Goal: Task Accomplishment & Management: Use online tool/utility

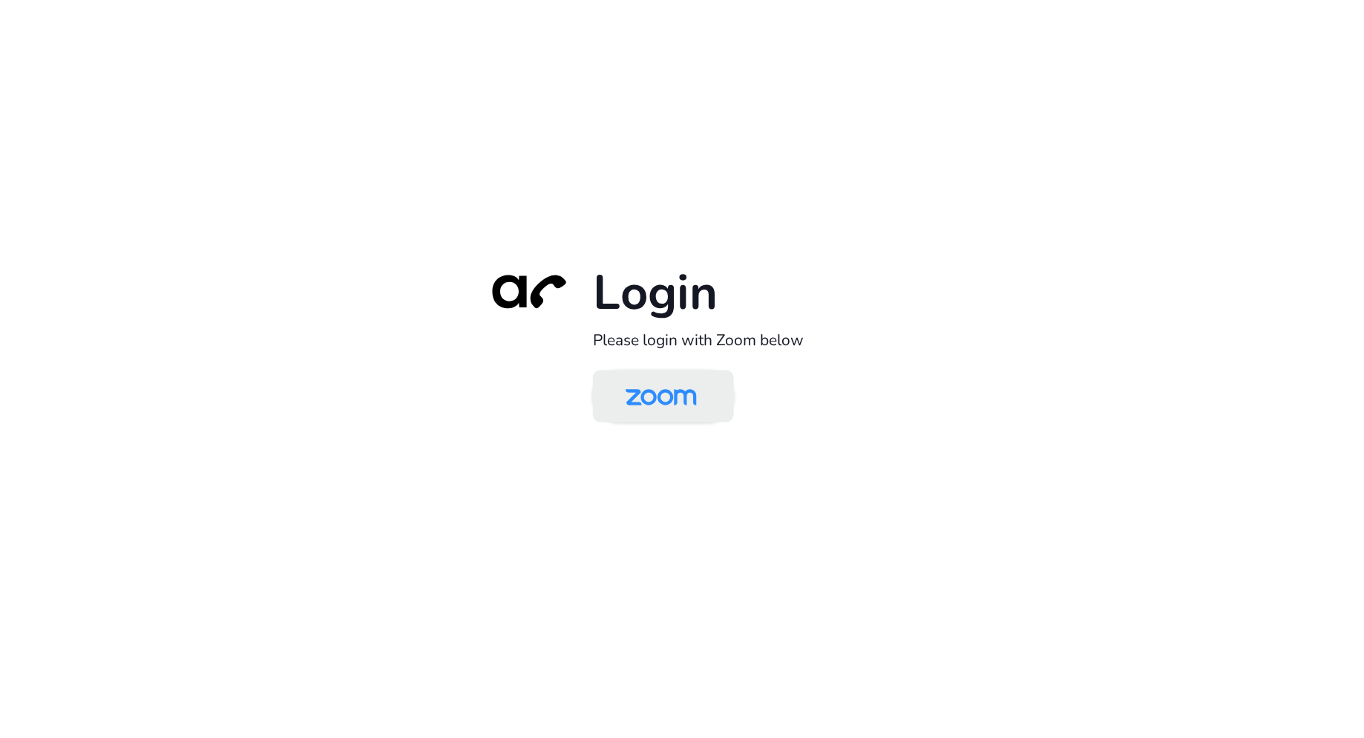
click at [665, 398] on img at bounding box center [661, 397] width 102 height 48
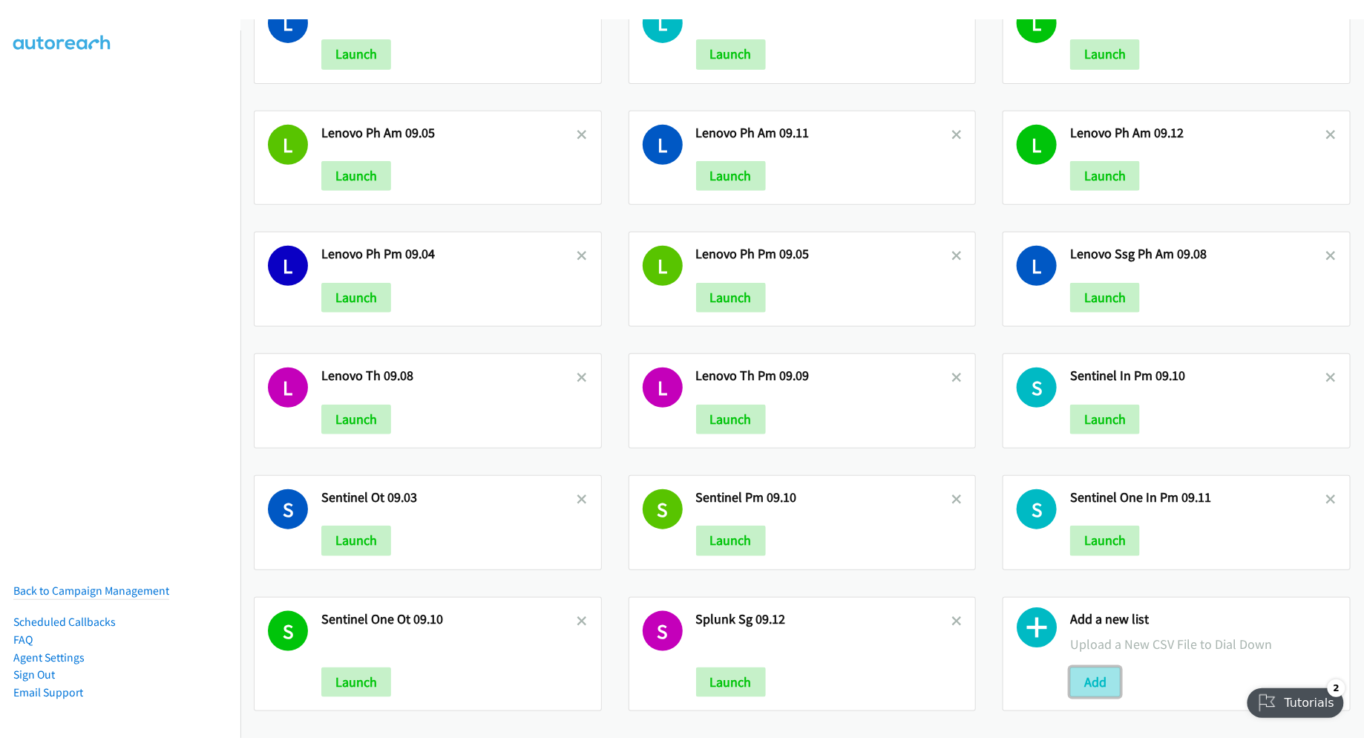
click at [1086, 667] on button "Add" at bounding box center [1095, 682] width 50 height 30
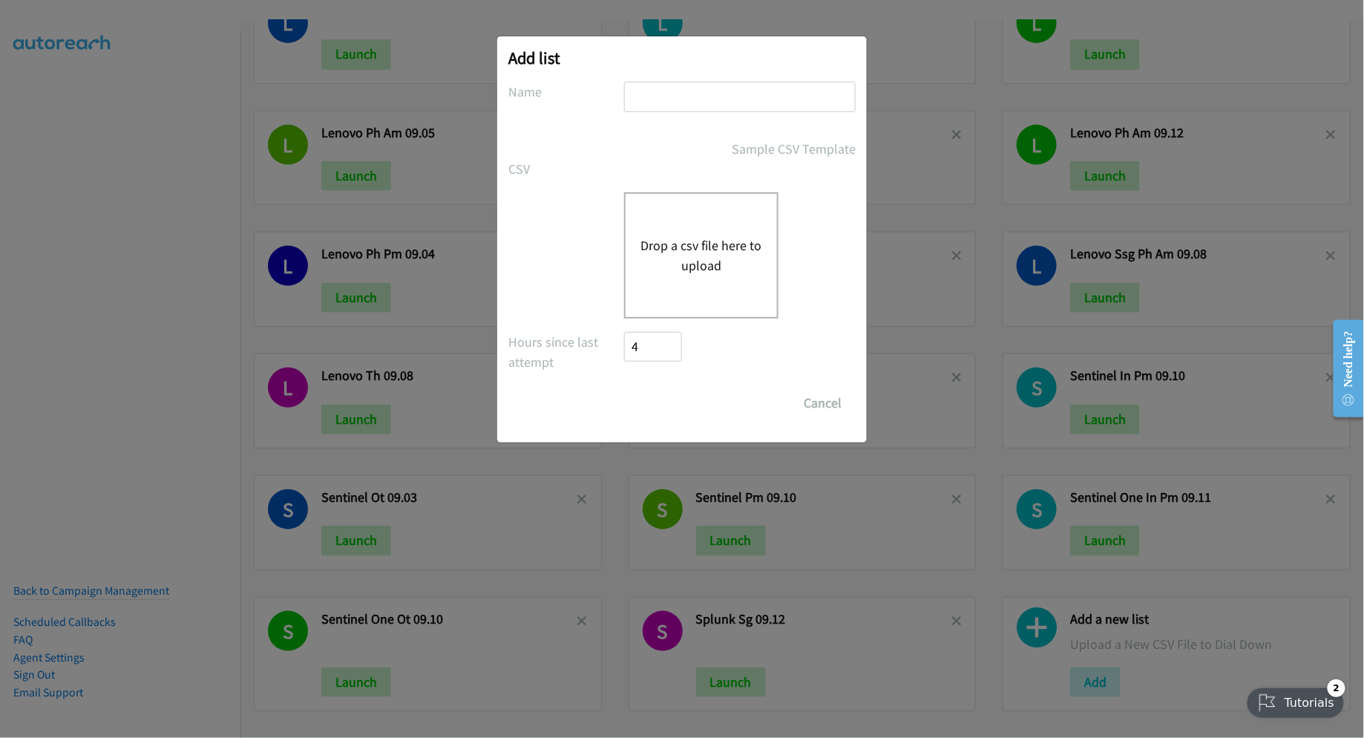
click at [709, 232] on div "Drop a csv file here to upload" at bounding box center [701, 255] width 154 height 126
click at [698, 238] on button "Drop a csv file here to upload" at bounding box center [701, 255] width 122 height 40
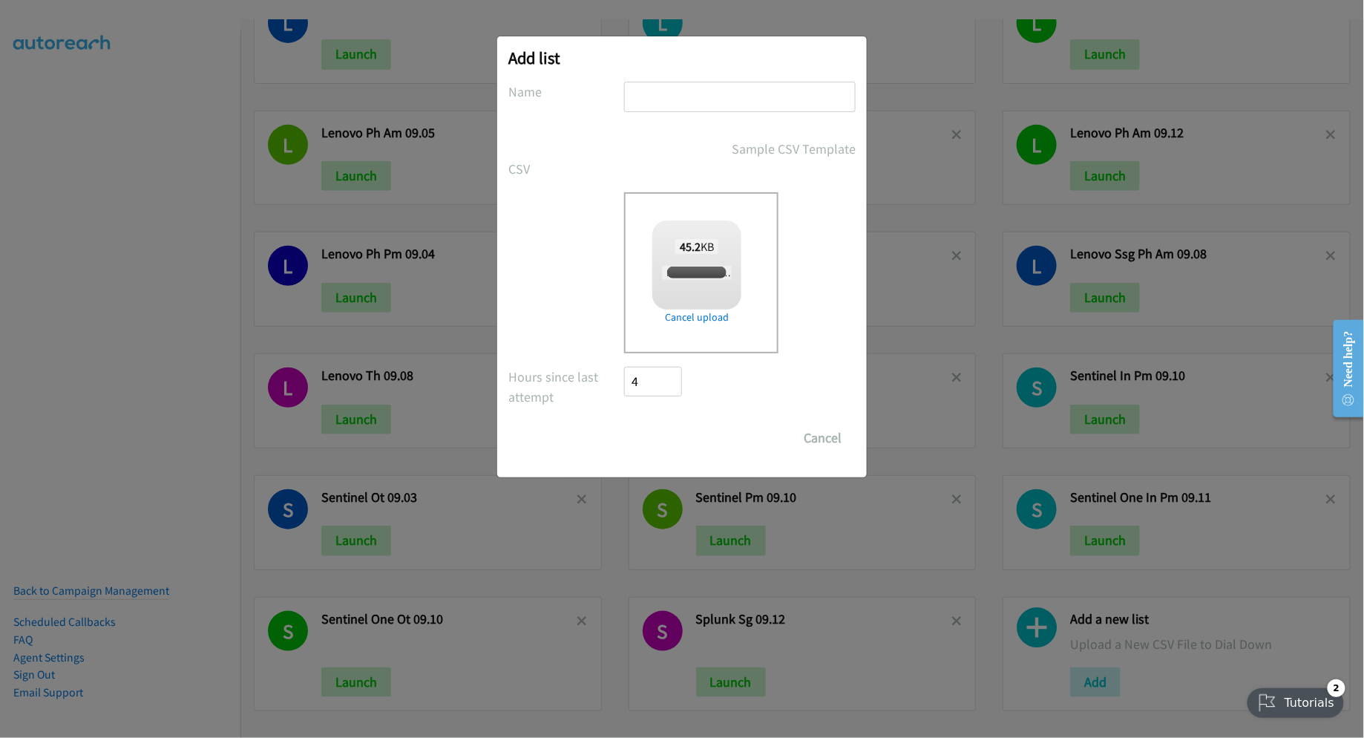
click at [732, 80] on div "Add list No phone fields were returned for that Report or List View Please uplo…" at bounding box center [682, 256] width 370 height 441
checkbox input "true"
click at [763, 90] on input "text" at bounding box center [740, 97] width 232 height 30
type input "Lenovo Win11 PH 09.15"
drag, startPoint x: 666, startPoint y: 431, endPoint x: 957, endPoint y: 473, distance: 293.8
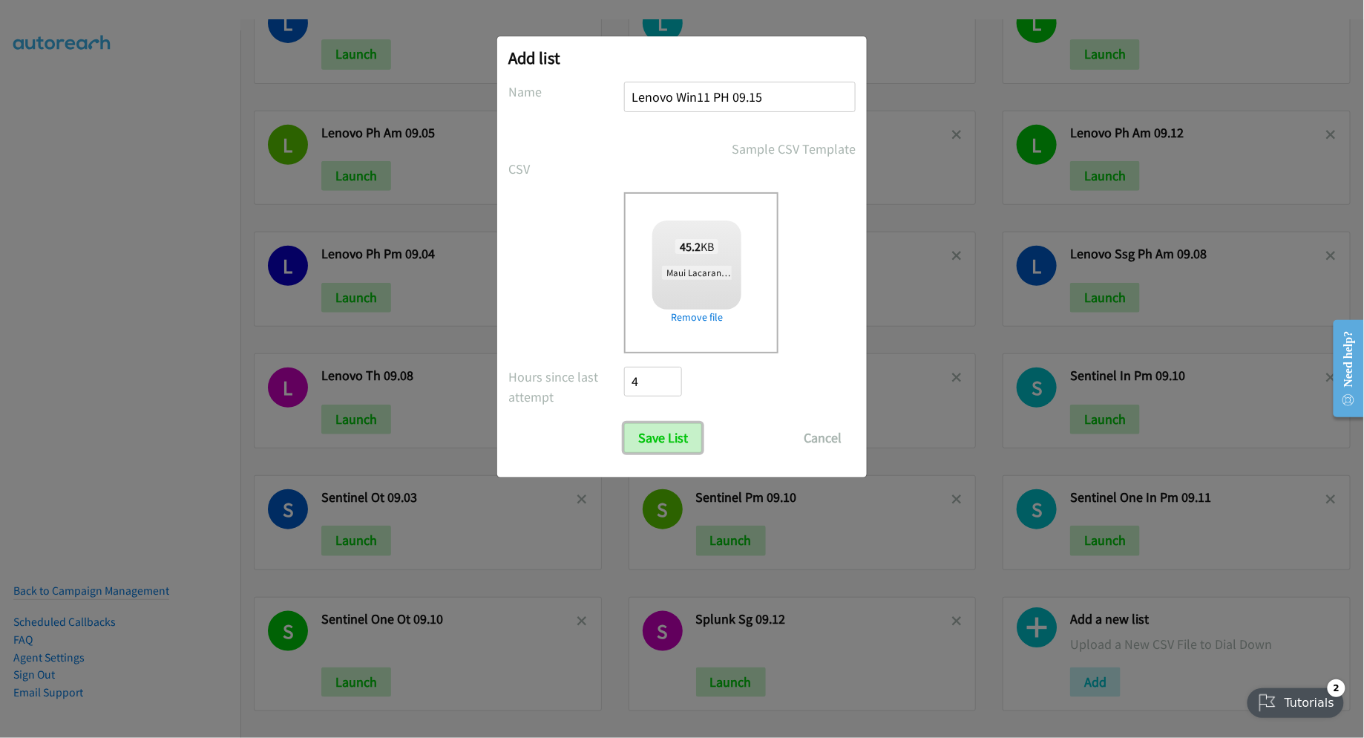
click at [666, 431] on input "Save List" at bounding box center [663, 438] width 78 height 30
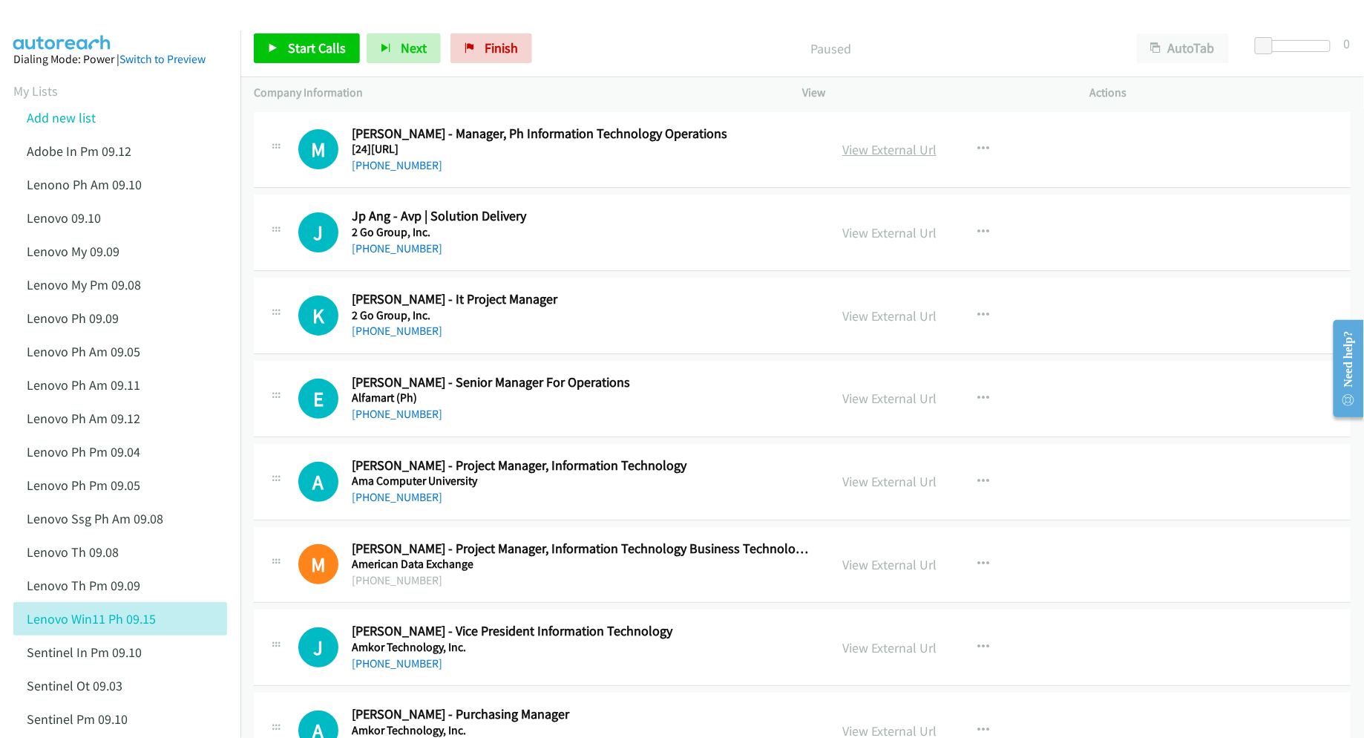
click at [911, 147] on link "View External Url" at bounding box center [889, 149] width 94 height 17
click at [896, 396] on link "View External Url" at bounding box center [889, 398] width 94 height 17
click at [873, 484] on link "View External Url" at bounding box center [889, 481] width 94 height 17
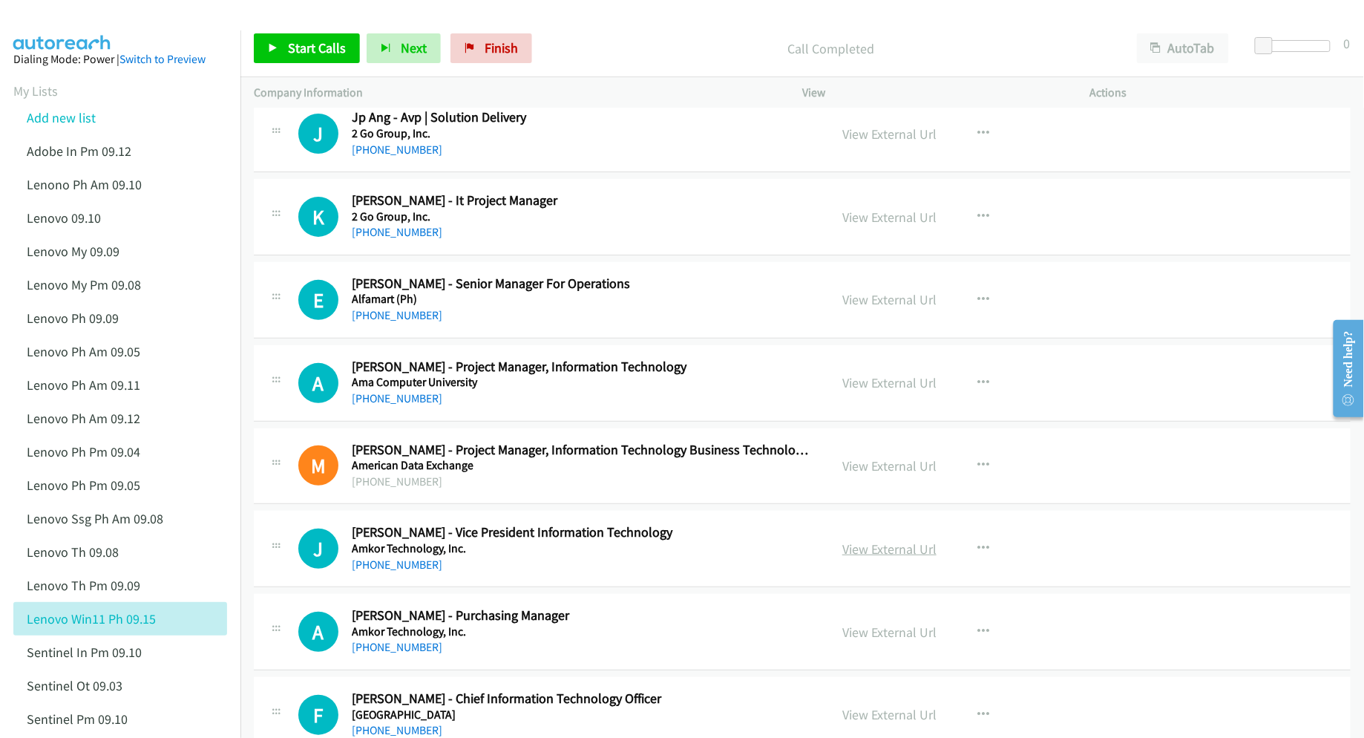
click at [870, 545] on link "View External Url" at bounding box center [889, 548] width 94 height 17
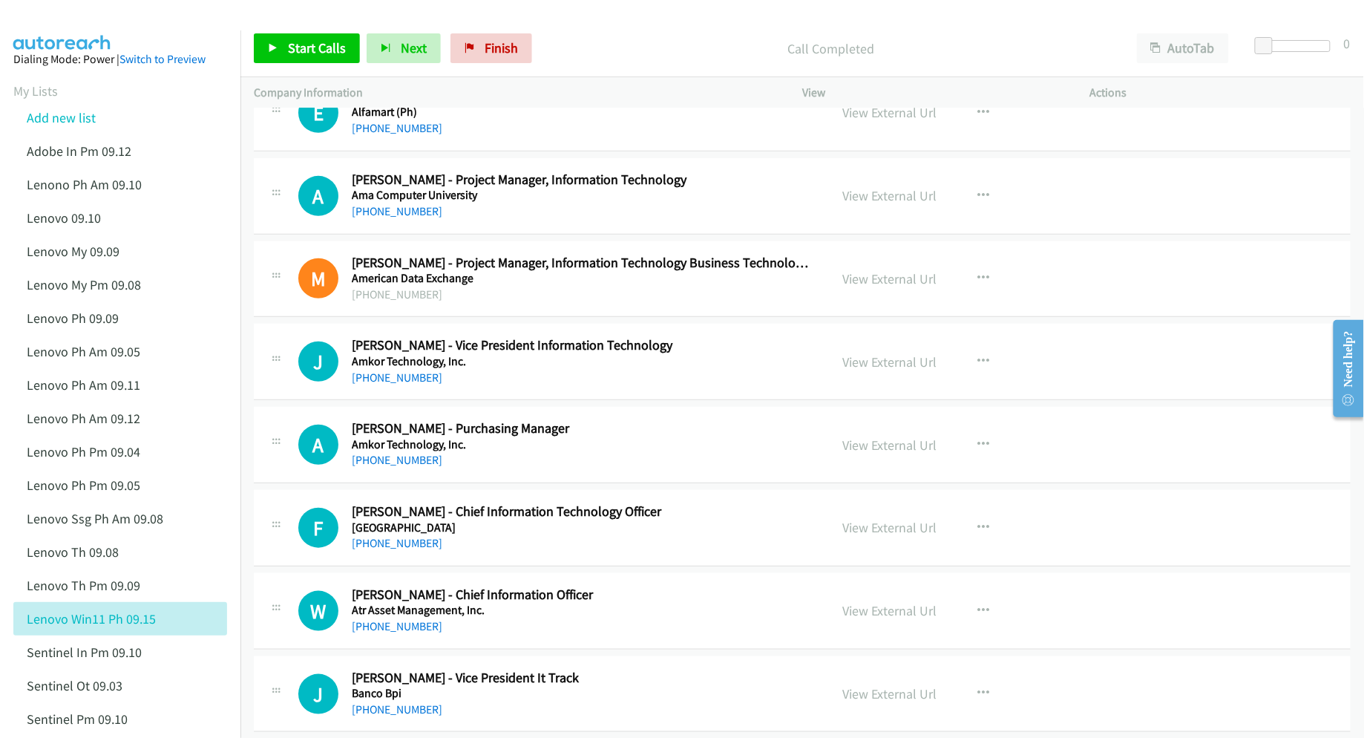
scroll to position [297, 0]
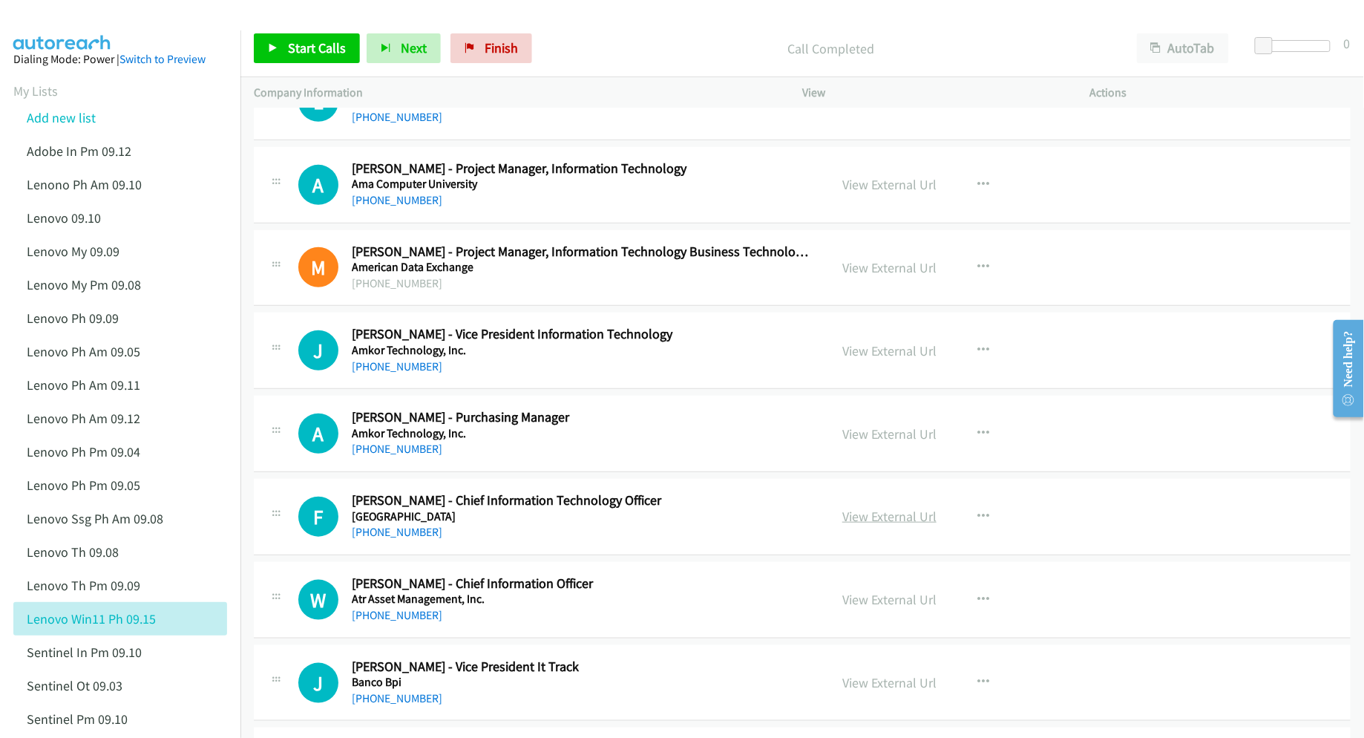
click at [896, 514] on link "View External Url" at bounding box center [889, 516] width 94 height 17
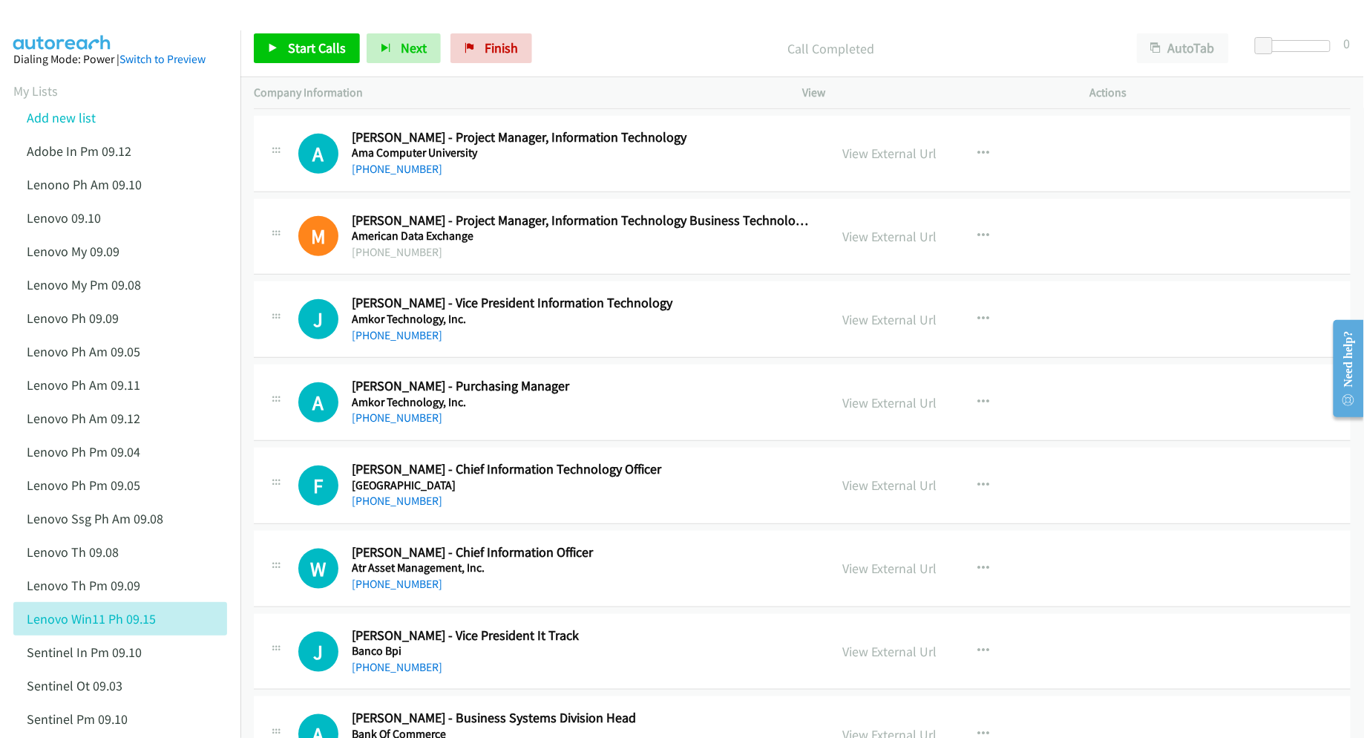
scroll to position [396, 0]
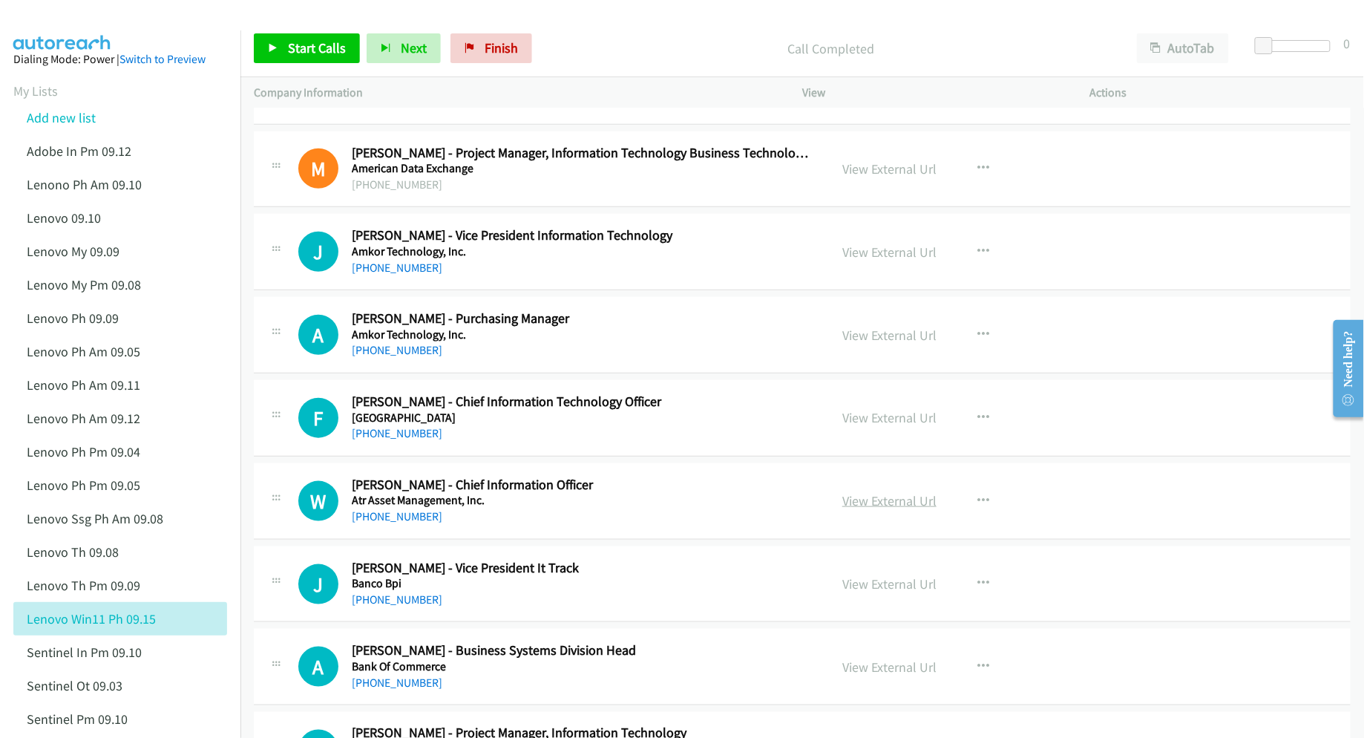
click at [867, 502] on link "View External Url" at bounding box center [889, 500] width 94 height 17
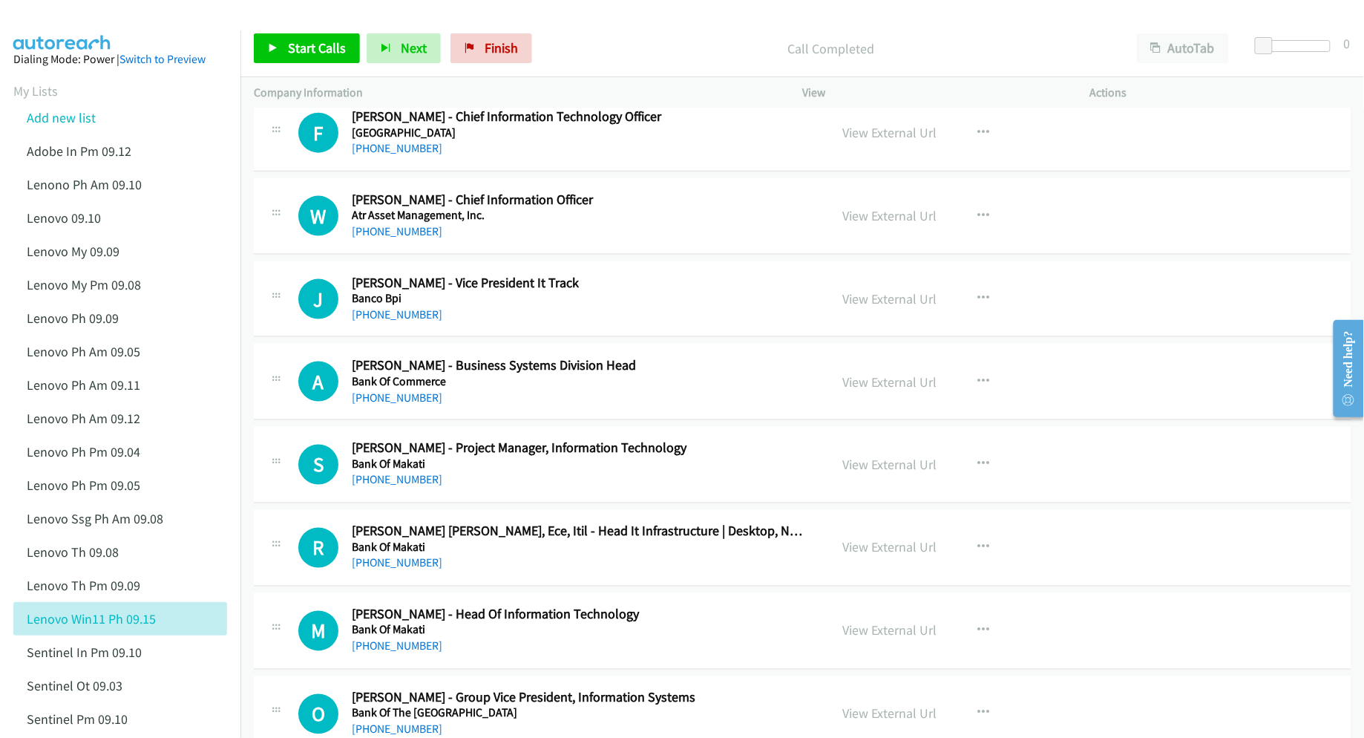
scroll to position [692, 0]
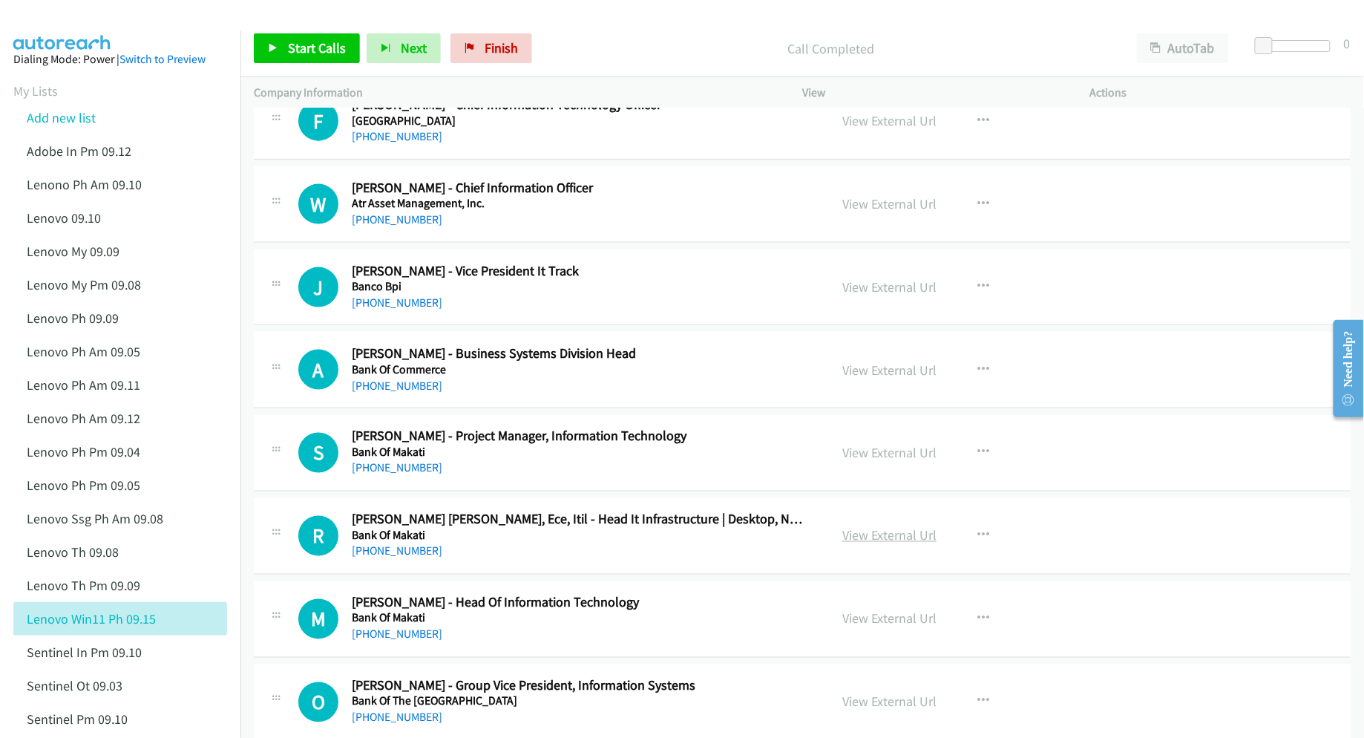
click at [896, 544] on link "View External Url" at bounding box center [889, 535] width 94 height 17
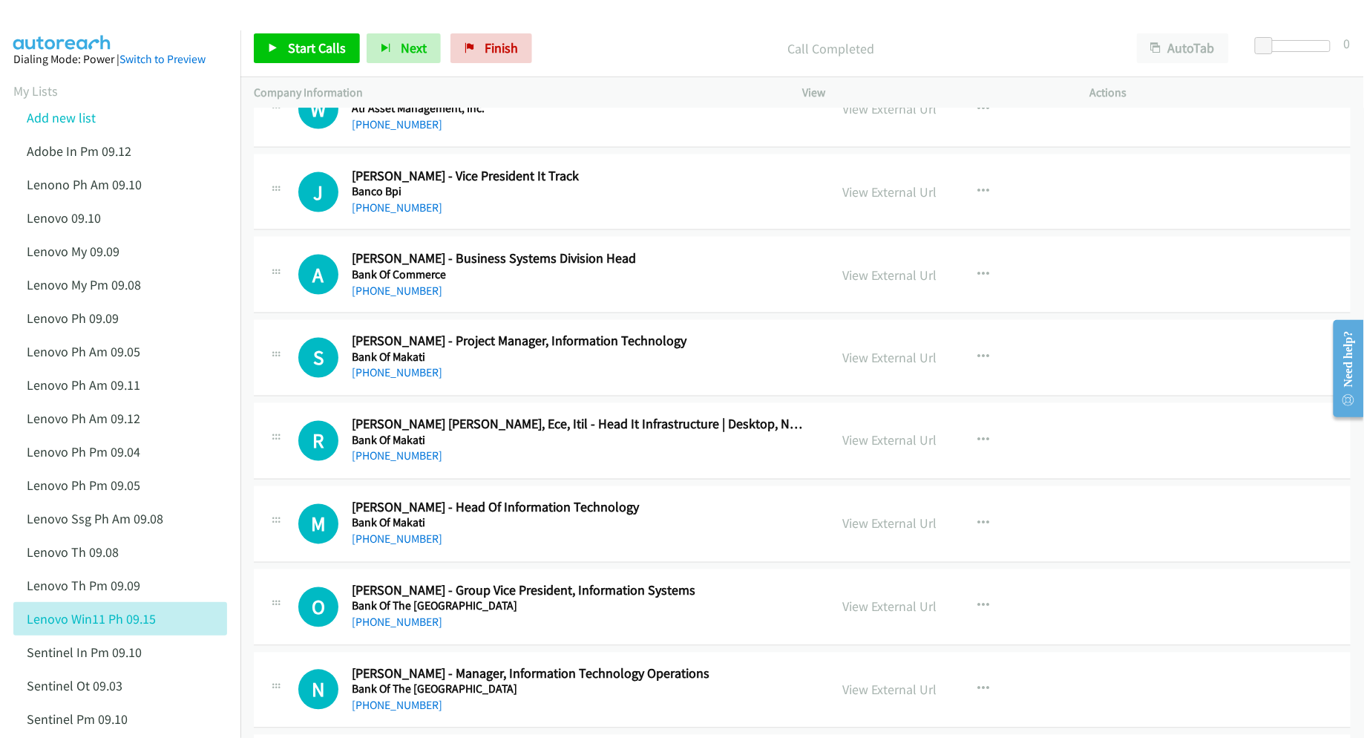
scroll to position [890, 0]
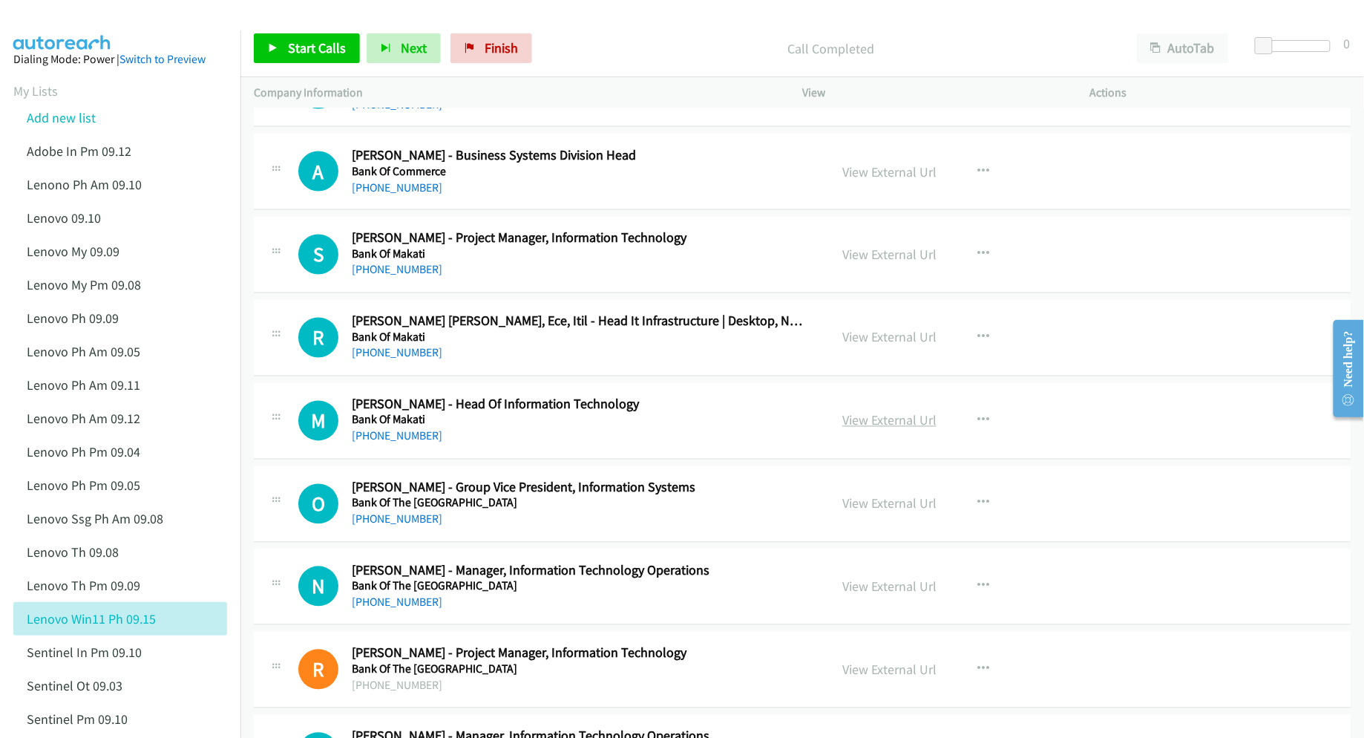
click at [874, 426] on link "View External Url" at bounding box center [889, 420] width 94 height 17
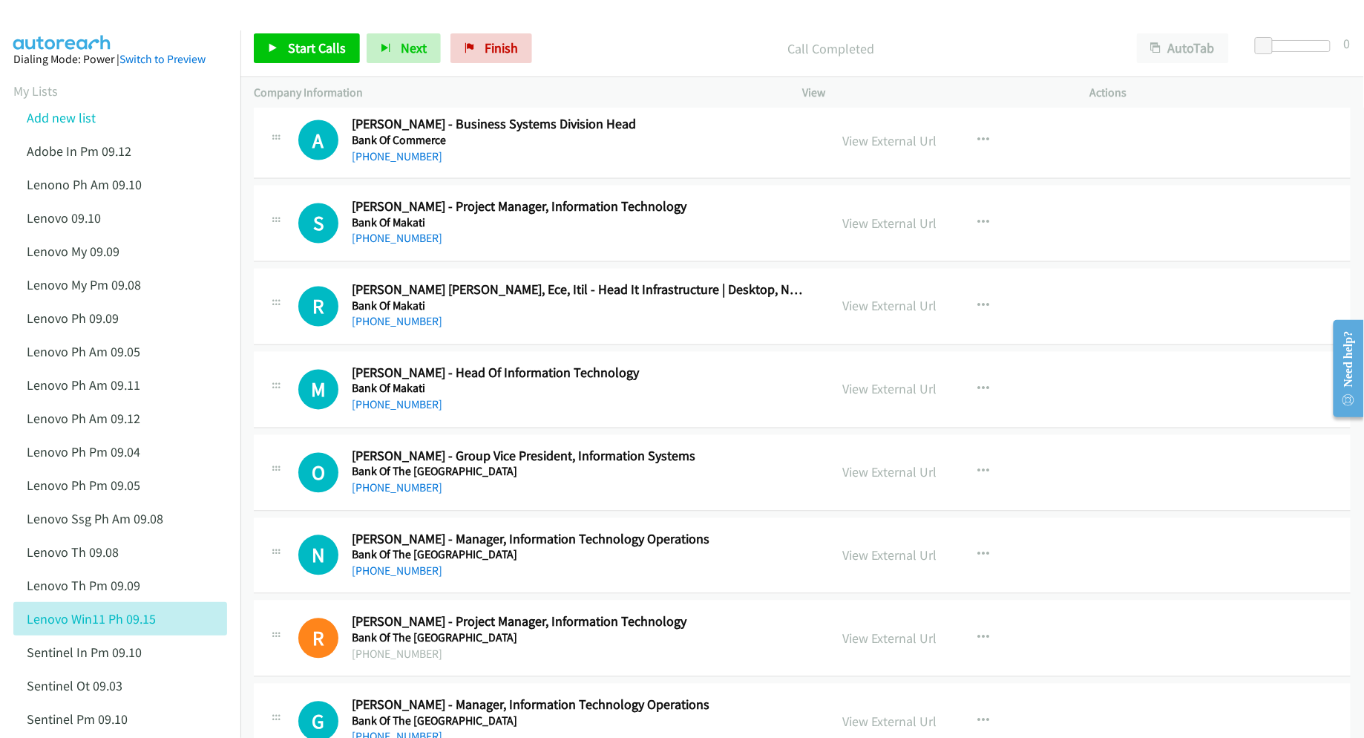
scroll to position [989, 0]
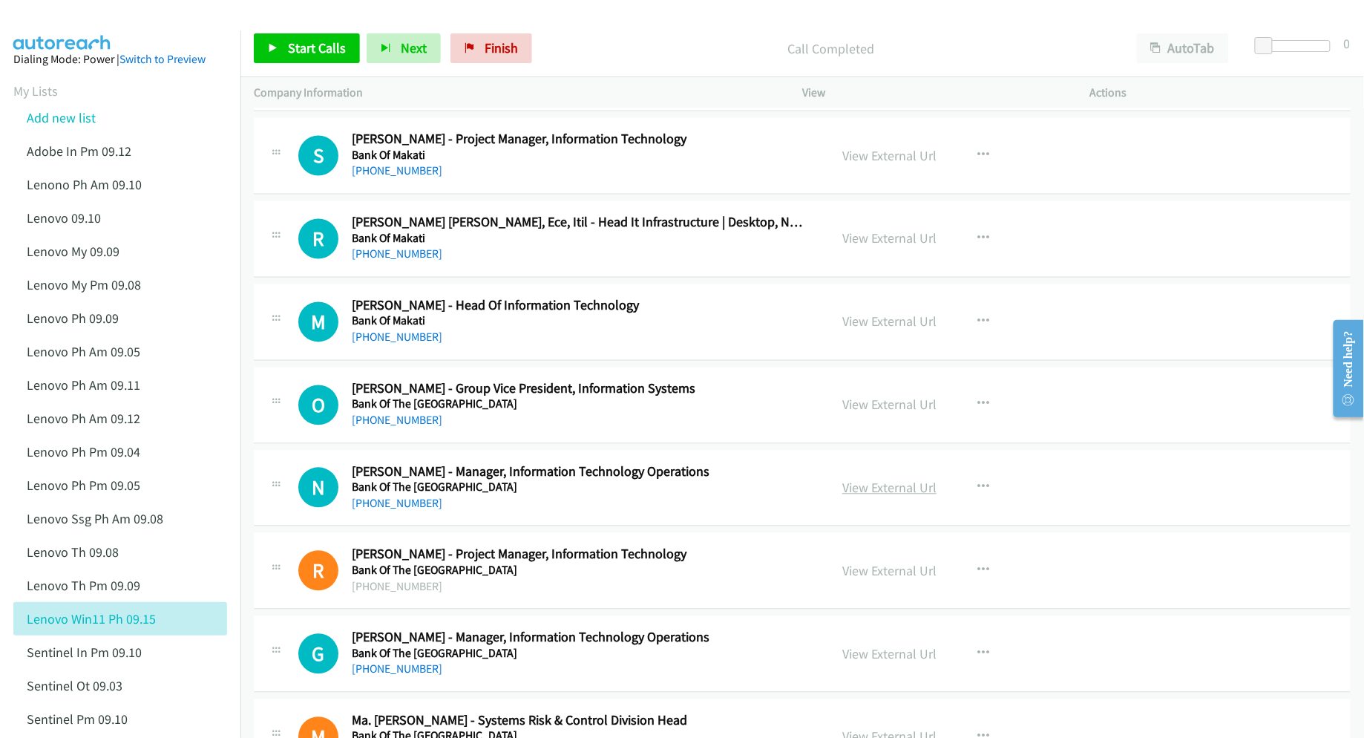
click at [877, 490] on link "View External Url" at bounding box center [889, 487] width 94 height 17
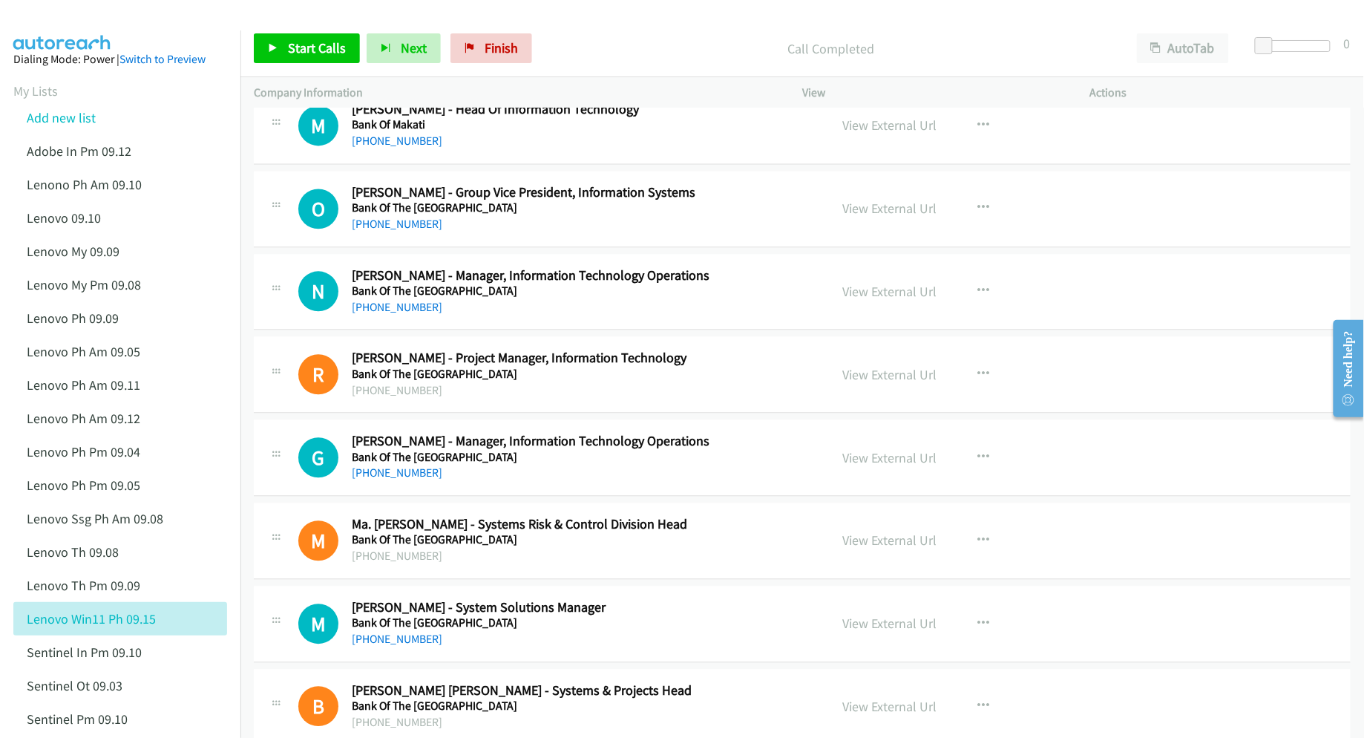
scroll to position [1187, 0]
click at [883, 458] on link "View External Url" at bounding box center [889, 455] width 94 height 17
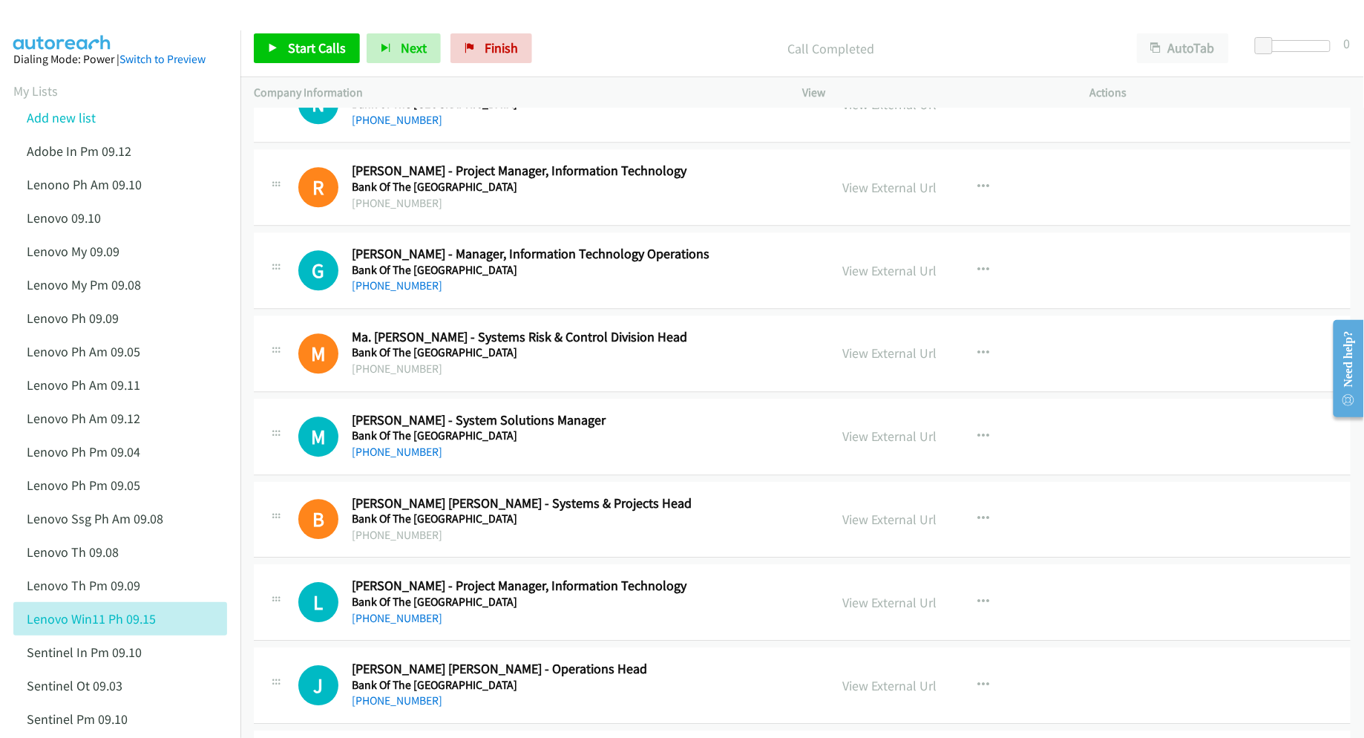
scroll to position [1385, 0]
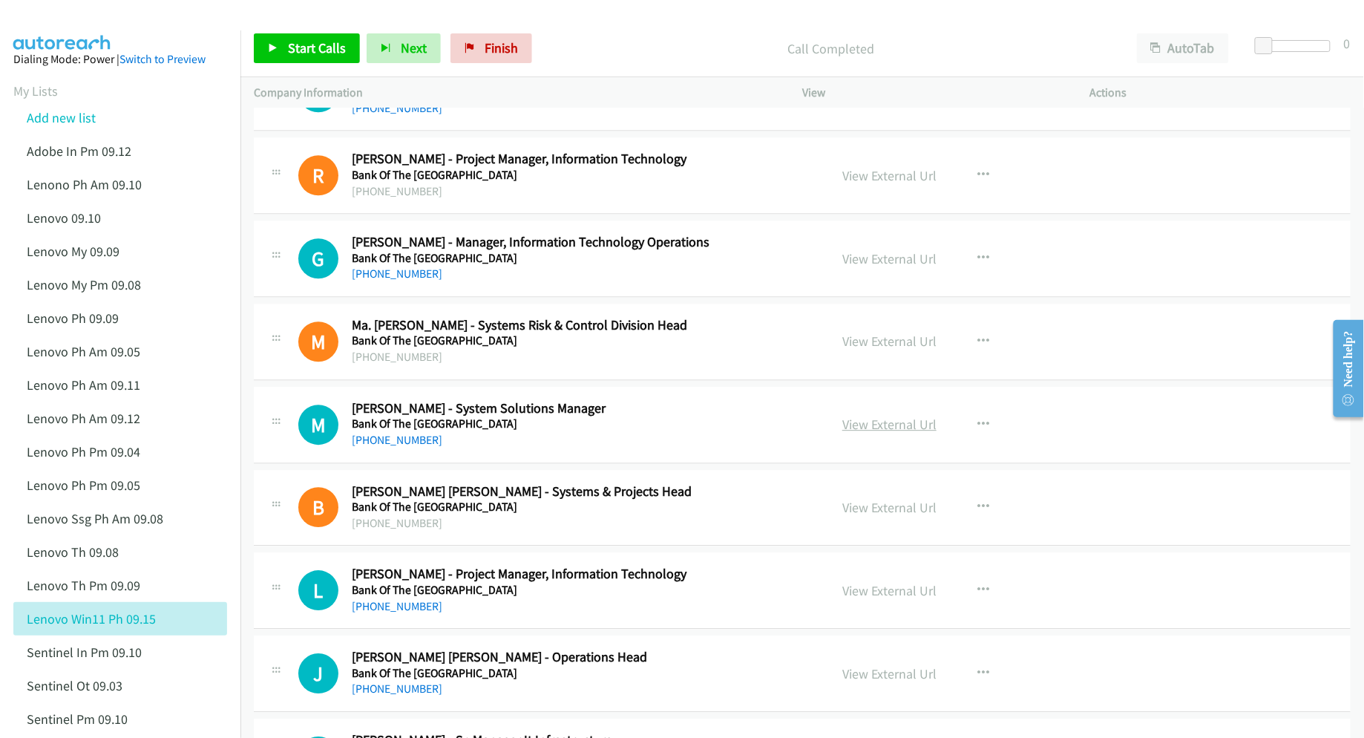
click at [880, 421] on link "View External Url" at bounding box center [889, 424] width 94 height 17
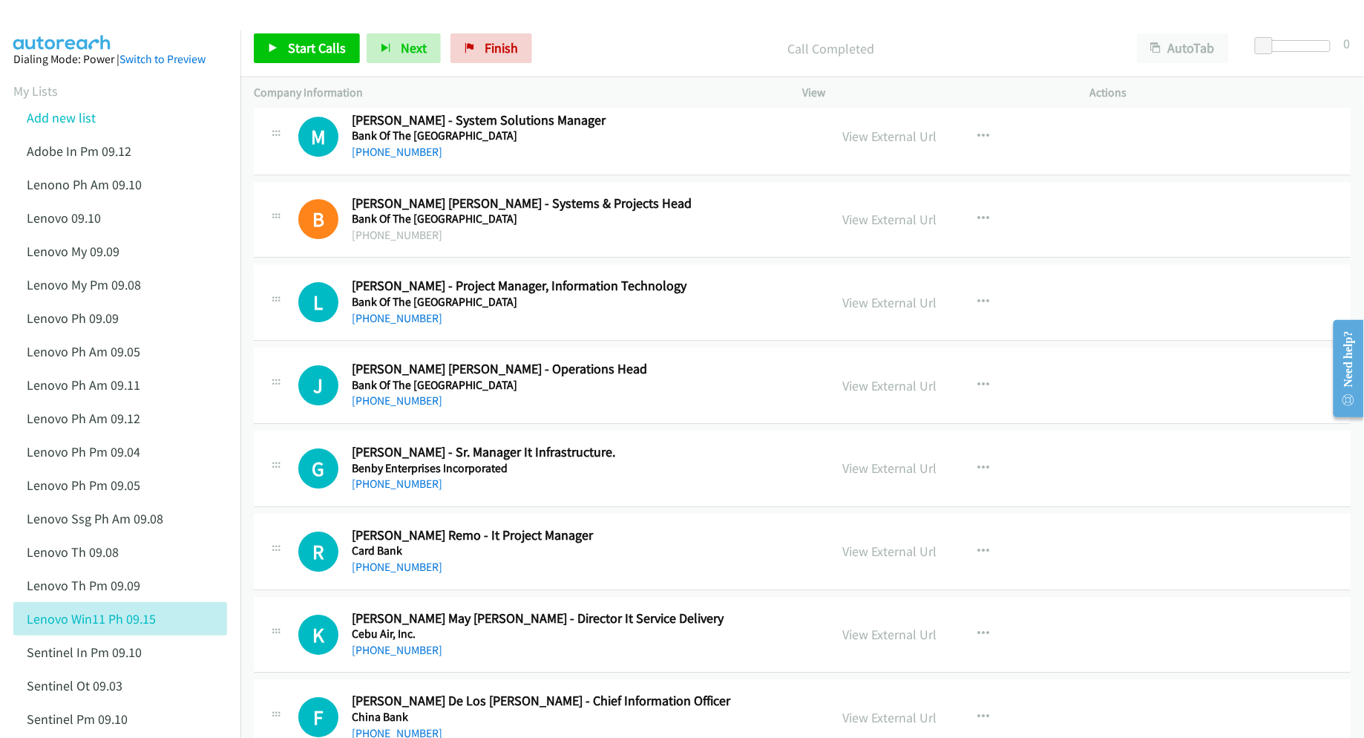
scroll to position [1682, 0]
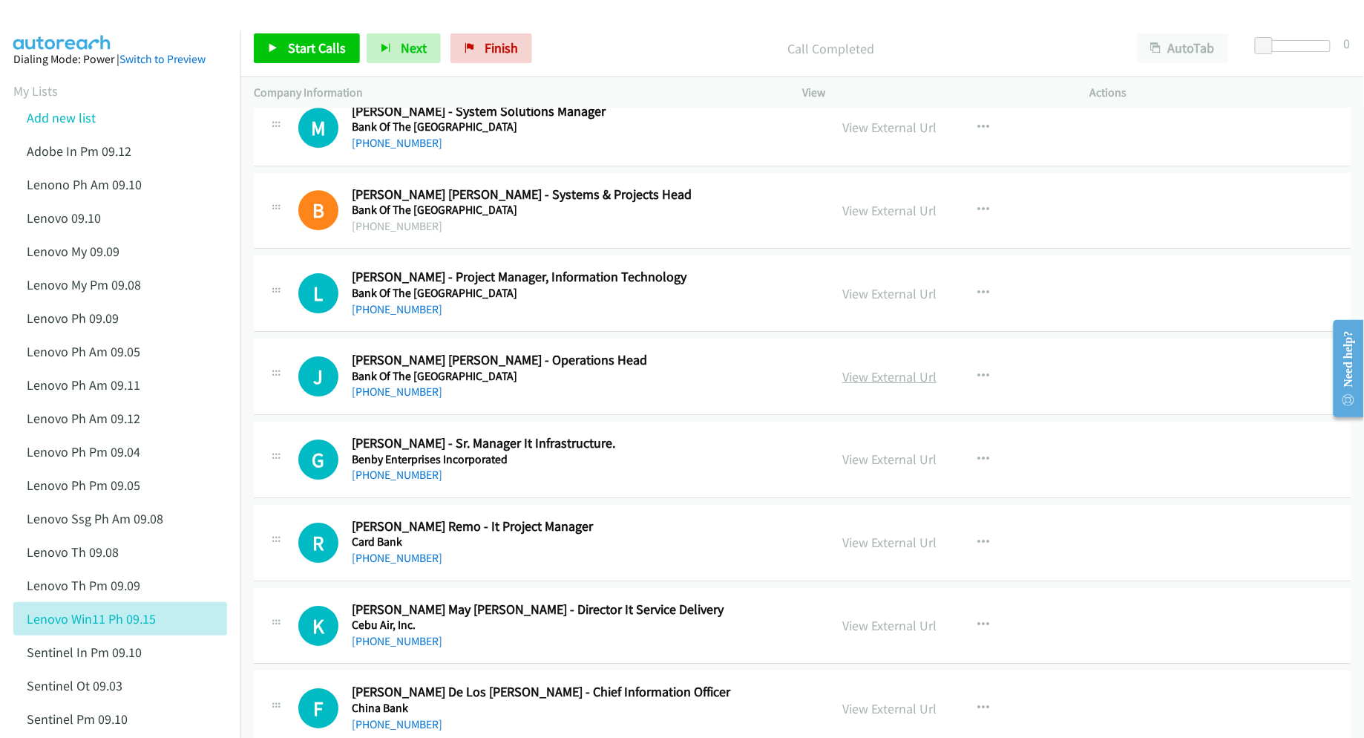
click at [893, 378] on link "View External Url" at bounding box center [889, 376] width 94 height 17
click at [867, 468] on link "View External Url" at bounding box center [889, 458] width 94 height 17
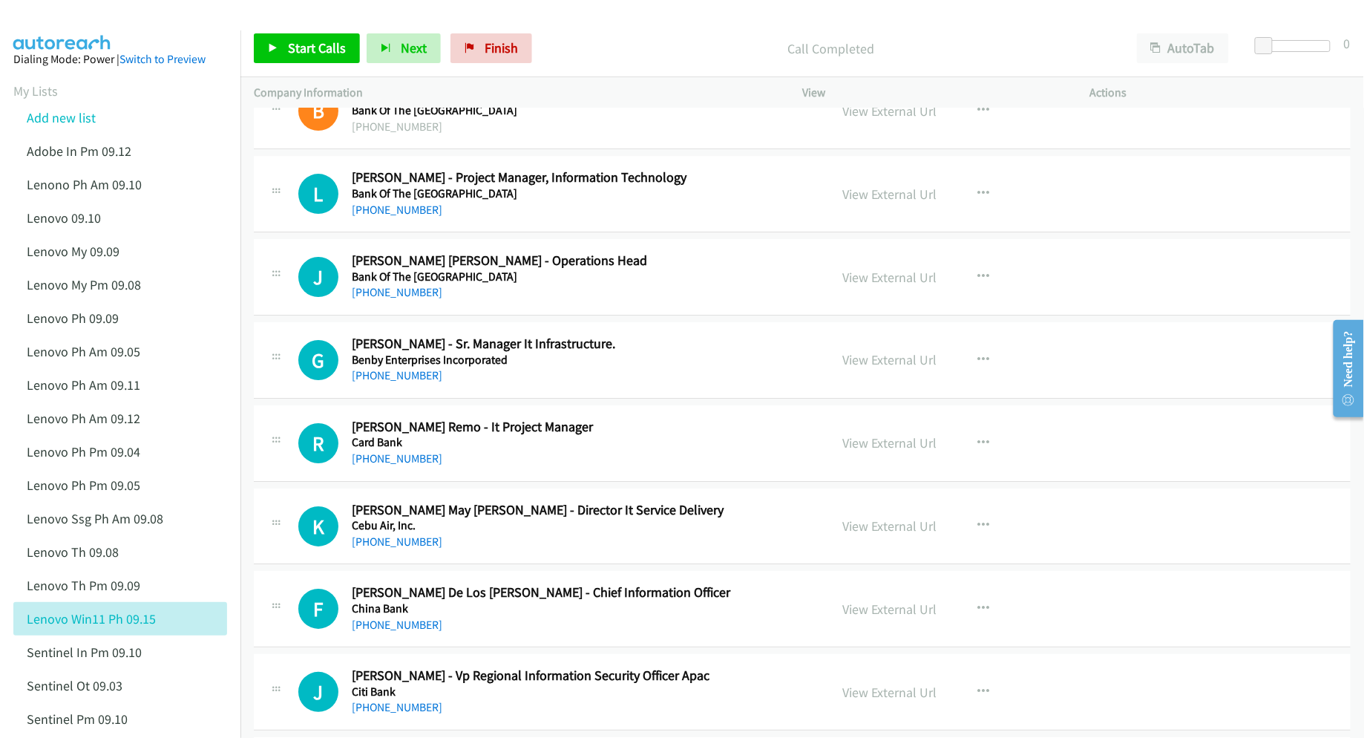
scroll to position [1880, 0]
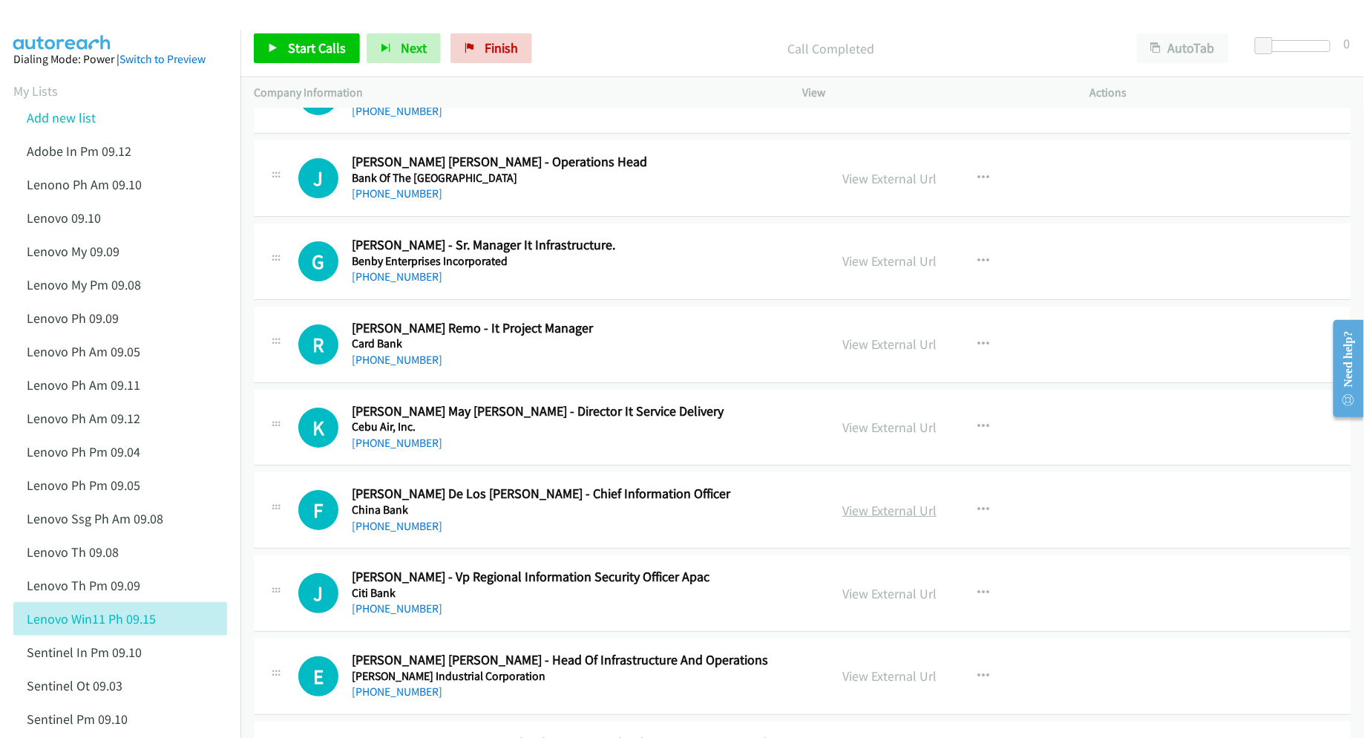
click at [853, 512] on link "View External Url" at bounding box center [889, 510] width 94 height 17
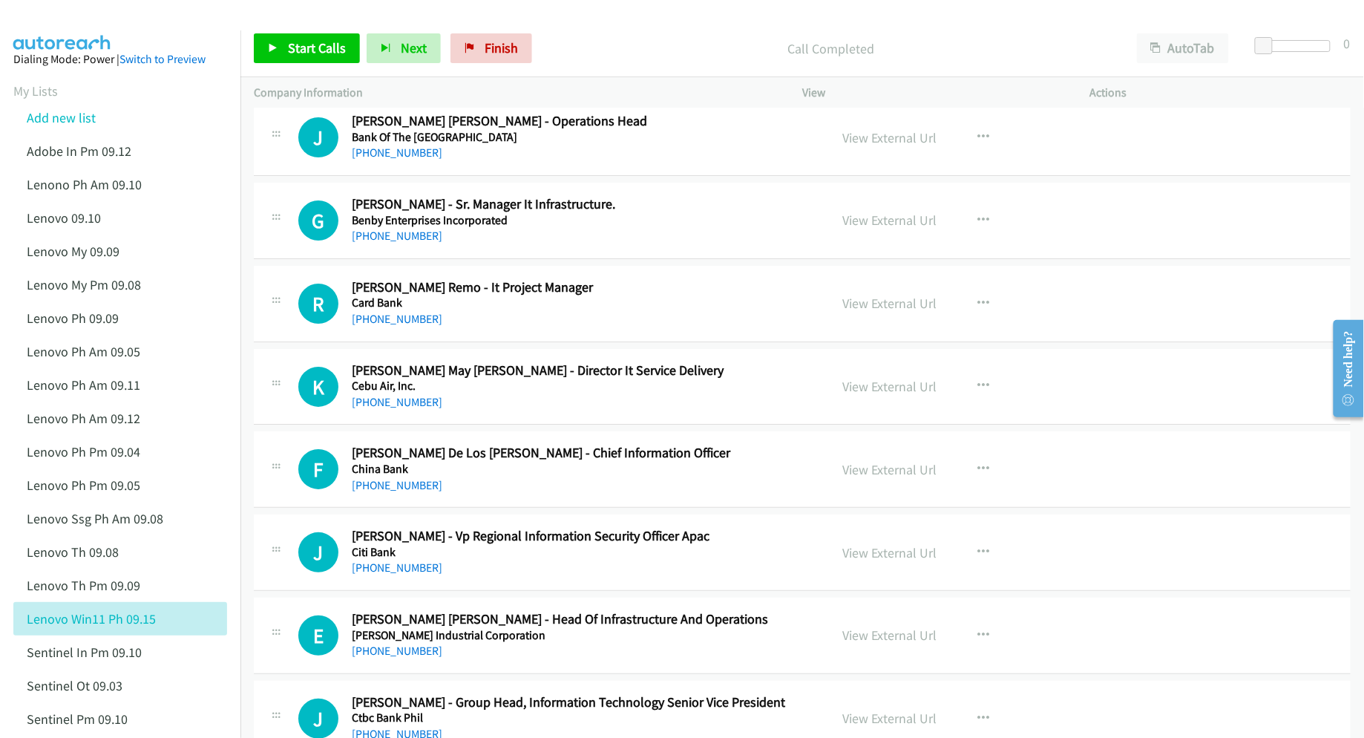
scroll to position [1978, 0]
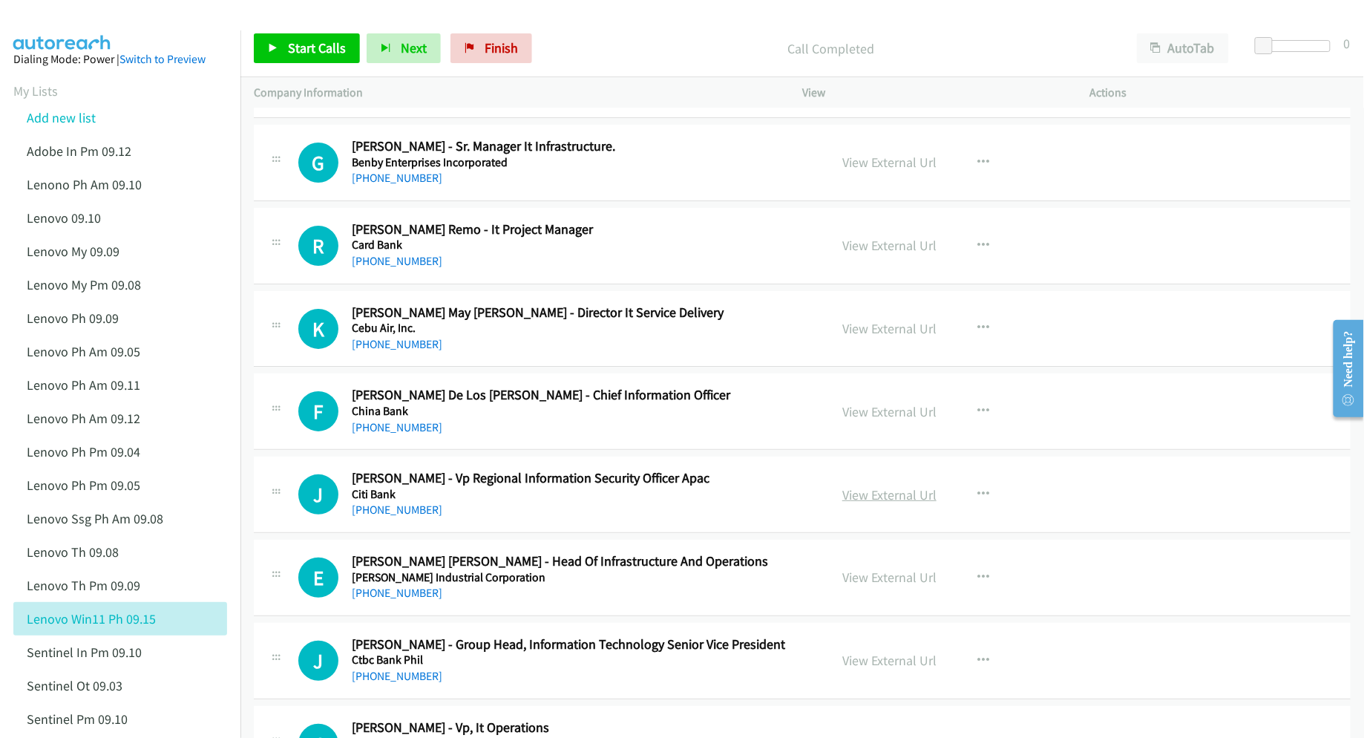
click at [876, 497] on link "View External Url" at bounding box center [889, 494] width 94 height 17
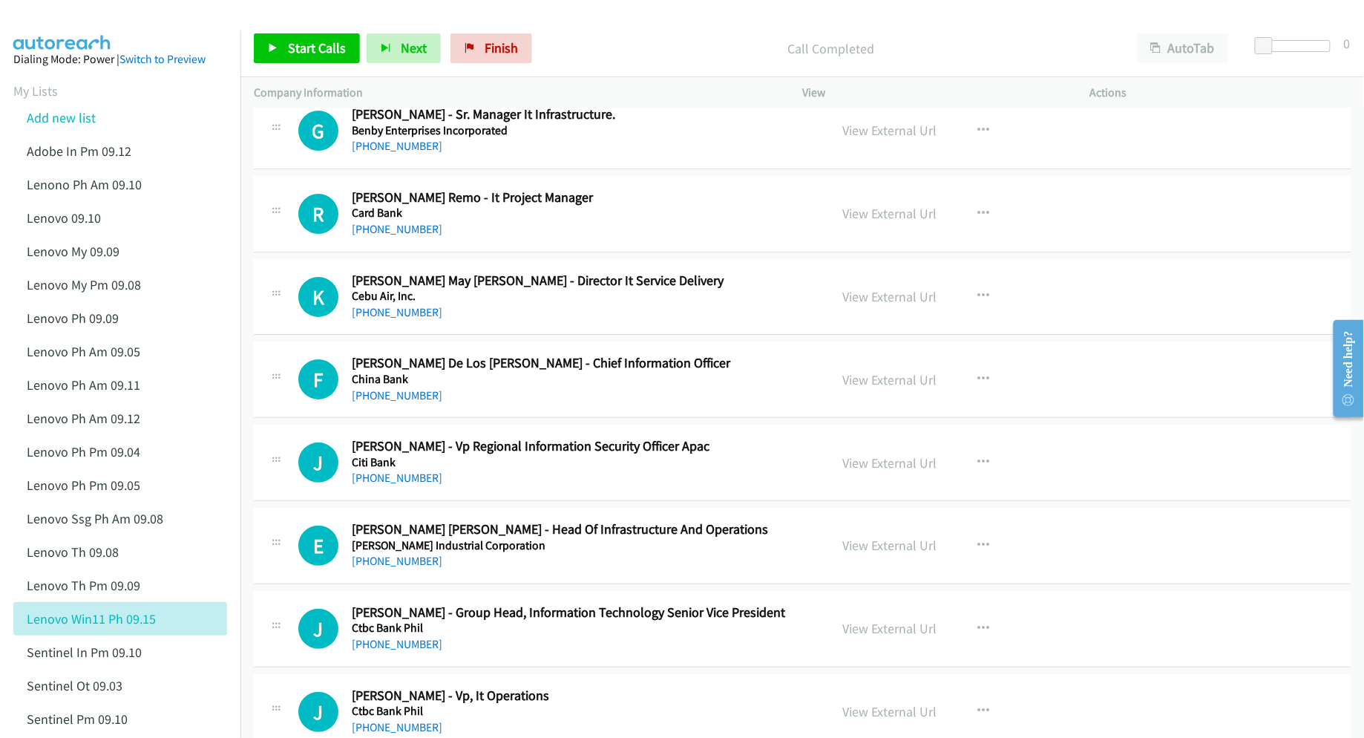
scroll to position [2078, 0]
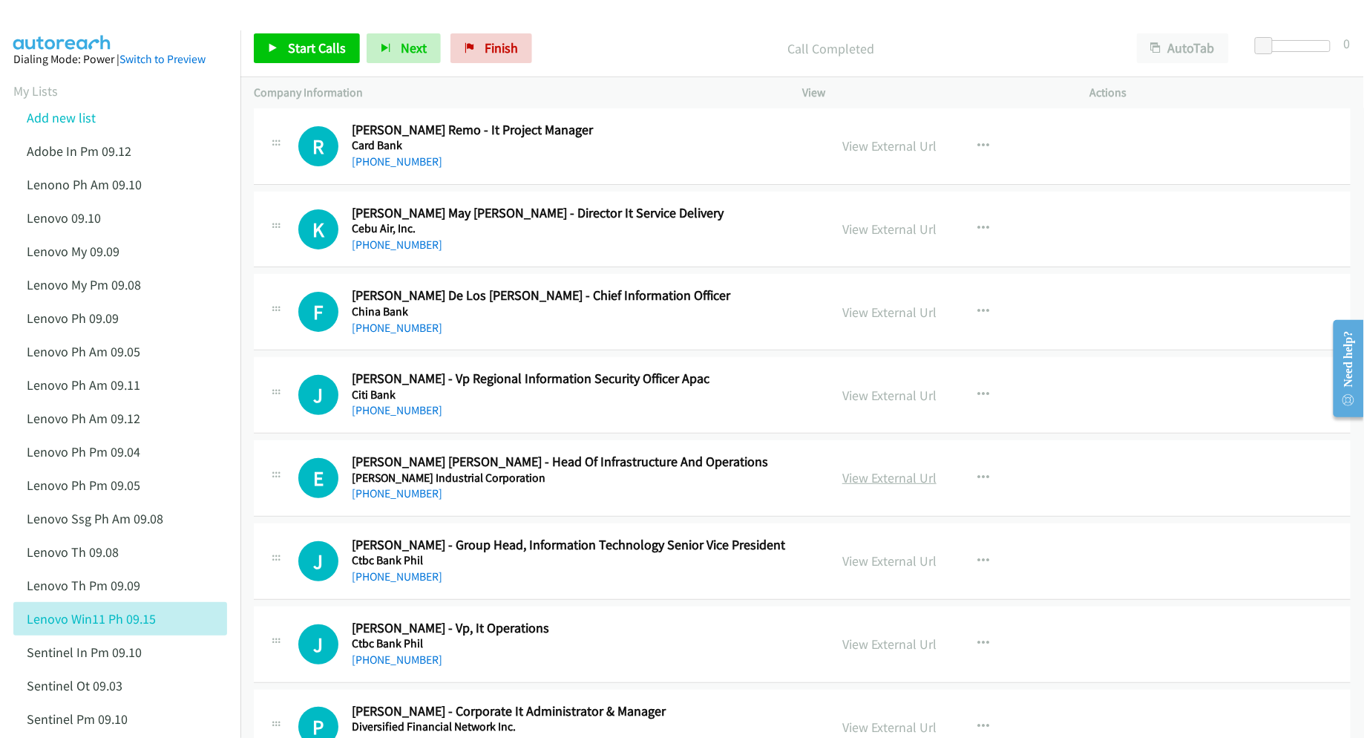
click at [861, 486] on link "View External Url" at bounding box center [889, 477] width 94 height 17
click at [867, 568] on link "View External Url" at bounding box center [889, 560] width 94 height 17
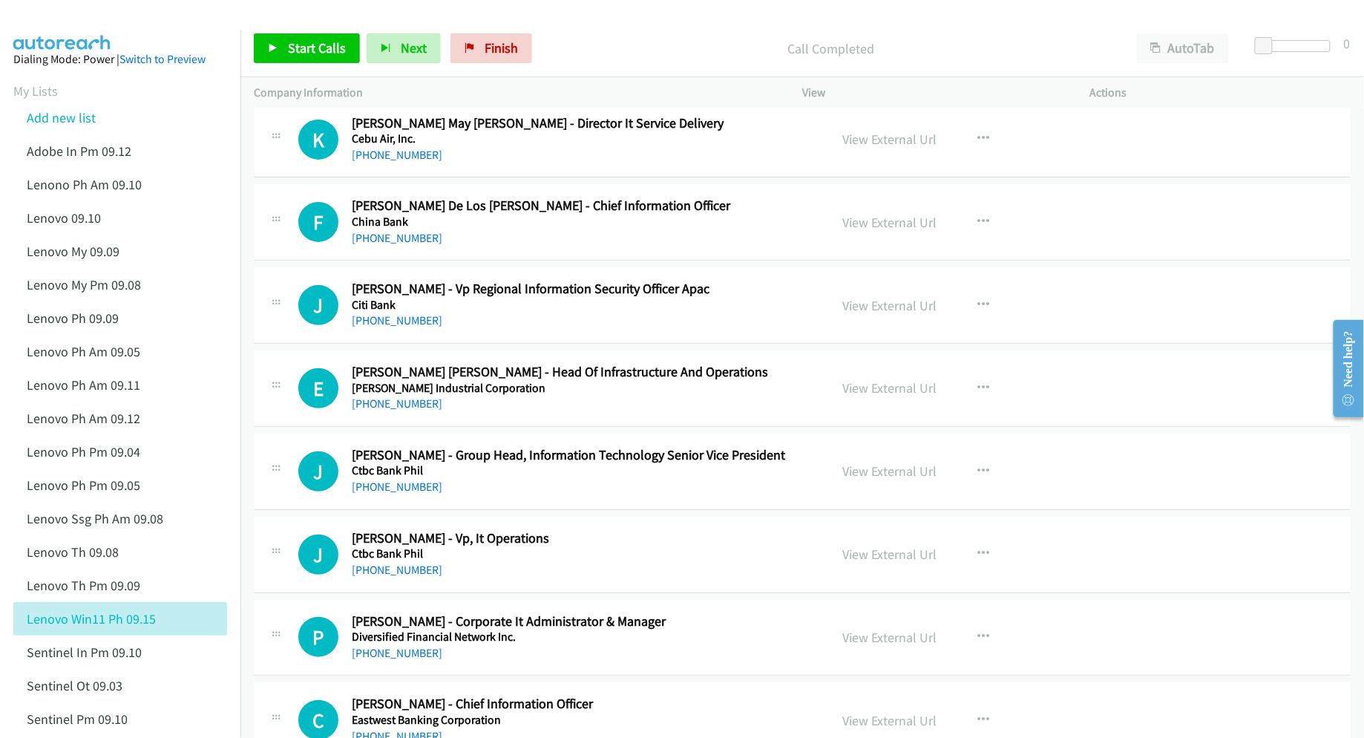
scroll to position [2176, 0]
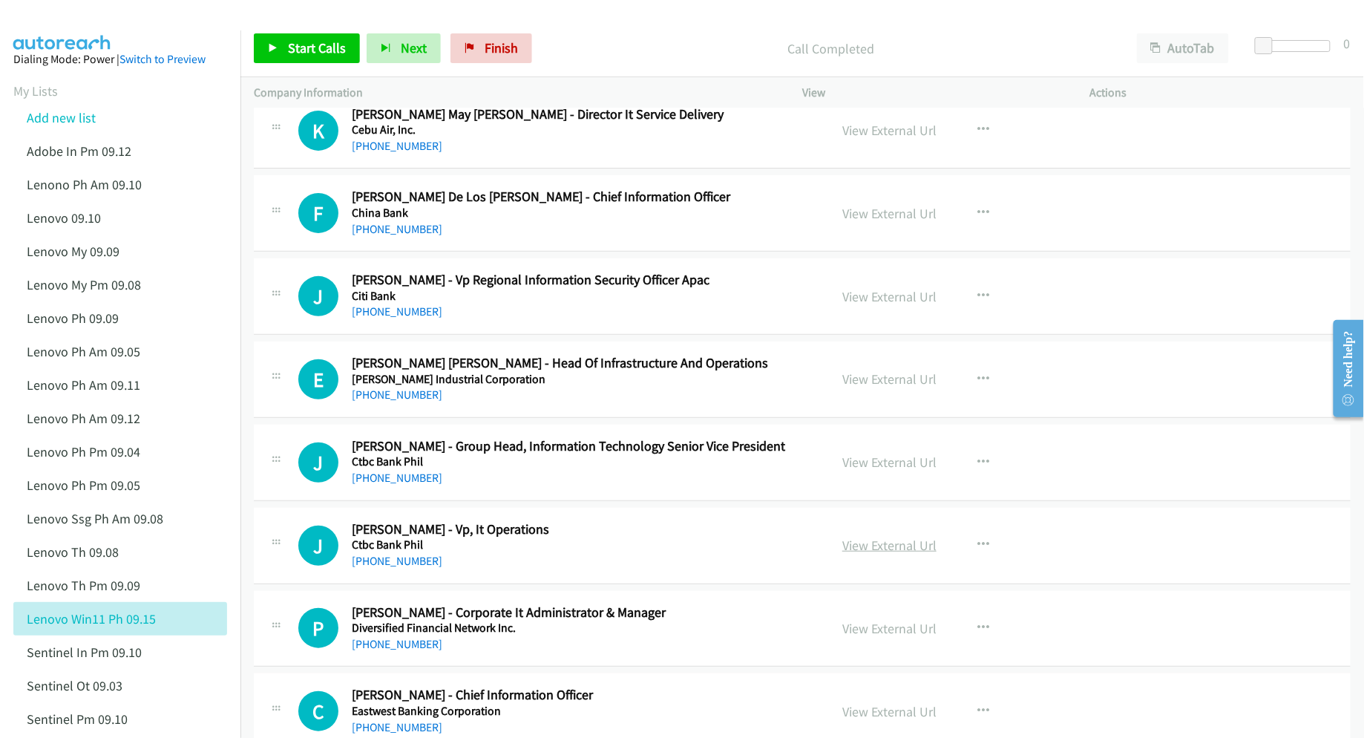
click at [899, 554] on link "View External Url" at bounding box center [889, 545] width 94 height 17
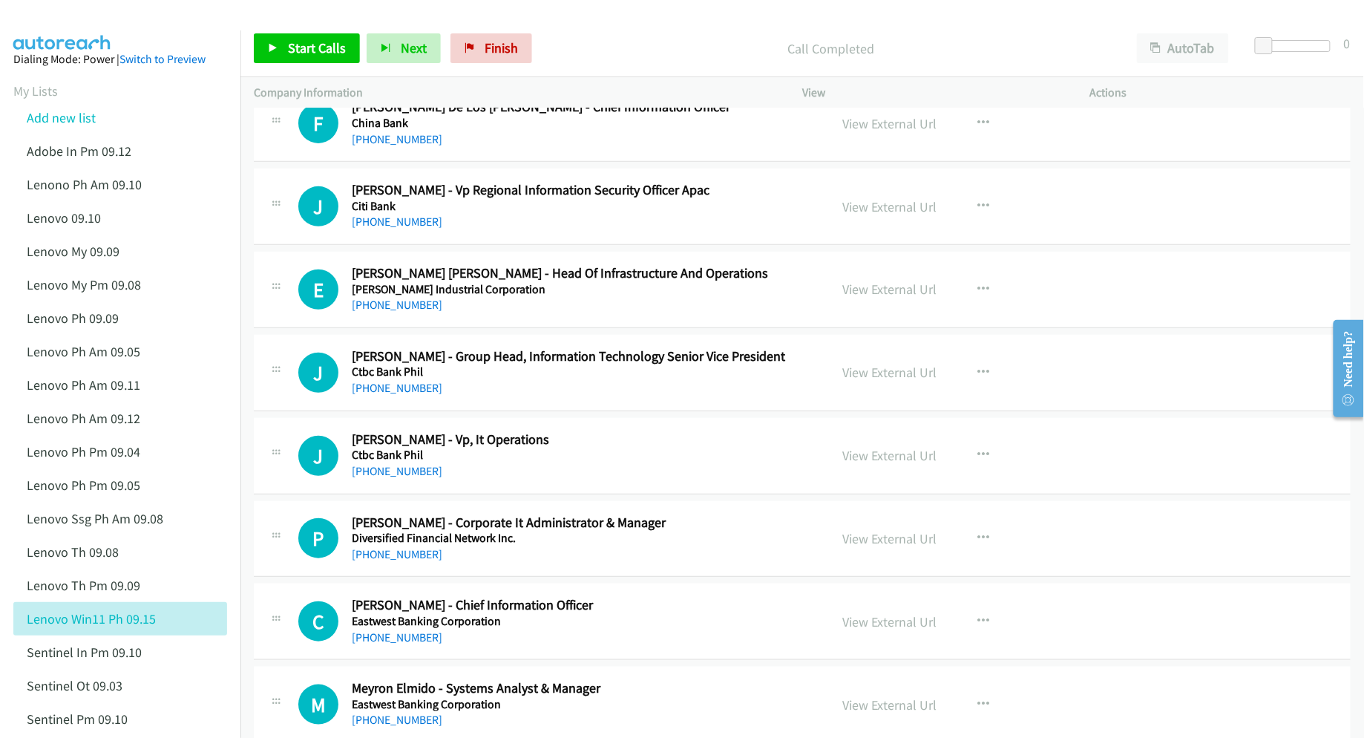
scroll to position [2275, 0]
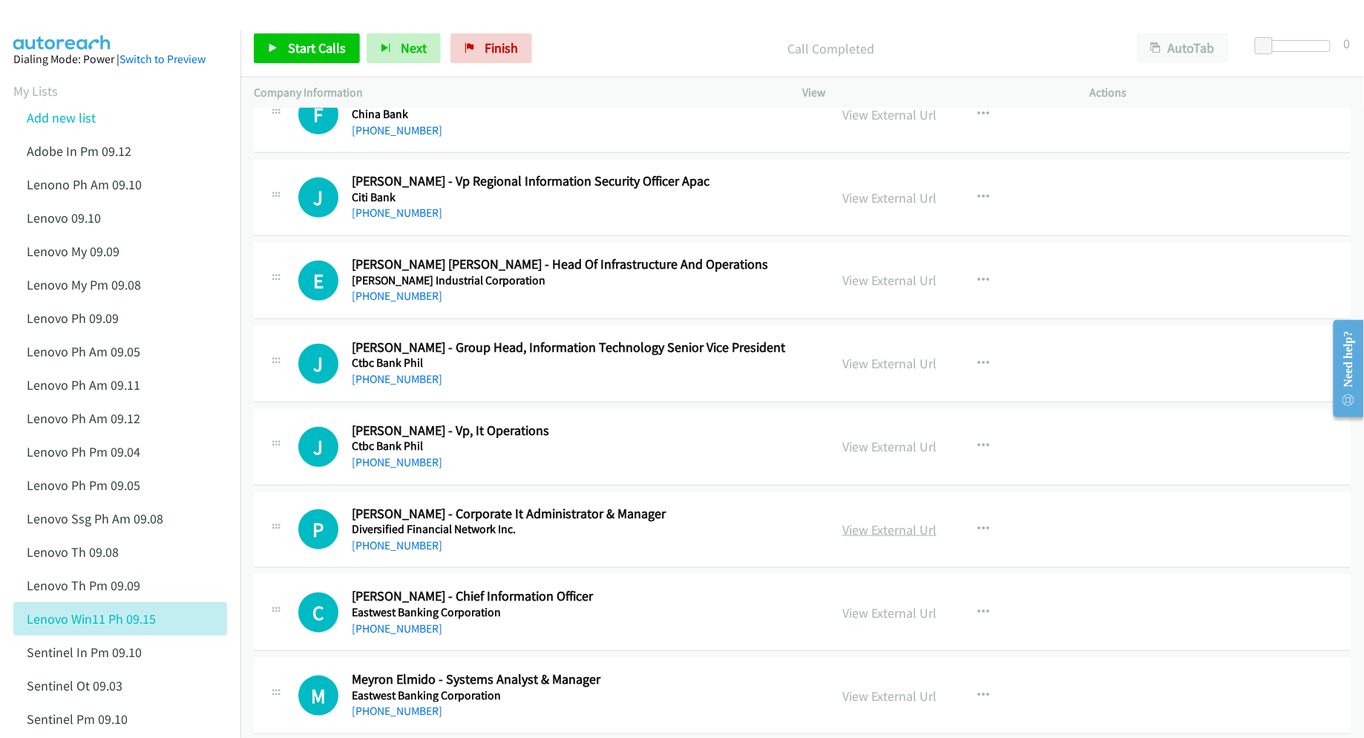
click at [867, 534] on link "View External Url" at bounding box center [889, 529] width 94 height 17
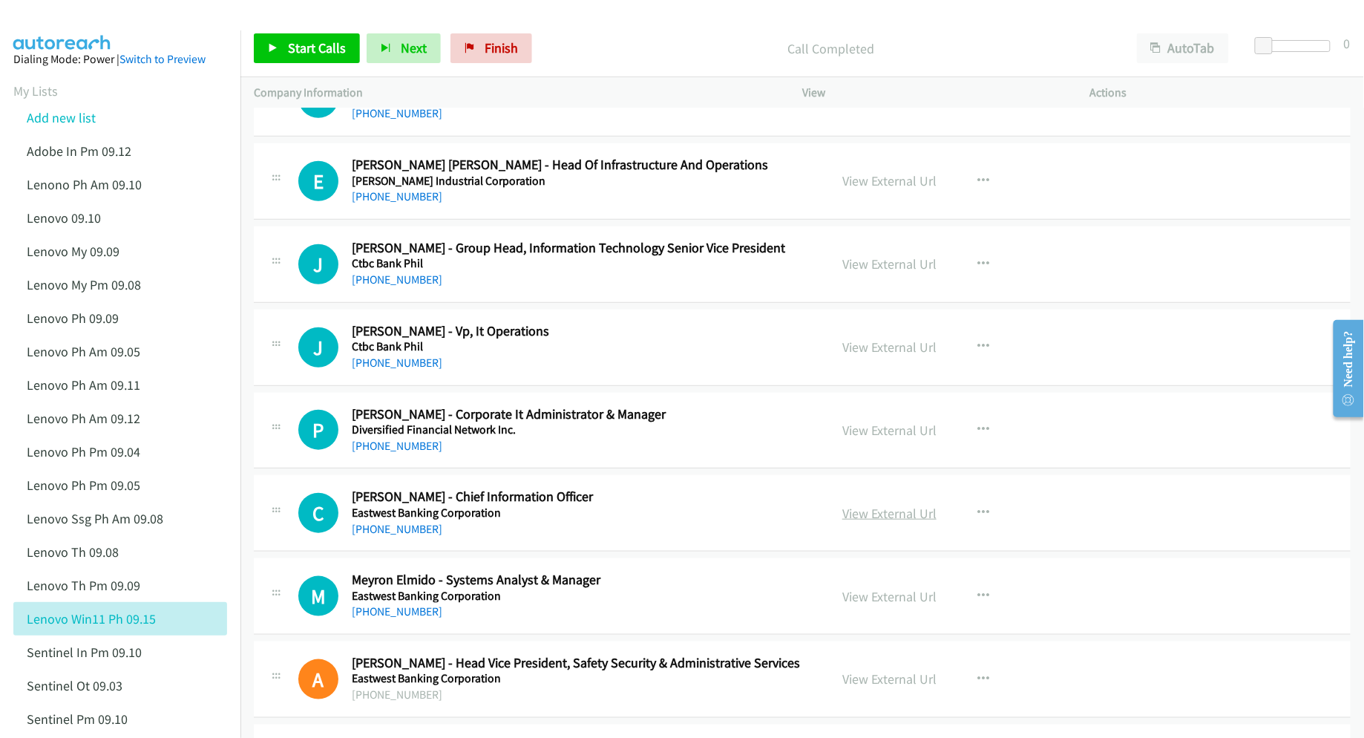
click at [870, 519] on link "View External Url" at bounding box center [889, 513] width 94 height 17
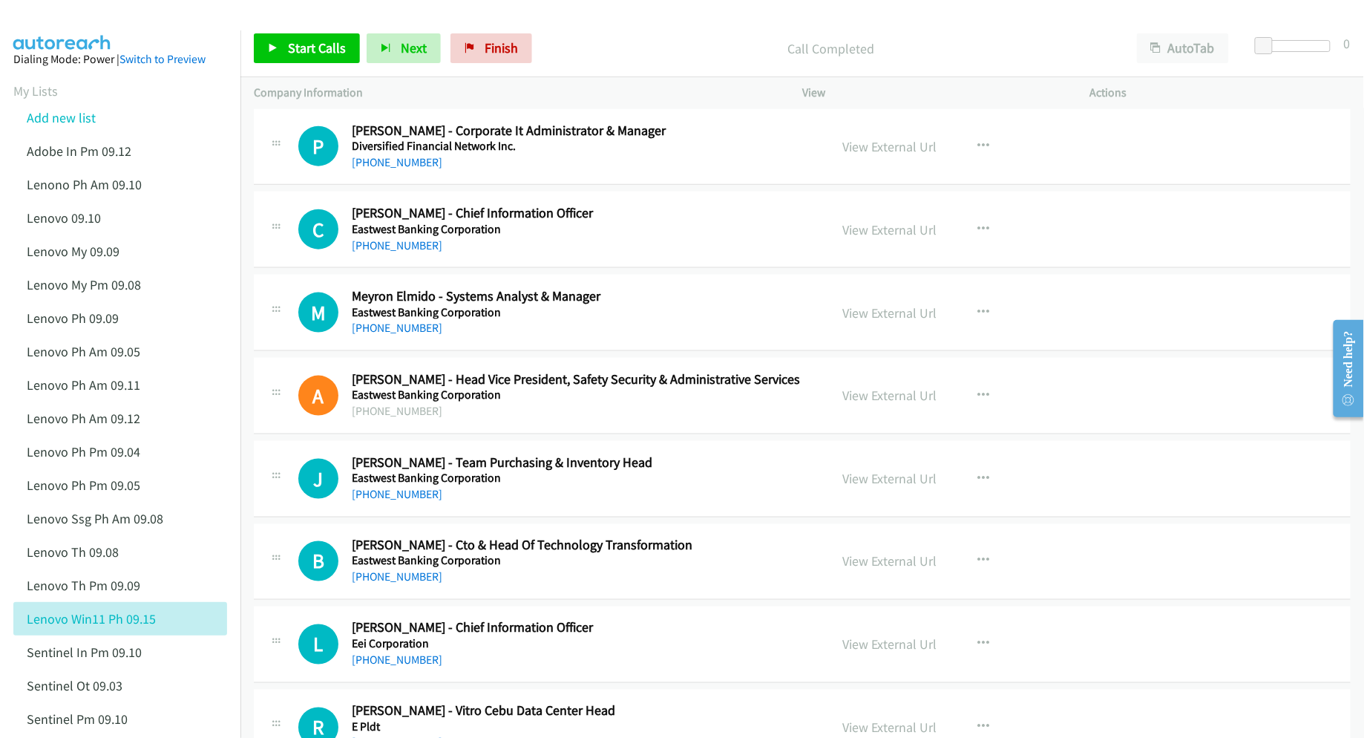
scroll to position [2671, 0]
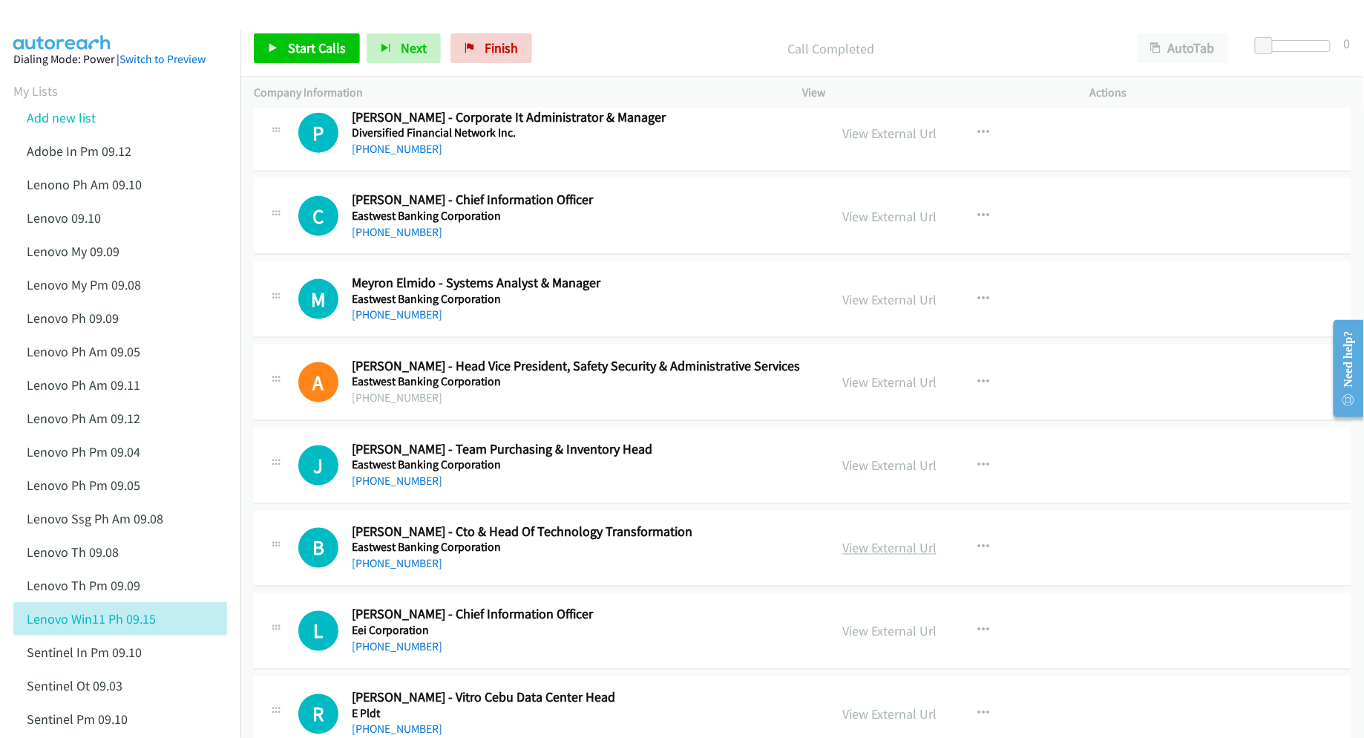
click at [867, 553] on link "View External Url" at bounding box center [889, 547] width 94 height 17
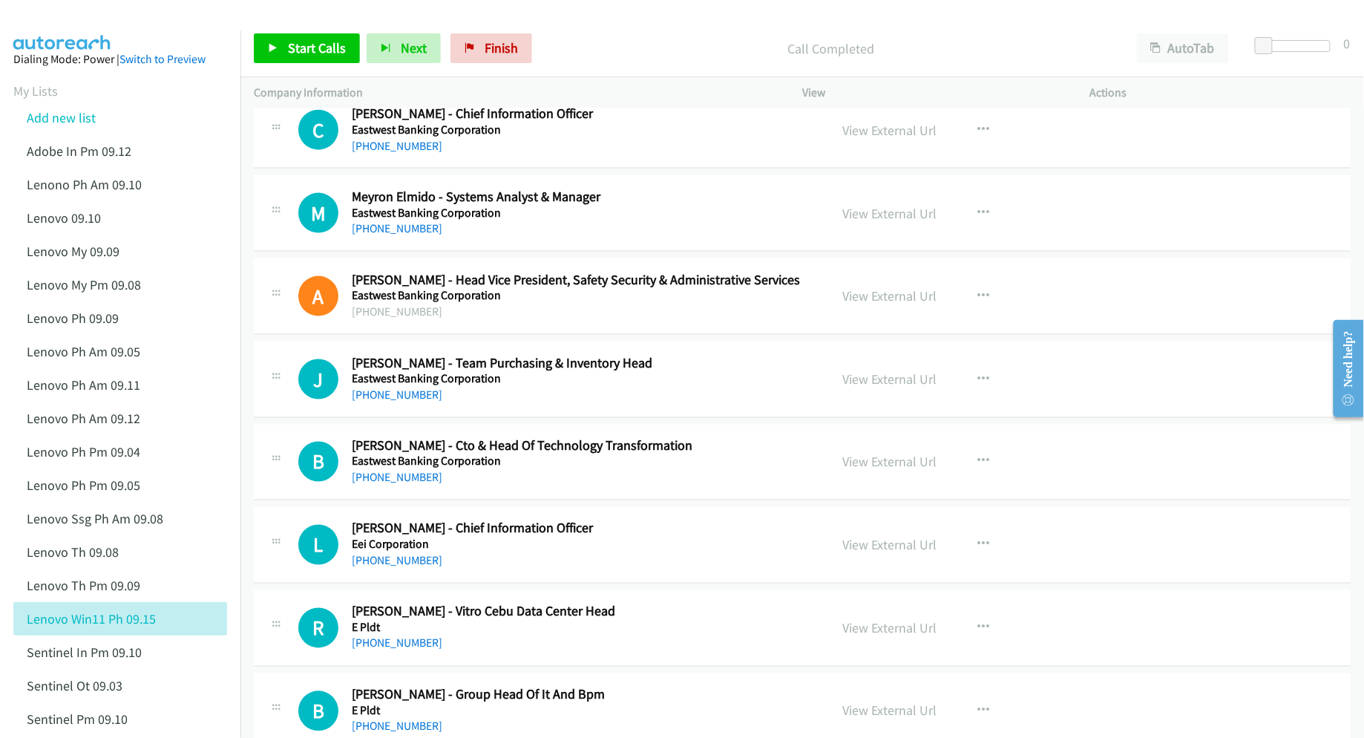
scroll to position [2770, 0]
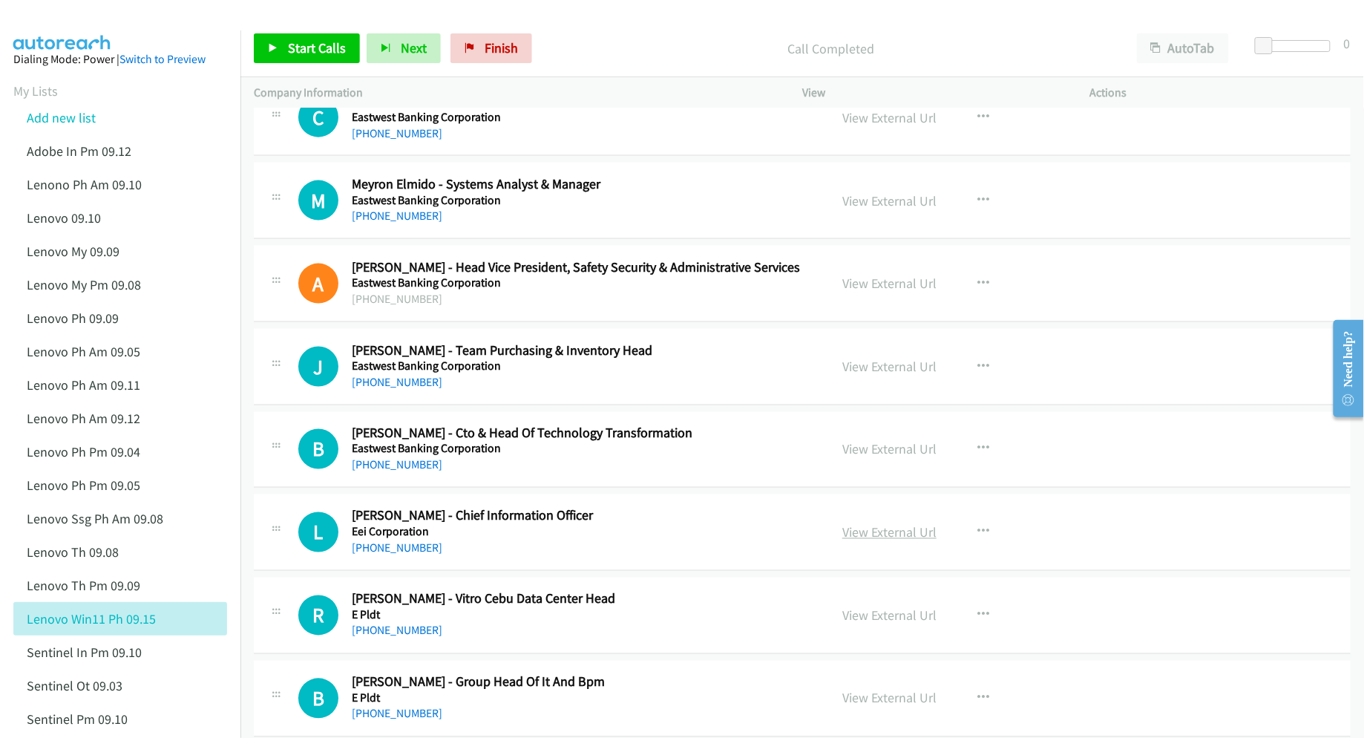
click at [853, 540] on link "View External Url" at bounding box center [889, 532] width 94 height 17
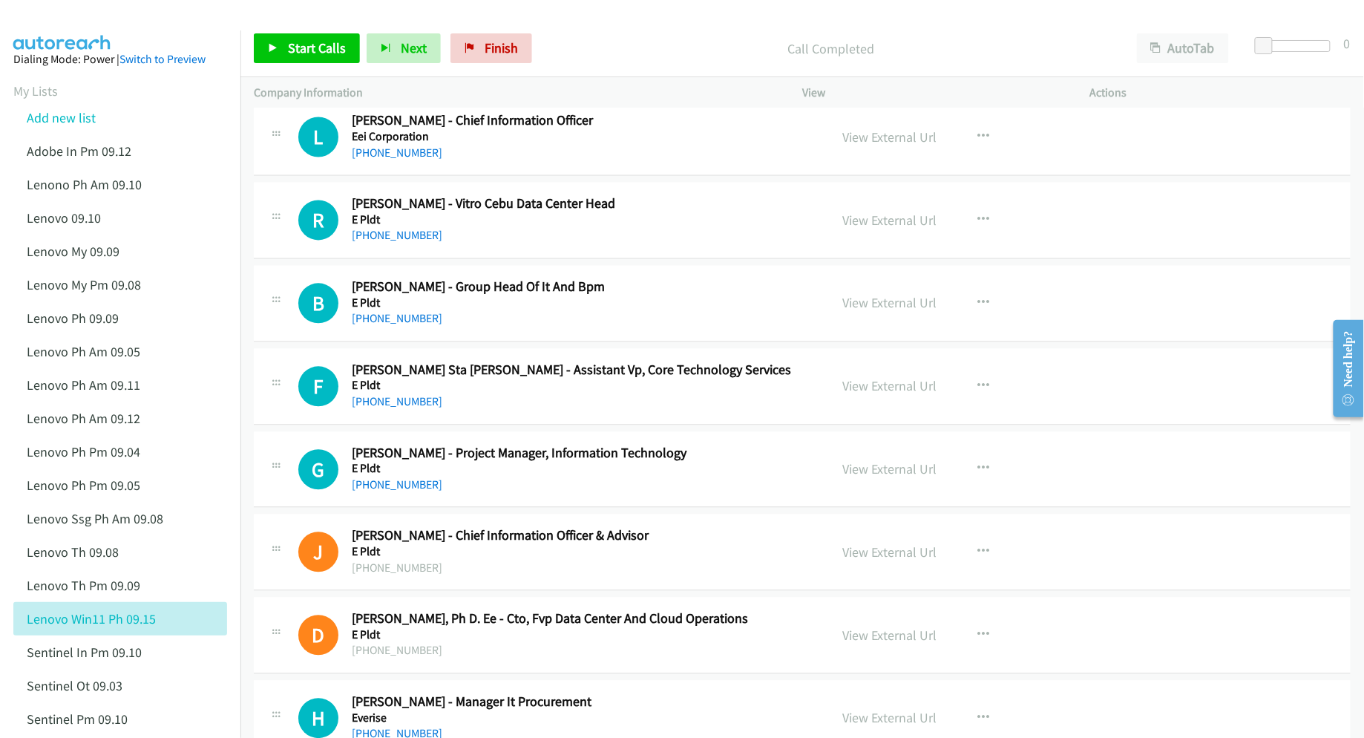
scroll to position [3166, 0]
click at [862, 558] on link "View External Url" at bounding box center [889, 551] width 94 height 17
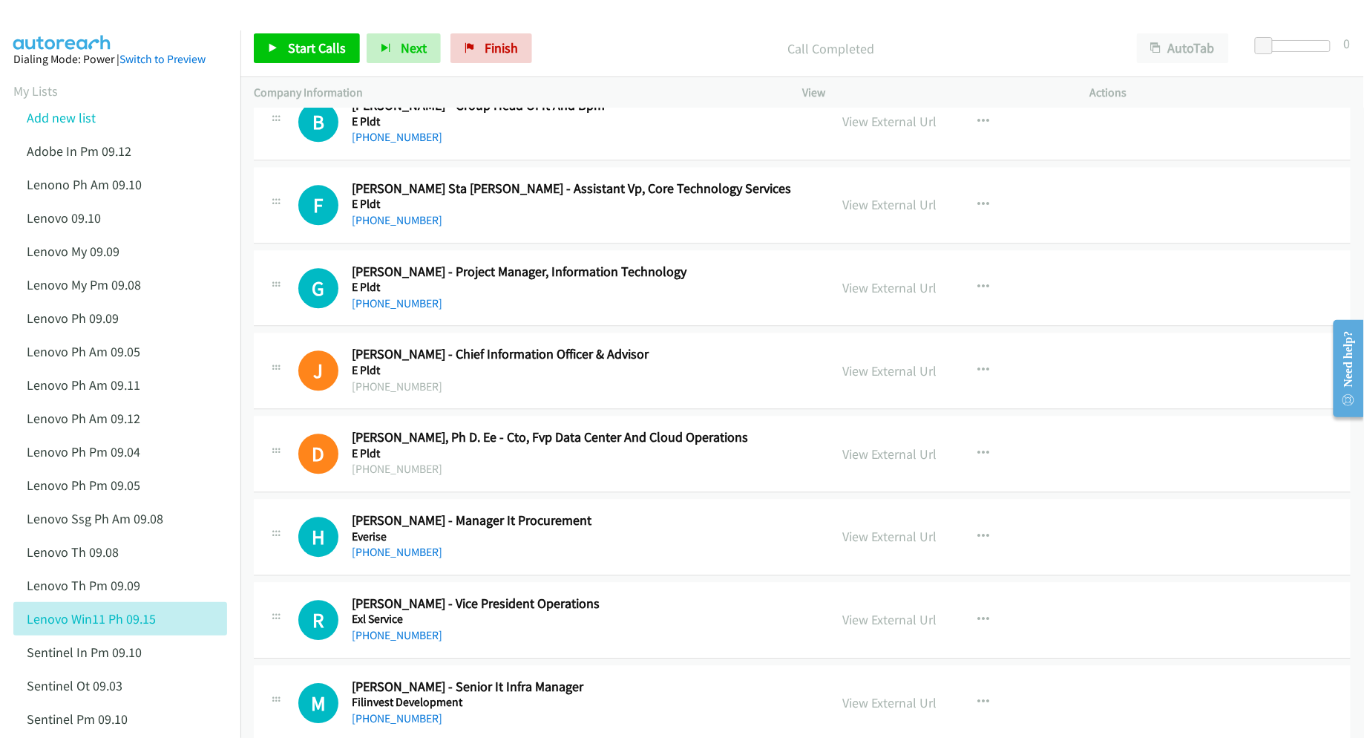
scroll to position [3364, 0]
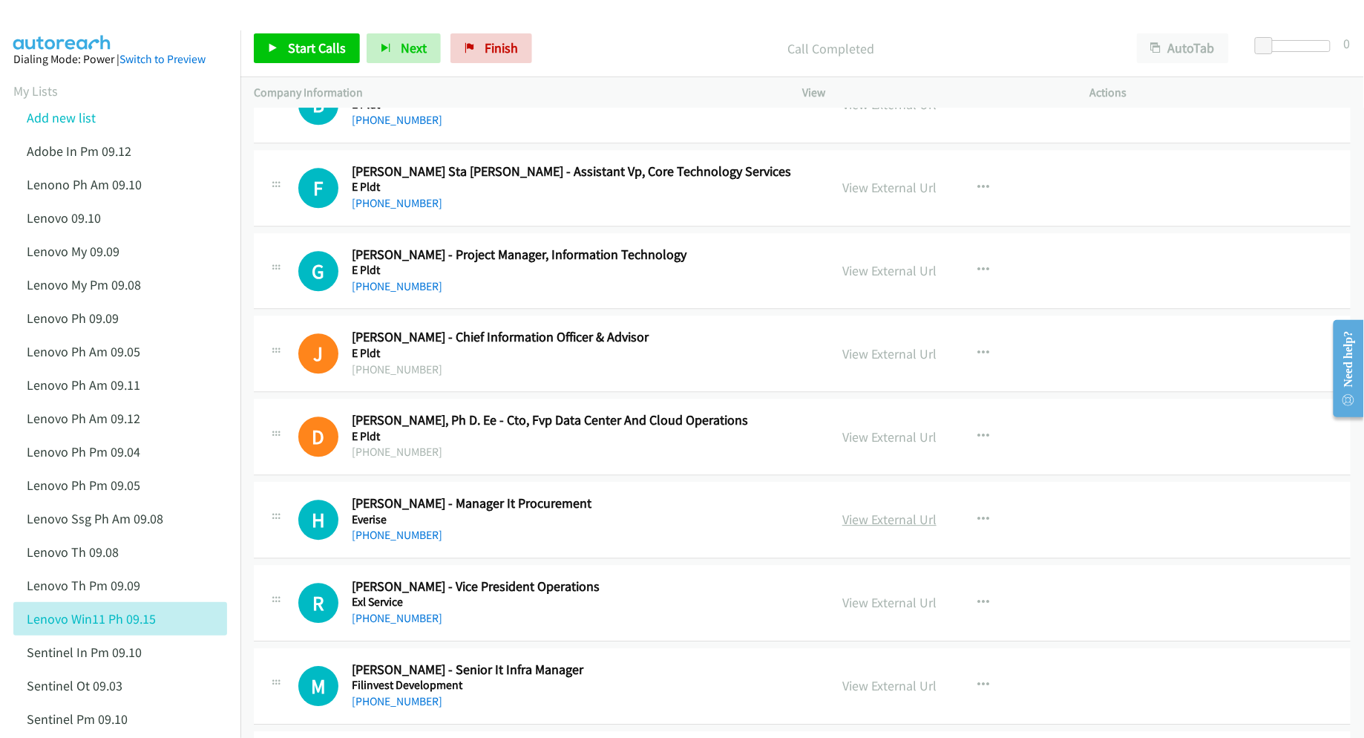
click at [882, 528] on link "View External Url" at bounding box center [889, 519] width 94 height 17
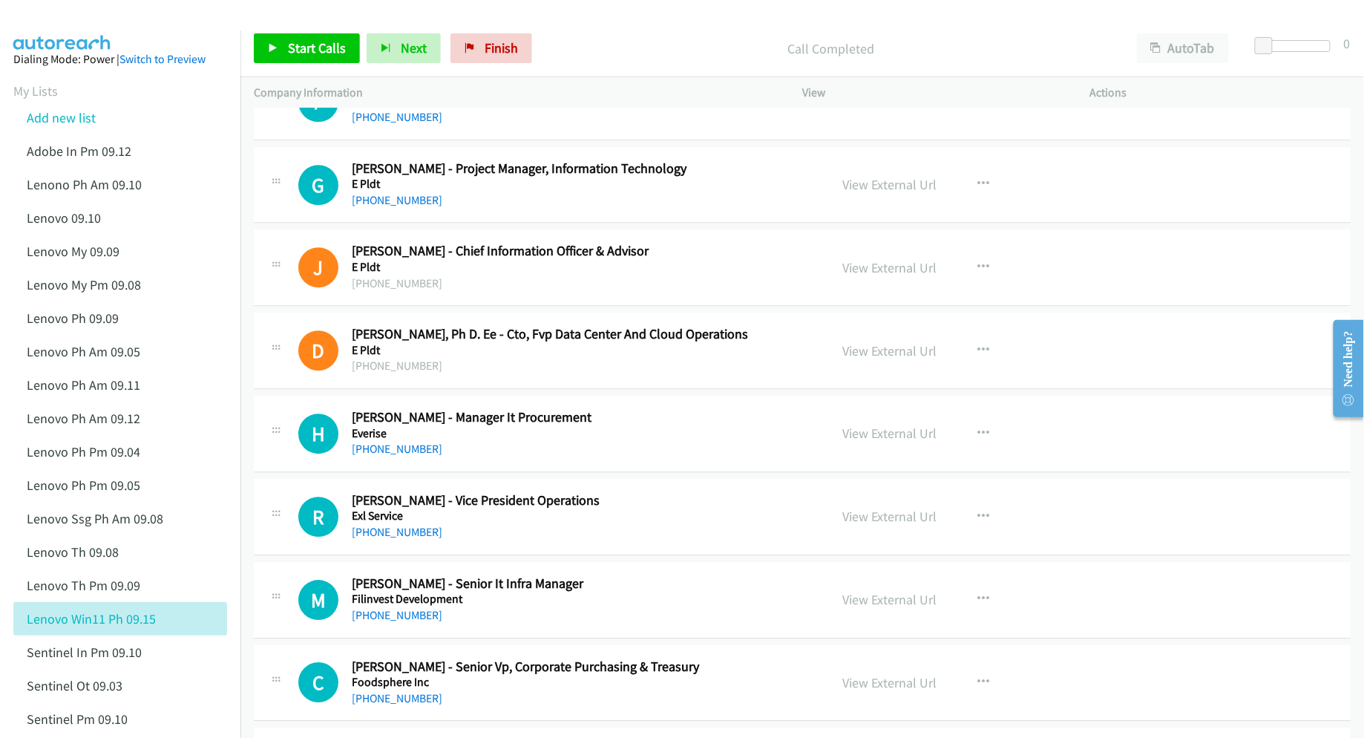
scroll to position [3463, 0]
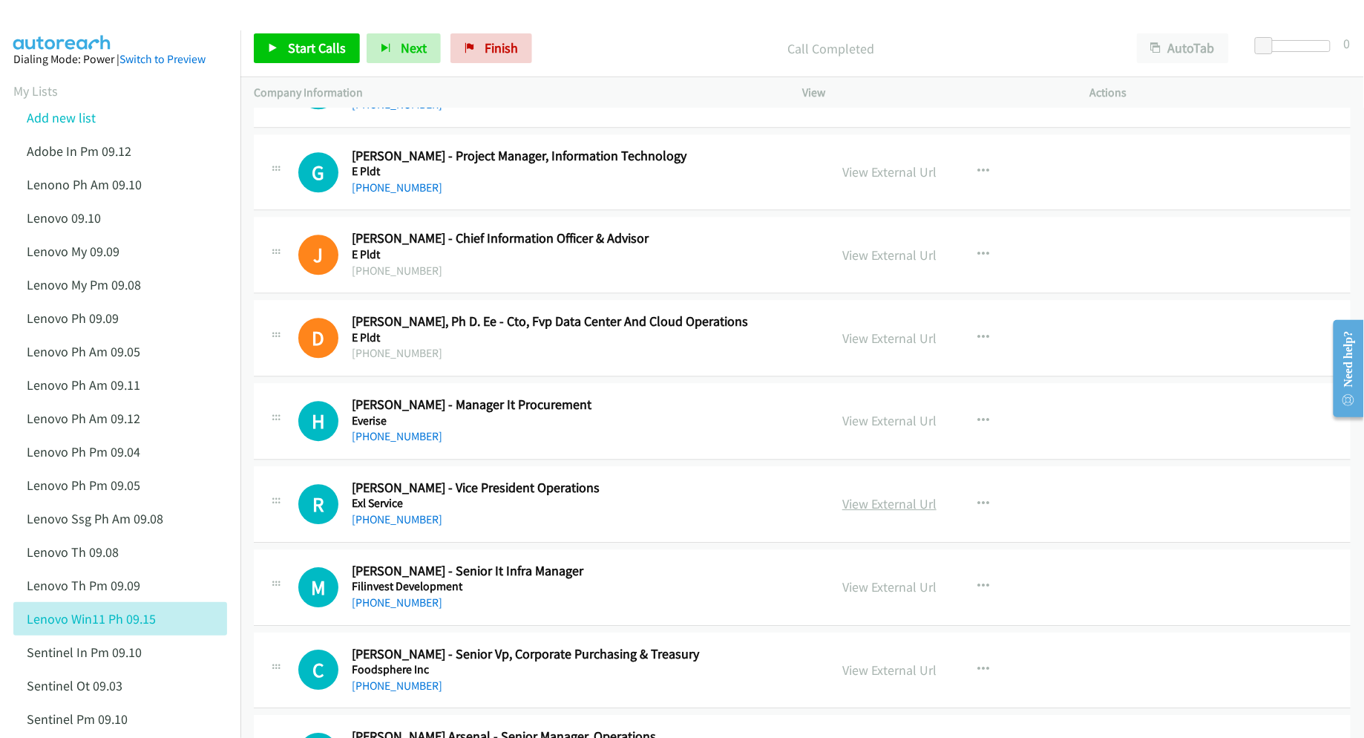
click at [880, 512] on link "View External Url" at bounding box center [889, 503] width 94 height 17
click at [882, 595] on link "View External Url" at bounding box center [889, 586] width 94 height 17
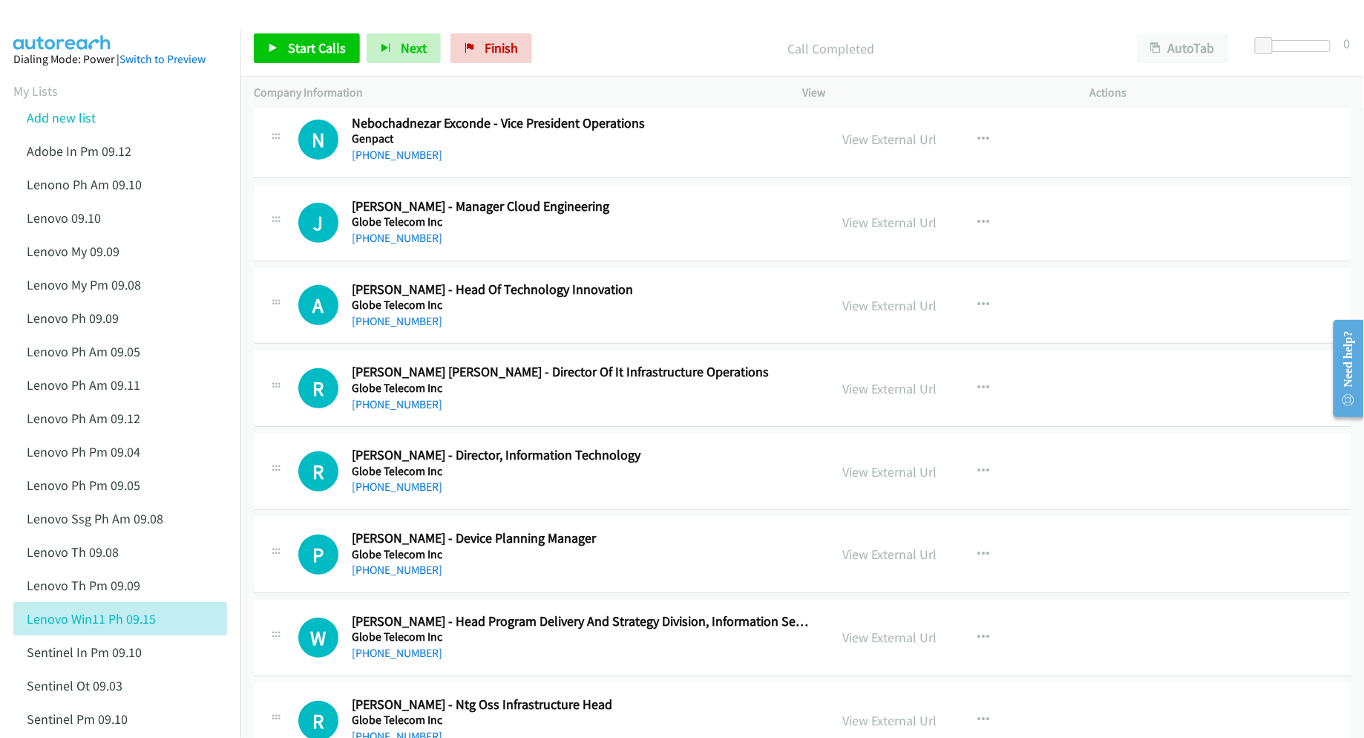
scroll to position [4254, 0]
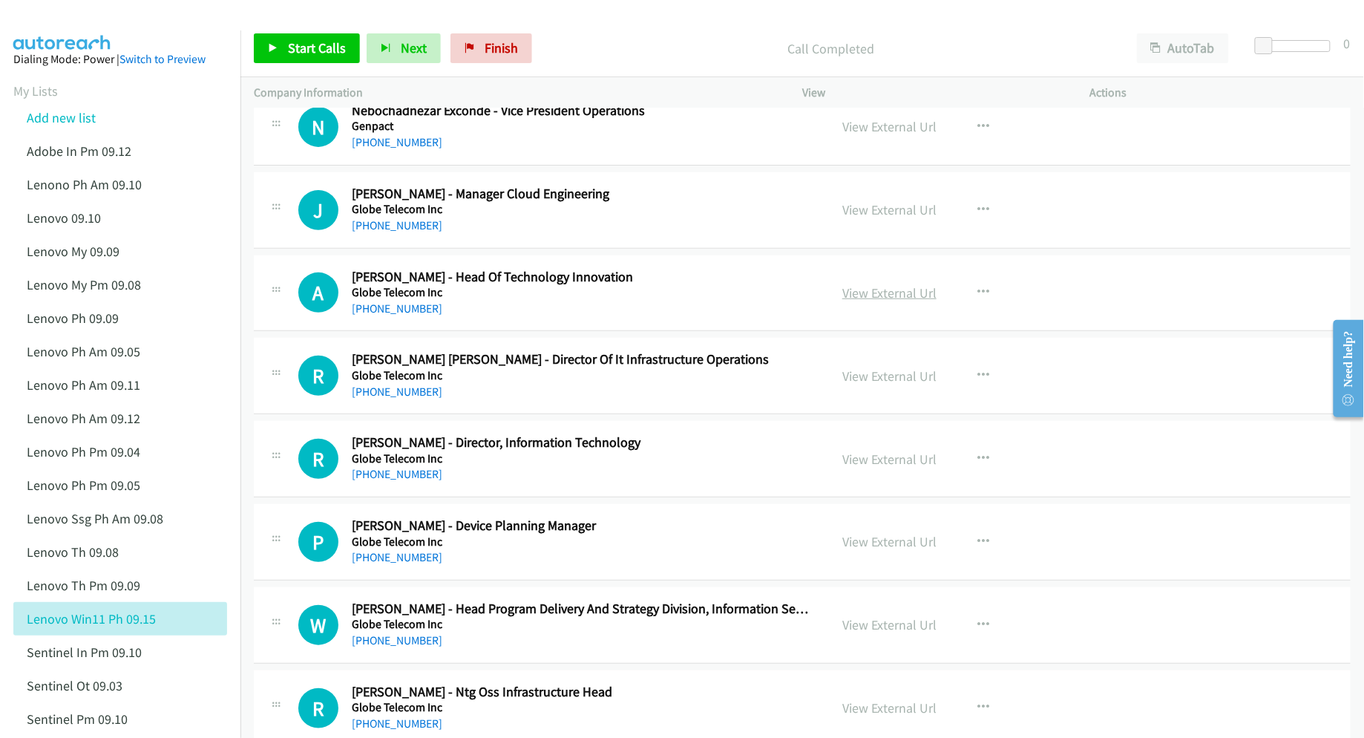
click at [870, 301] on link "View External Url" at bounding box center [889, 292] width 94 height 17
click at [879, 218] on link "View External Url" at bounding box center [889, 209] width 94 height 17
click at [885, 384] on link "View External Url" at bounding box center [889, 375] width 94 height 17
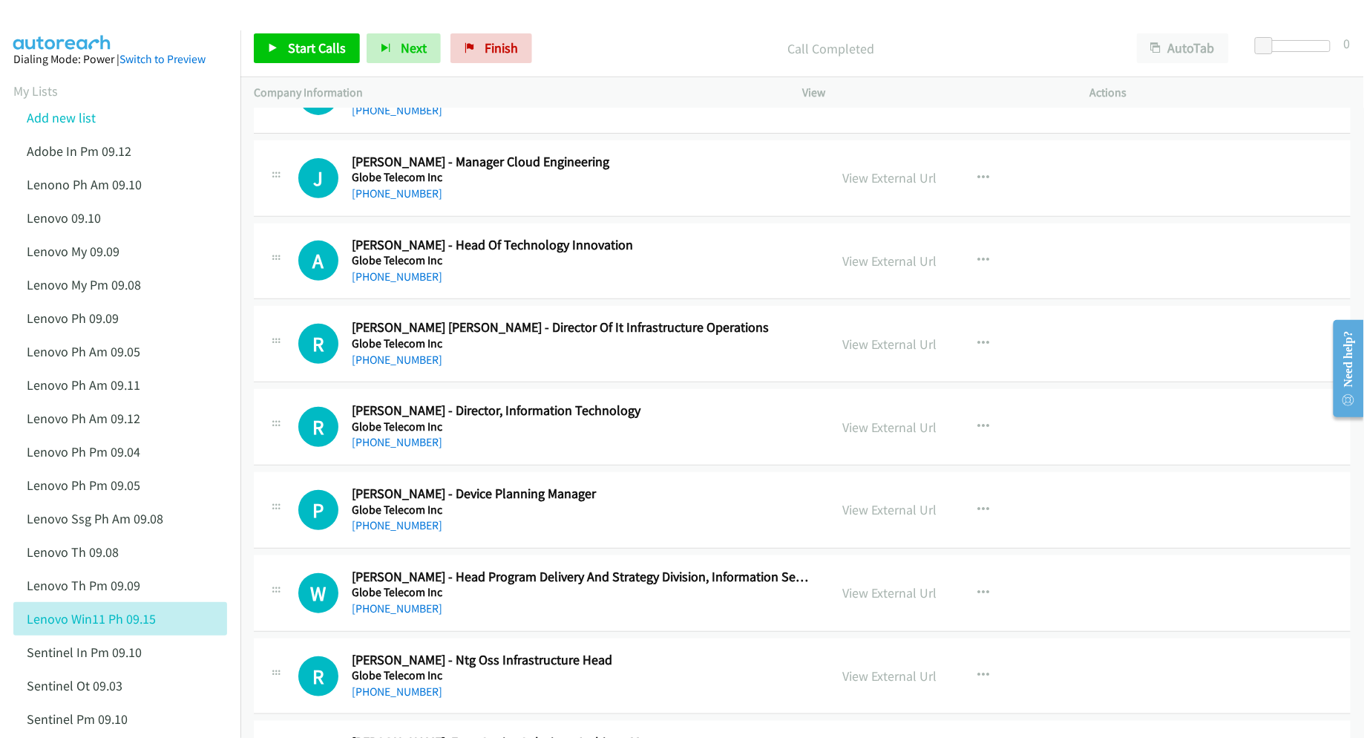
scroll to position [4353, 0]
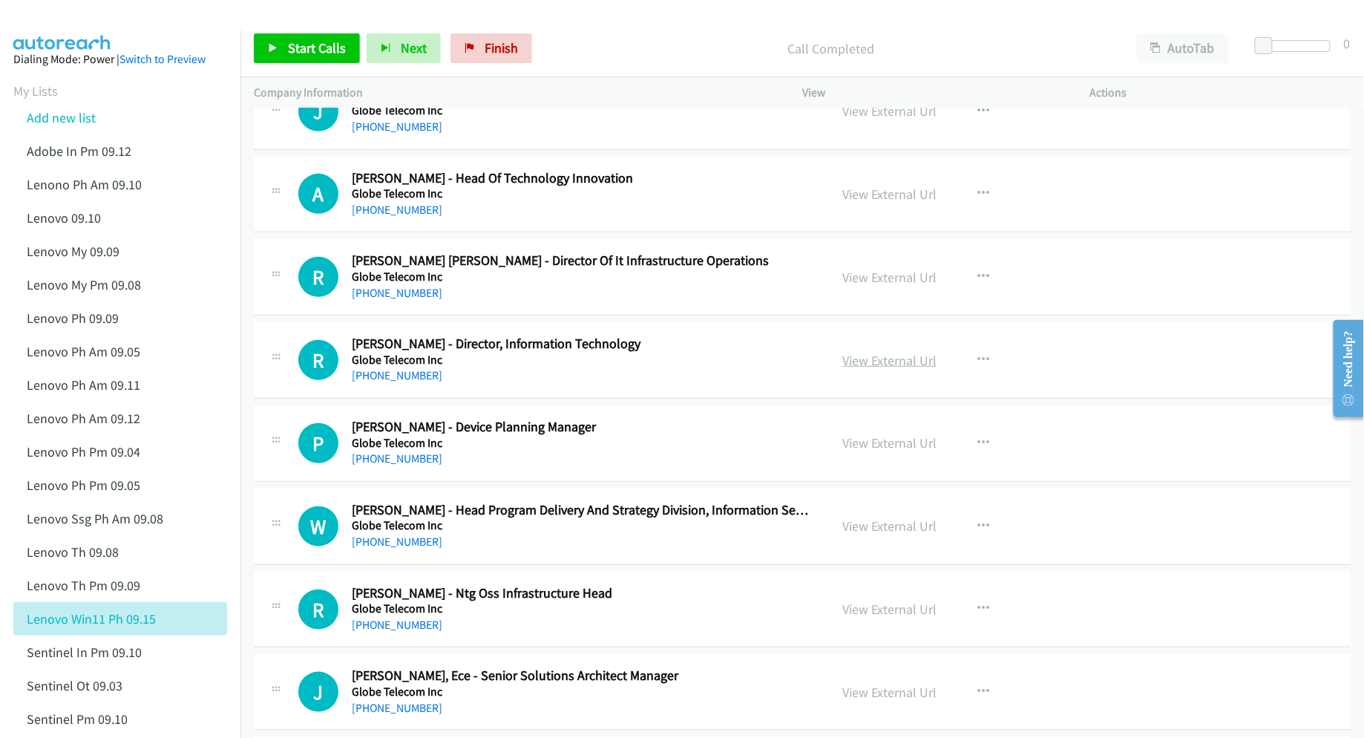
click at [859, 366] on link "View External Url" at bounding box center [889, 360] width 94 height 17
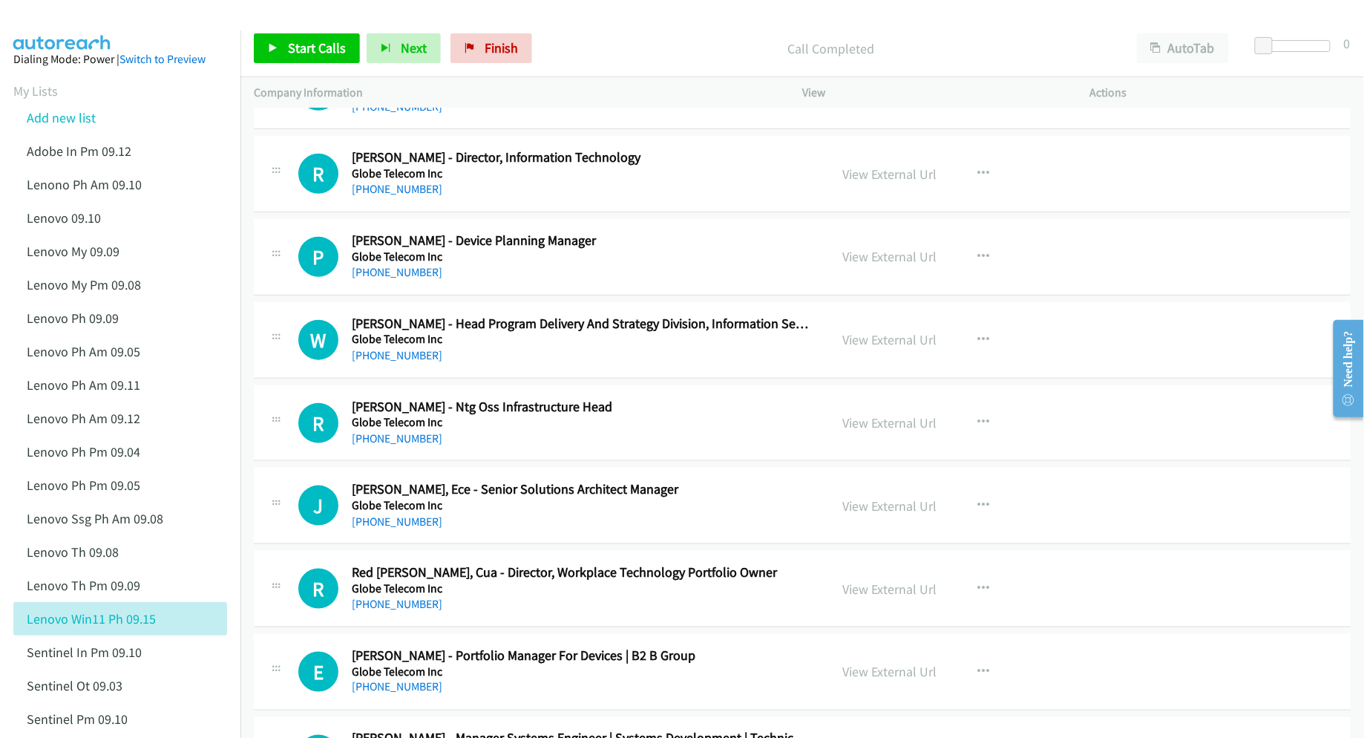
scroll to position [4551, 0]
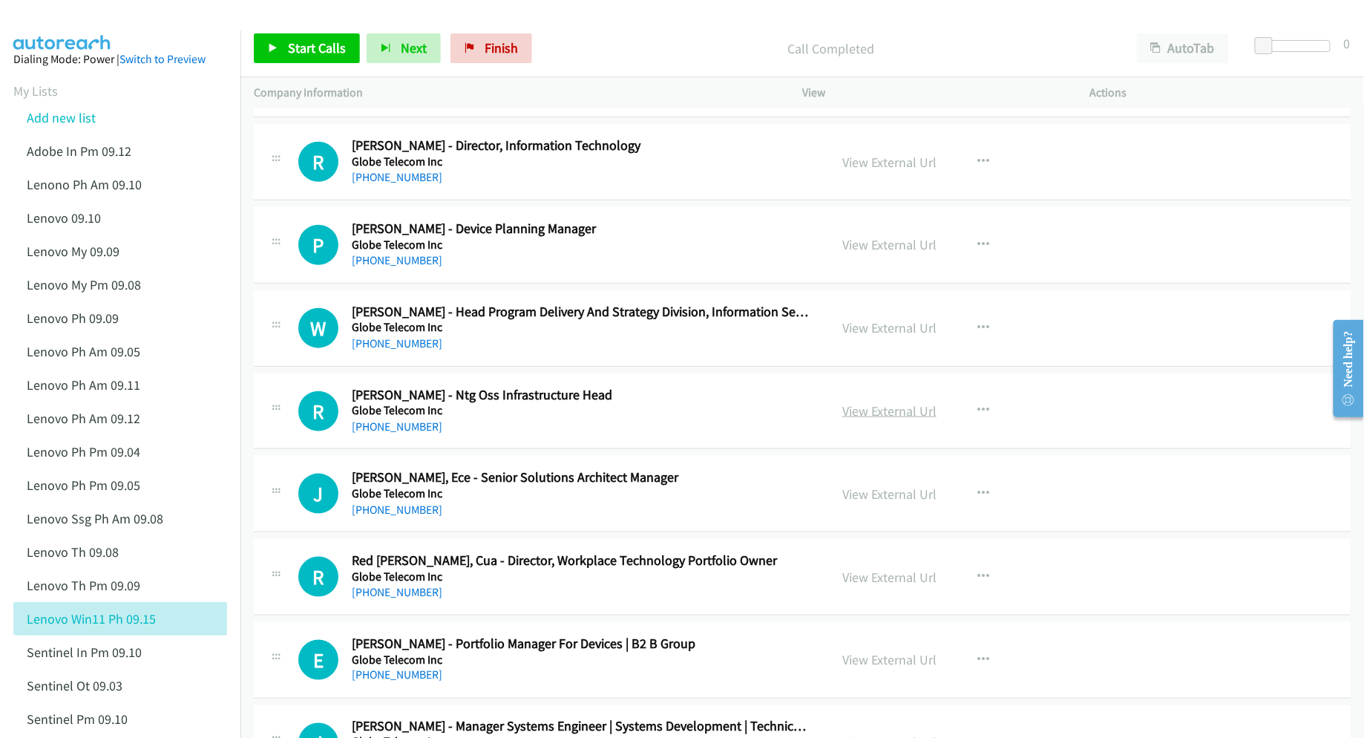
click at [873, 419] on link "View External Url" at bounding box center [889, 410] width 94 height 17
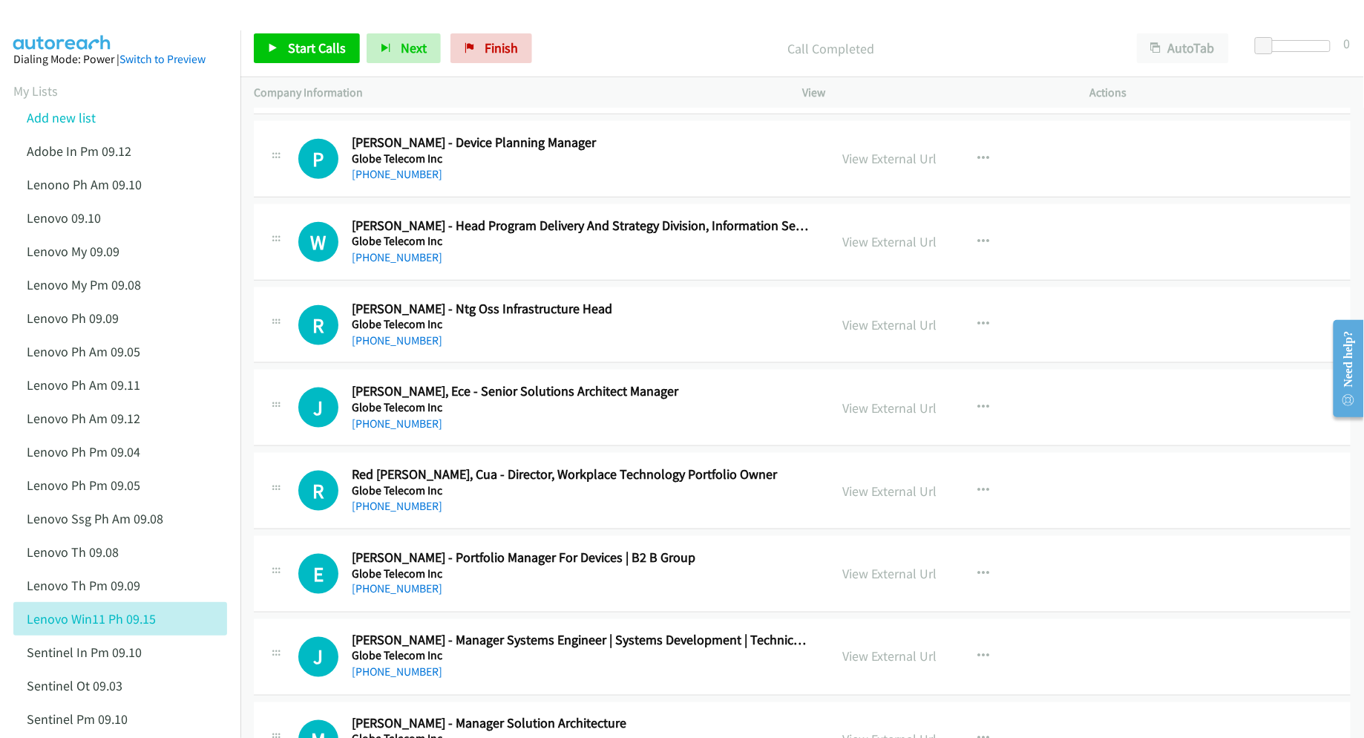
scroll to position [4650, 0]
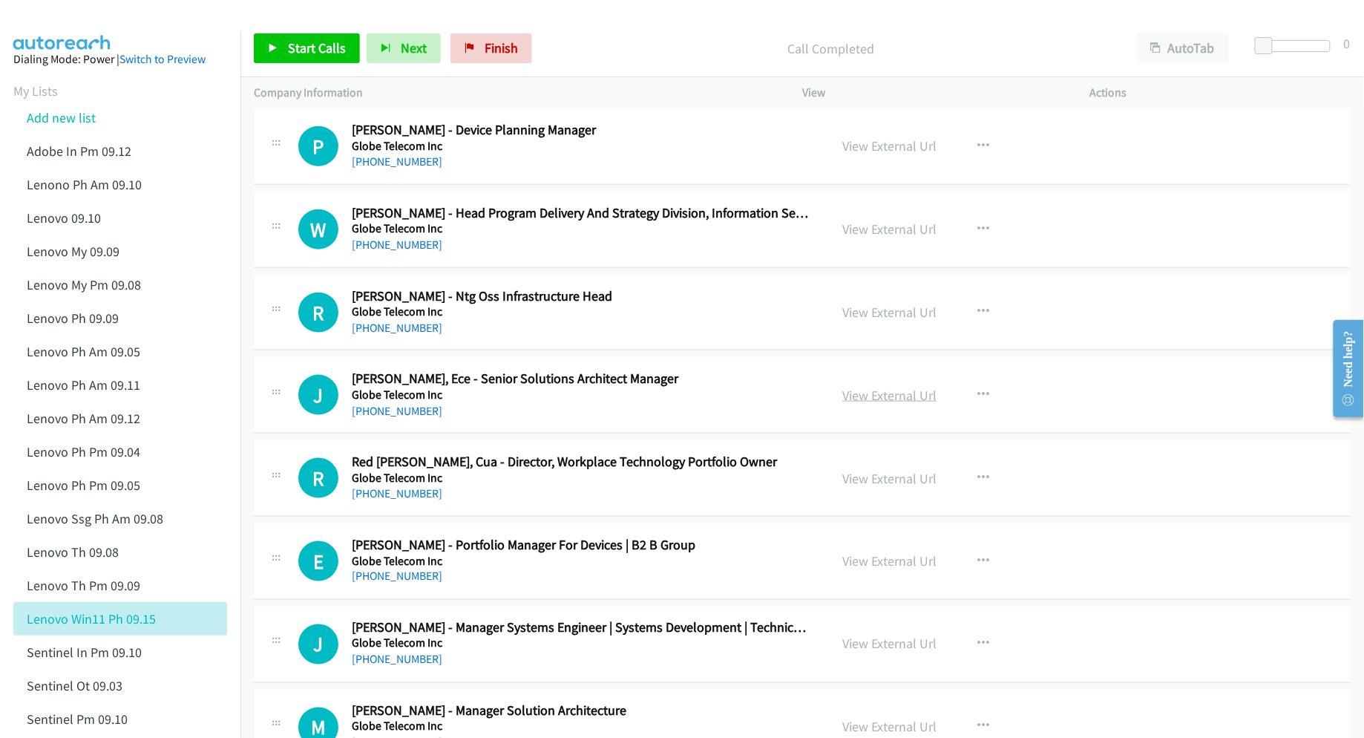
click at [877, 401] on link "View External Url" at bounding box center [889, 395] width 94 height 17
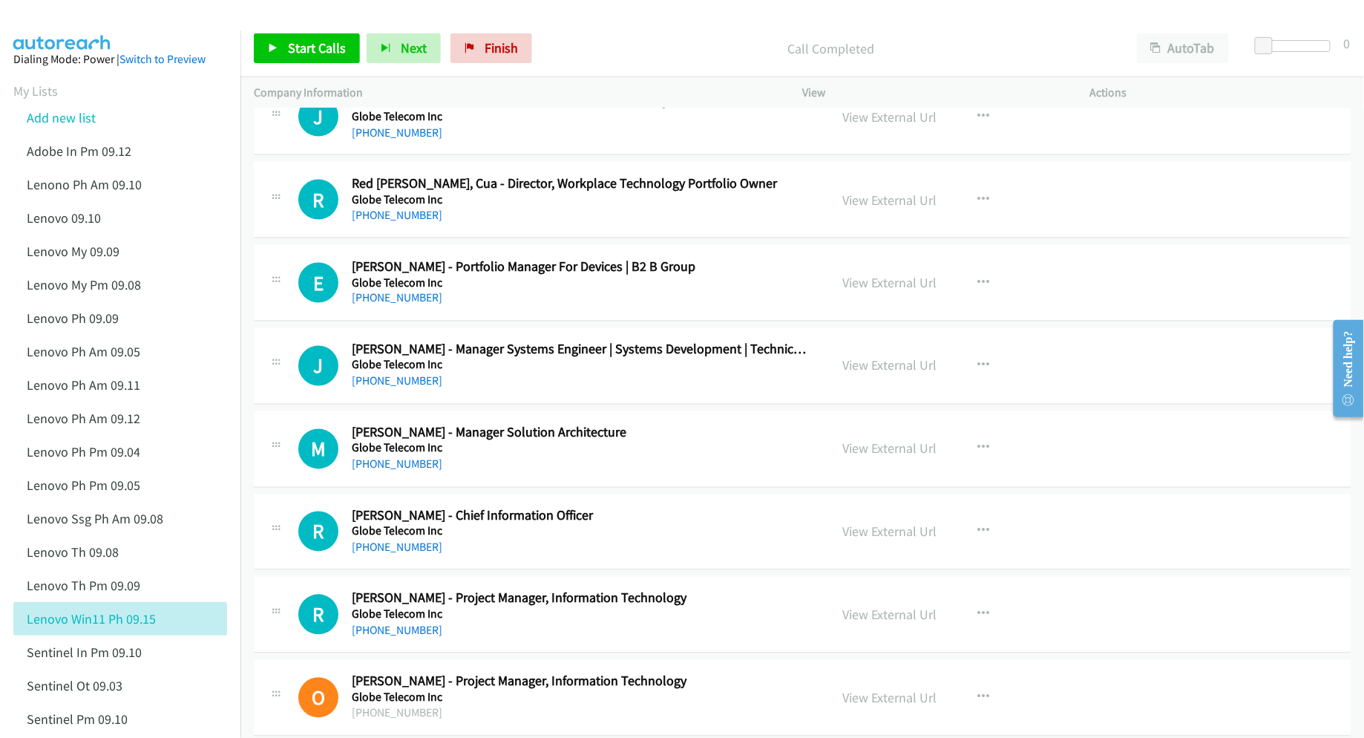
scroll to position [4947, 0]
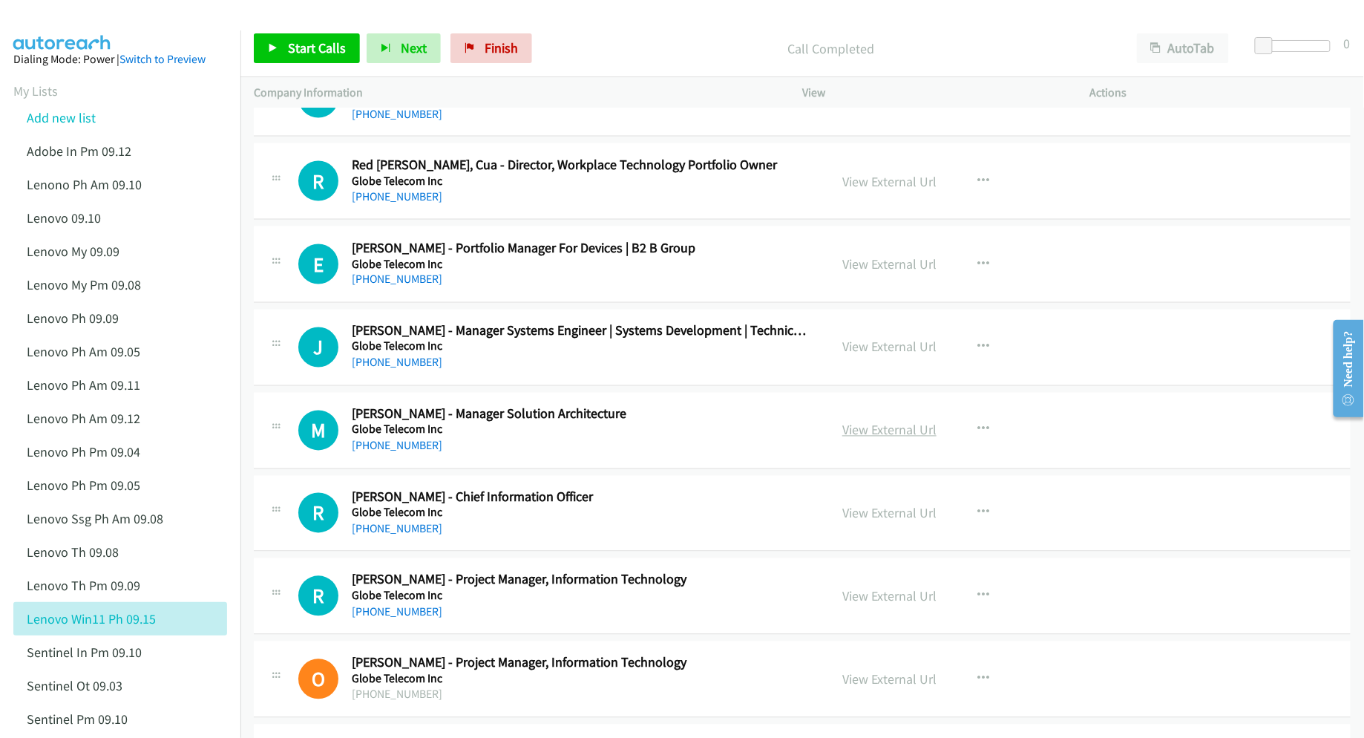
click at [879, 439] on link "View External Url" at bounding box center [889, 429] width 94 height 17
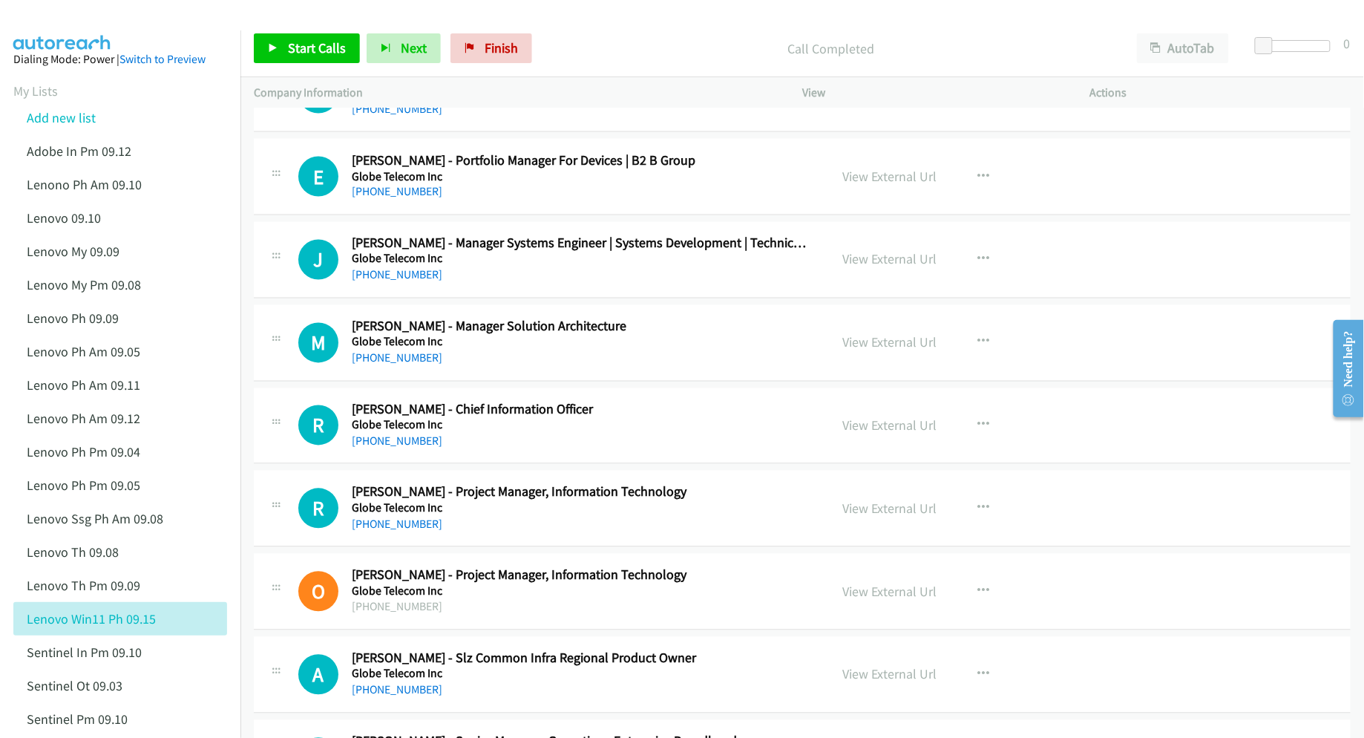
scroll to position [5046, 0]
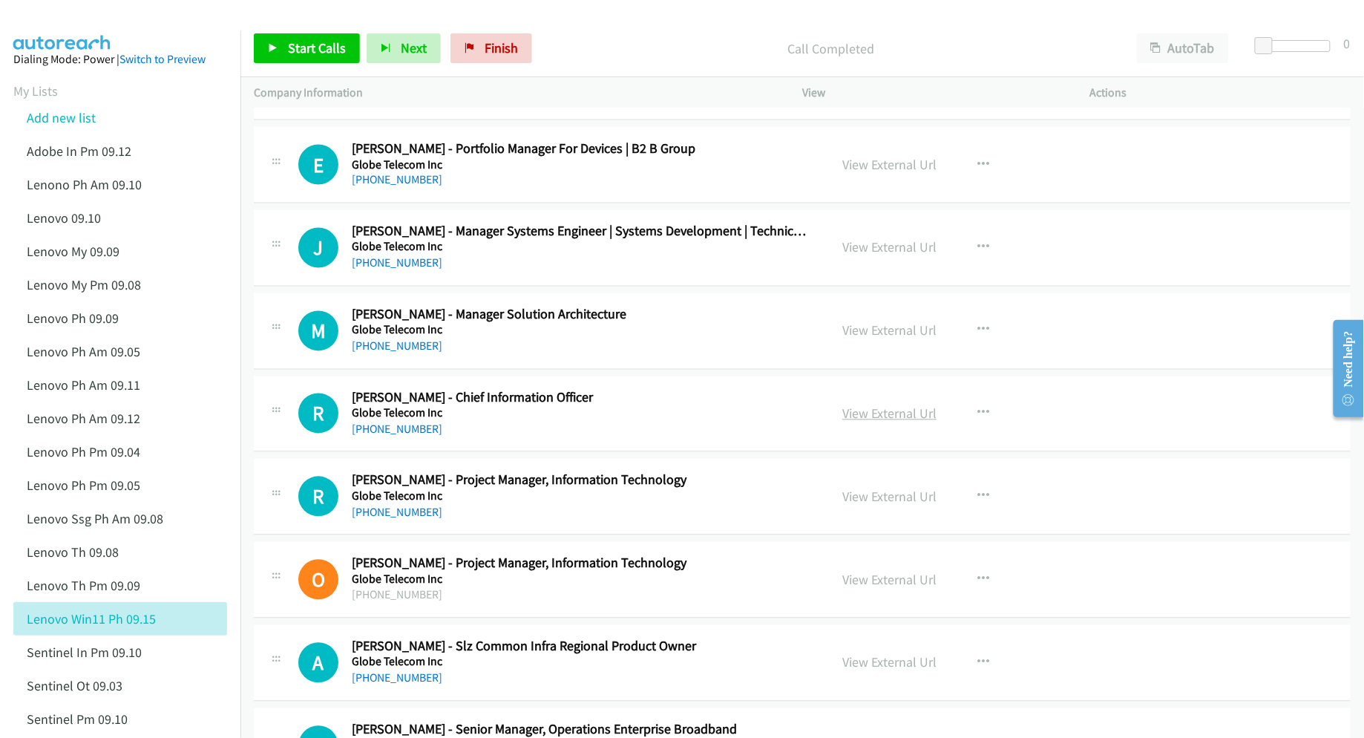
click at [862, 422] on link "View External Url" at bounding box center [889, 413] width 94 height 17
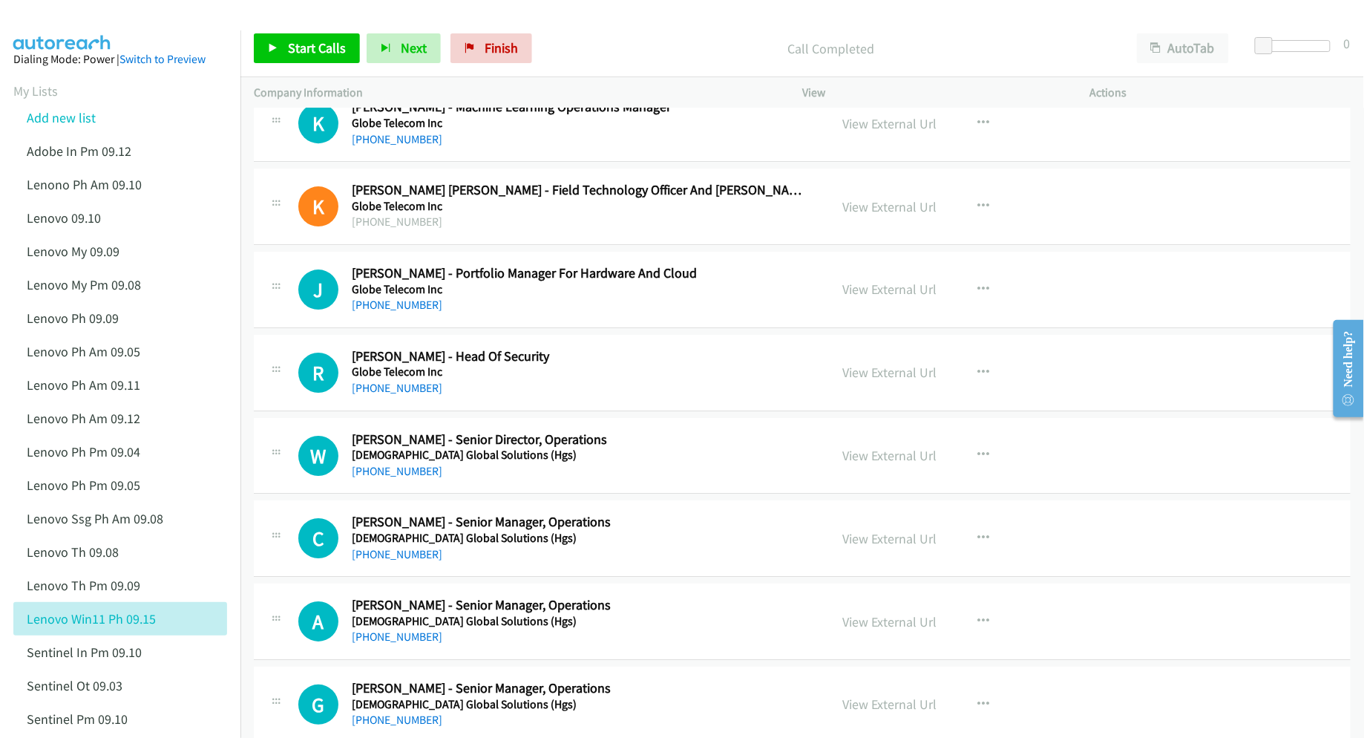
scroll to position [5837, 0]
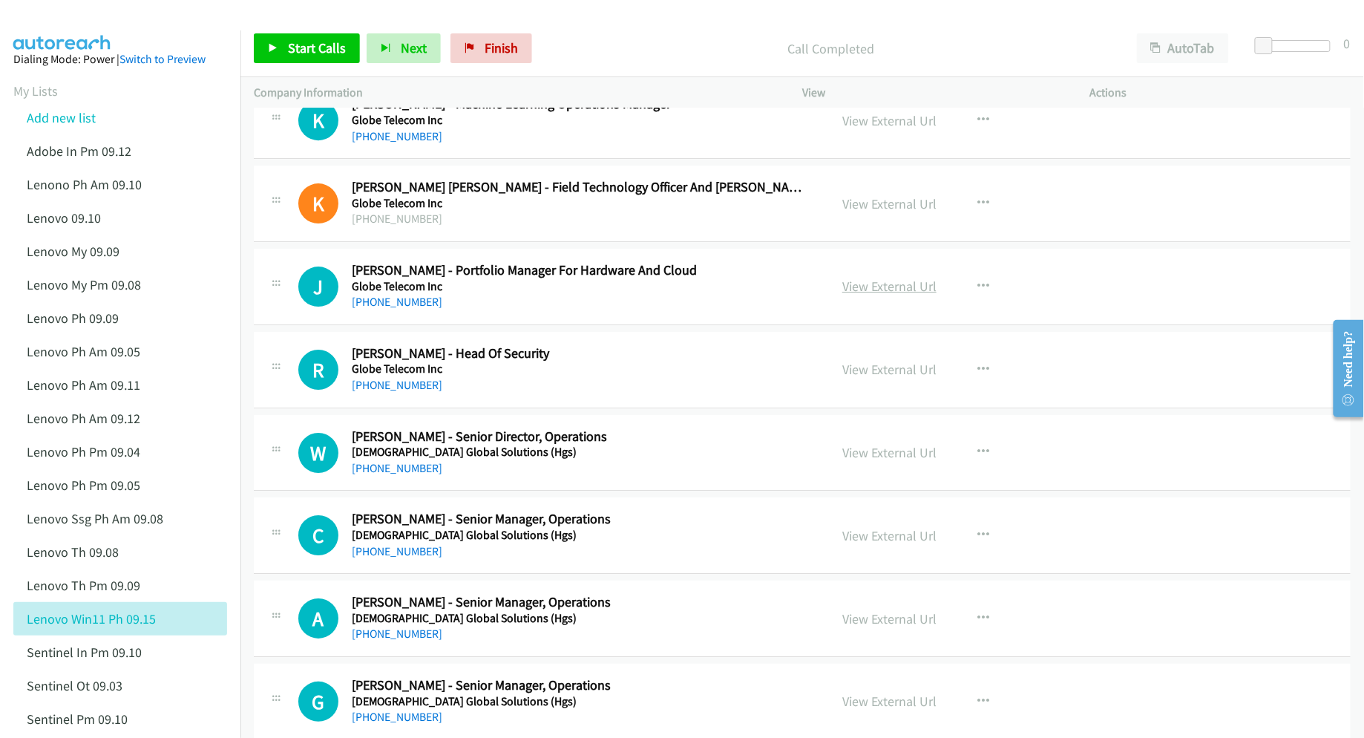
click at [867, 295] on link "View External Url" at bounding box center [889, 286] width 94 height 17
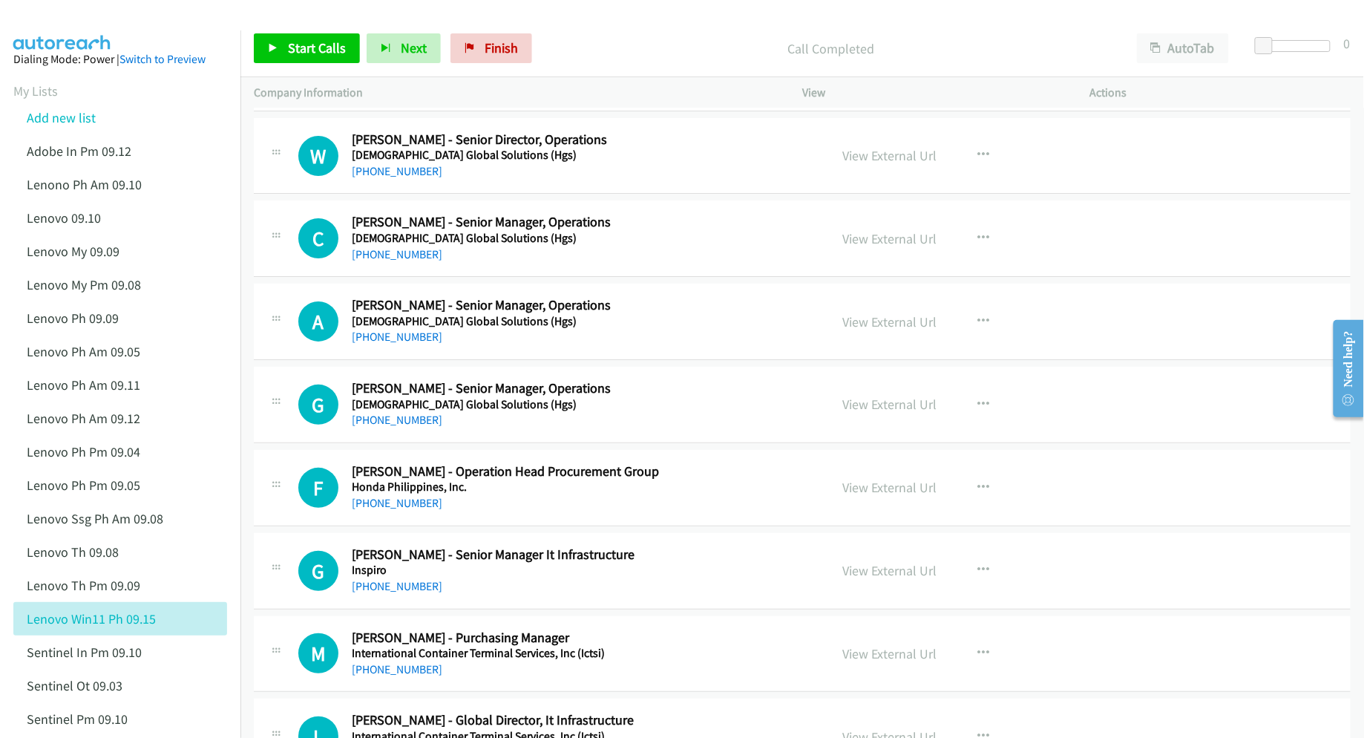
scroll to position [6035, 0]
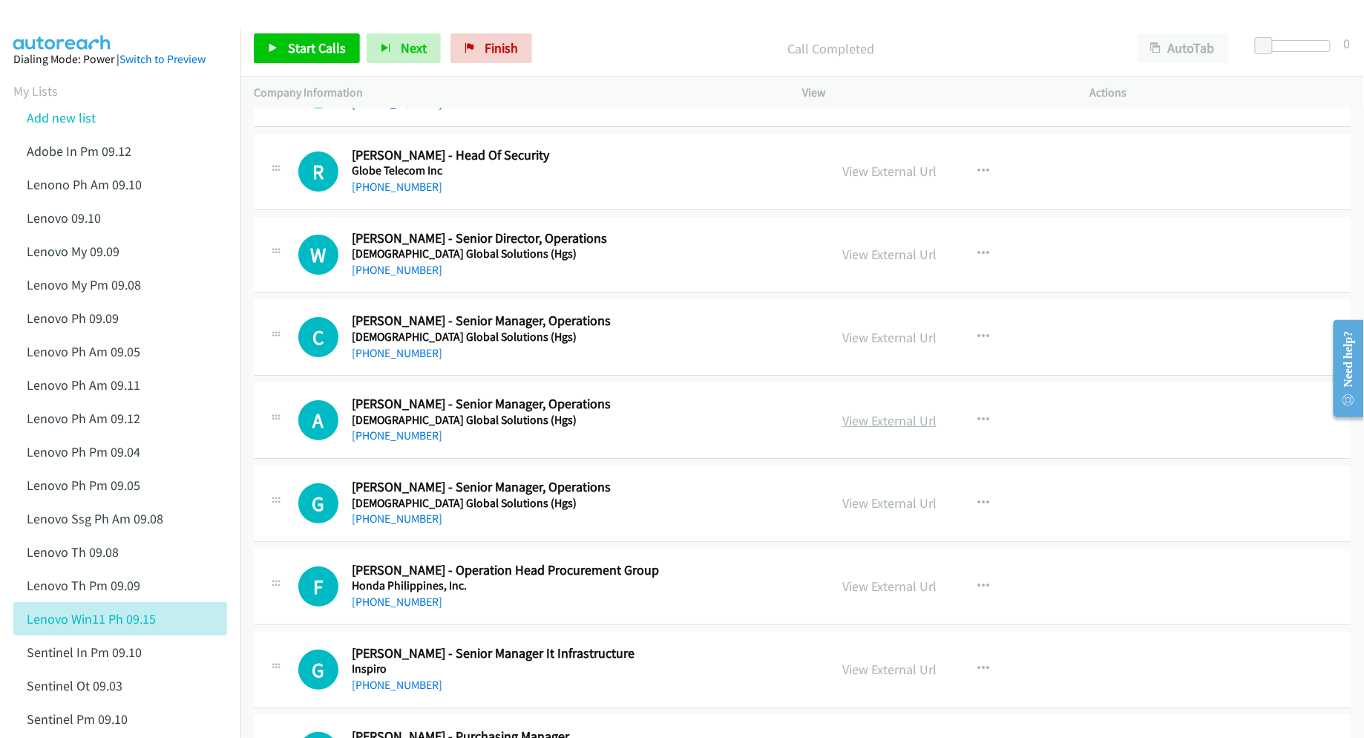
click at [877, 429] on link "View External Url" at bounding box center [889, 420] width 94 height 17
click at [867, 511] on link "View External Url" at bounding box center [889, 502] width 94 height 17
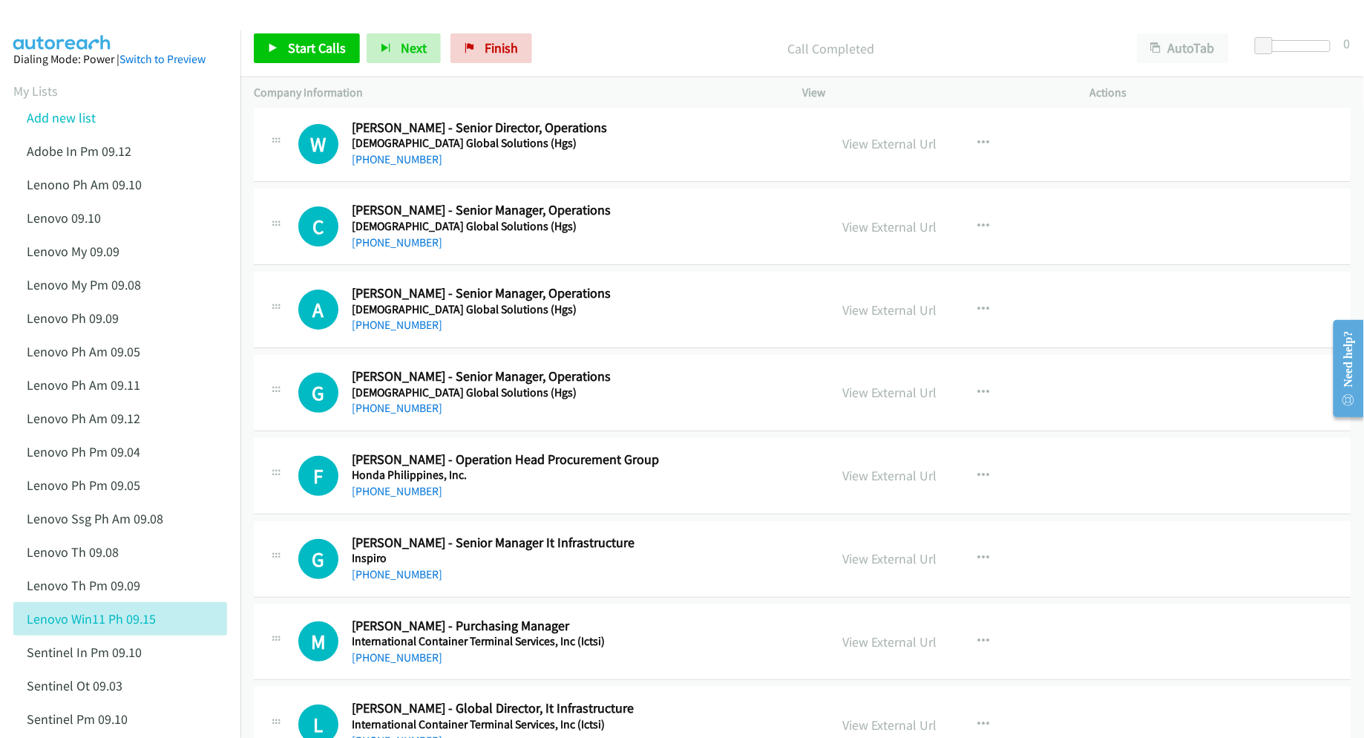
scroll to position [6233, 0]
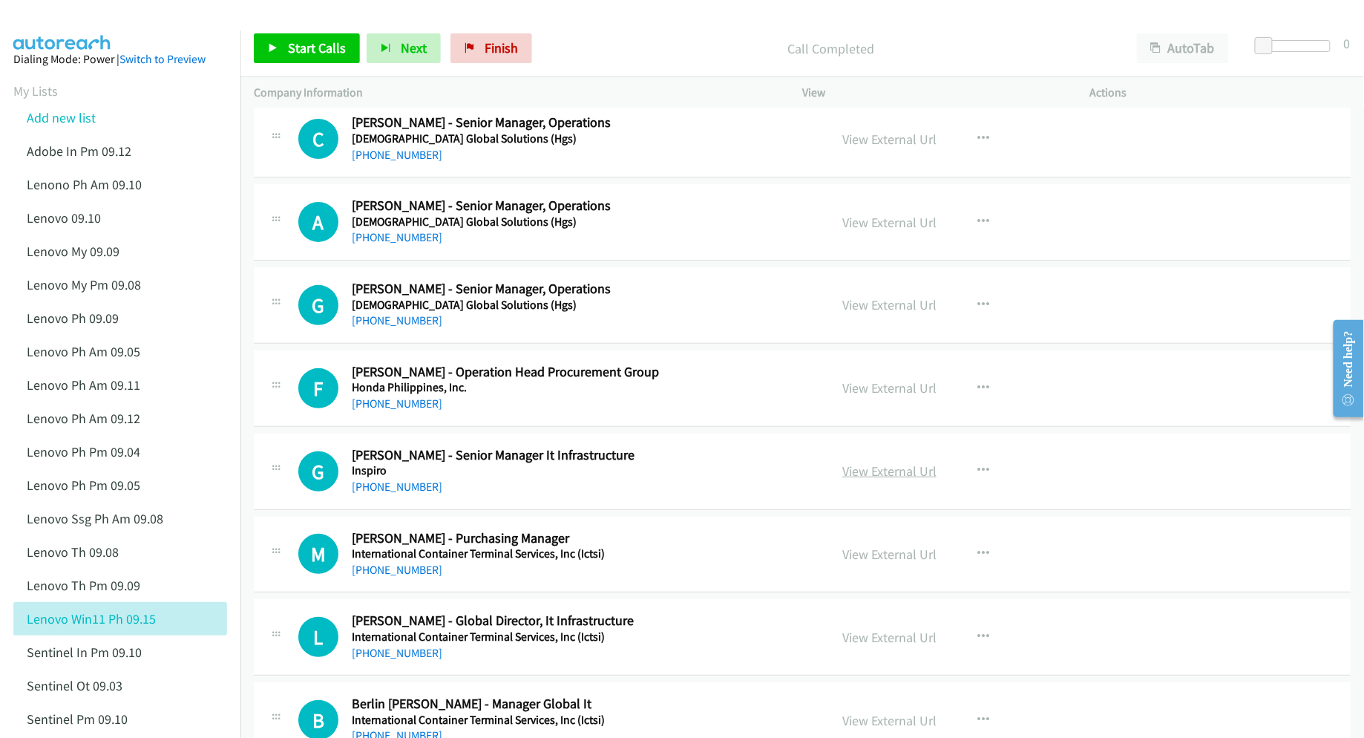
click at [879, 479] on link "View External Url" at bounding box center [889, 470] width 94 height 17
click at [867, 396] on link "View External Url" at bounding box center [889, 387] width 94 height 17
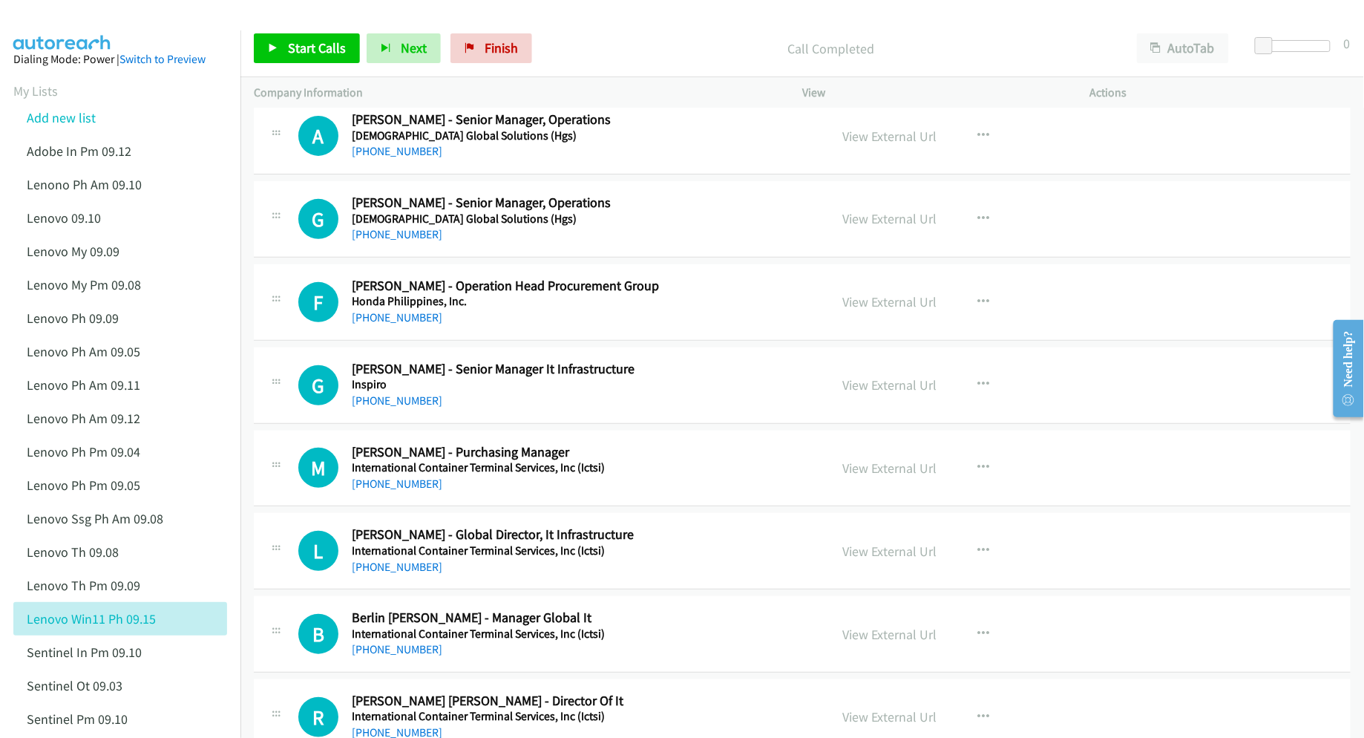
scroll to position [6332, 0]
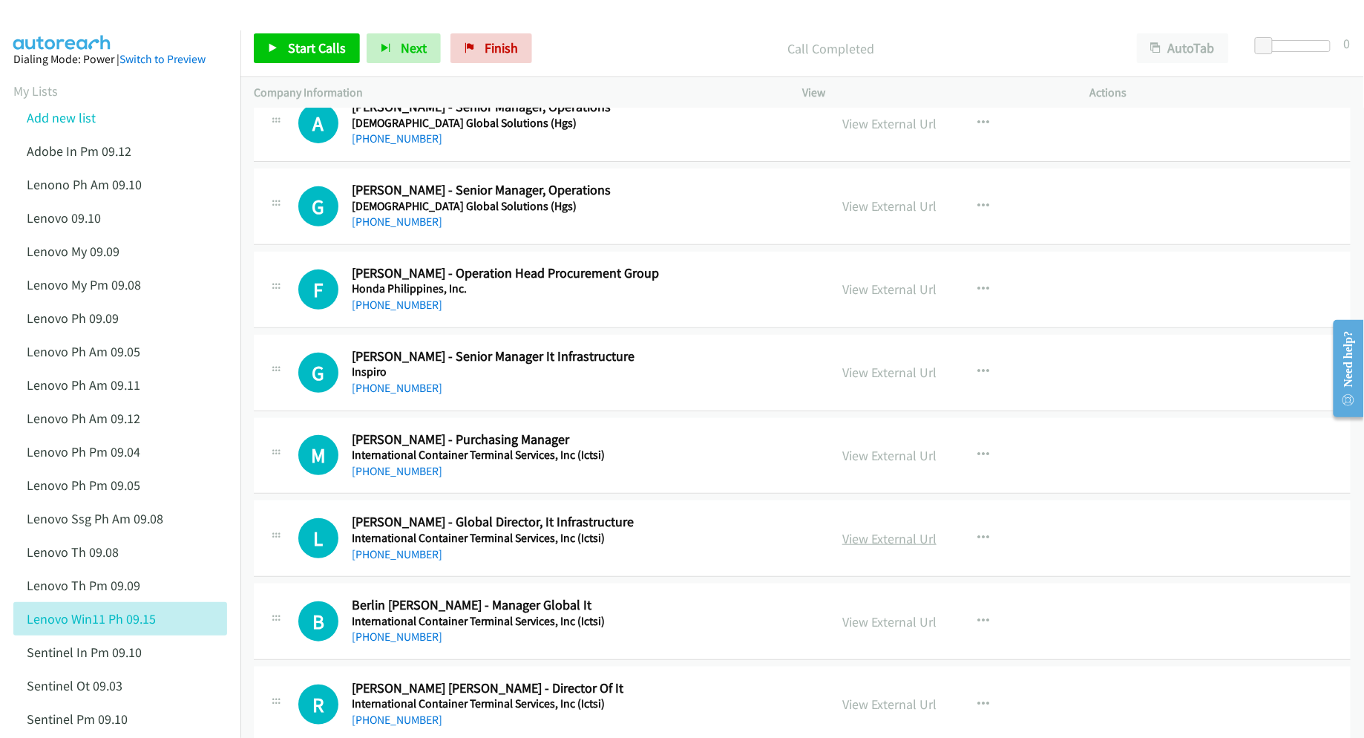
click at [883, 547] on link "View External Url" at bounding box center [889, 538] width 94 height 17
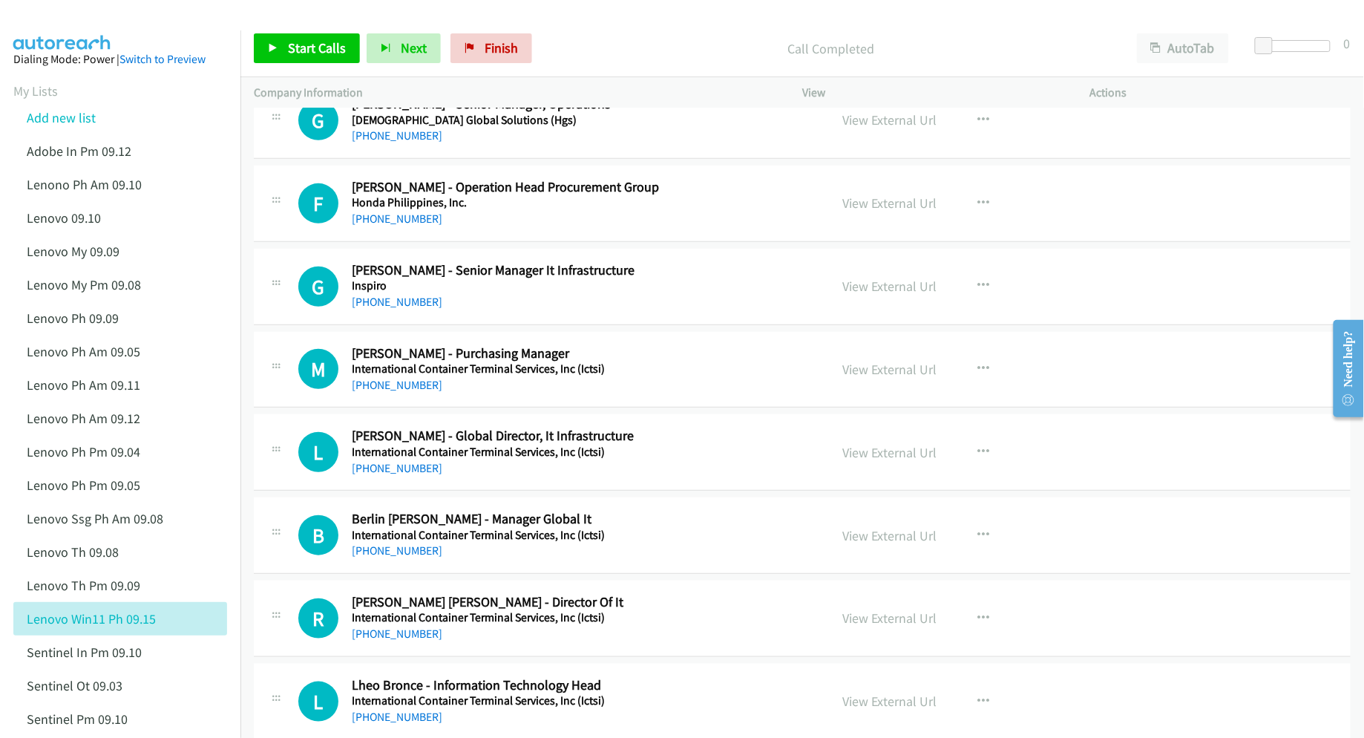
scroll to position [6431, 0]
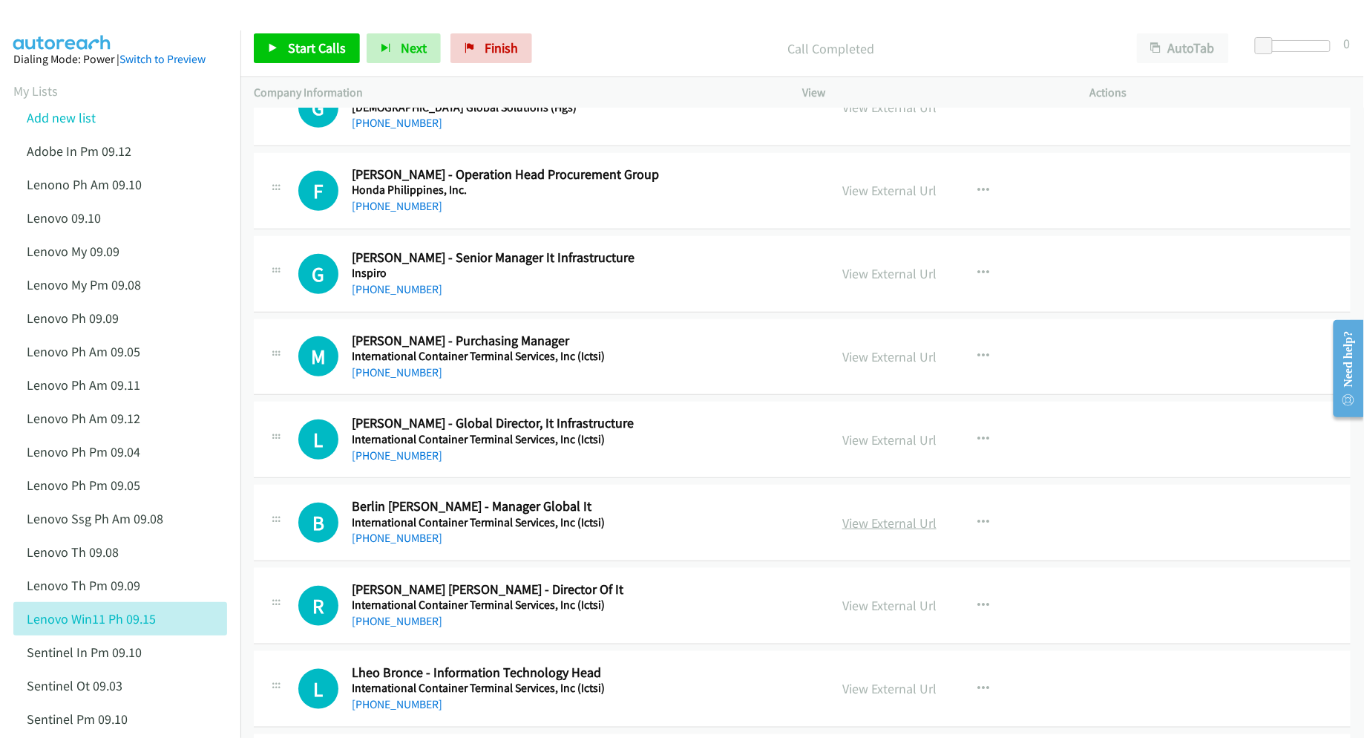
click at [859, 531] on link "View External Url" at bounding box center [889, 522] width 94 height 17
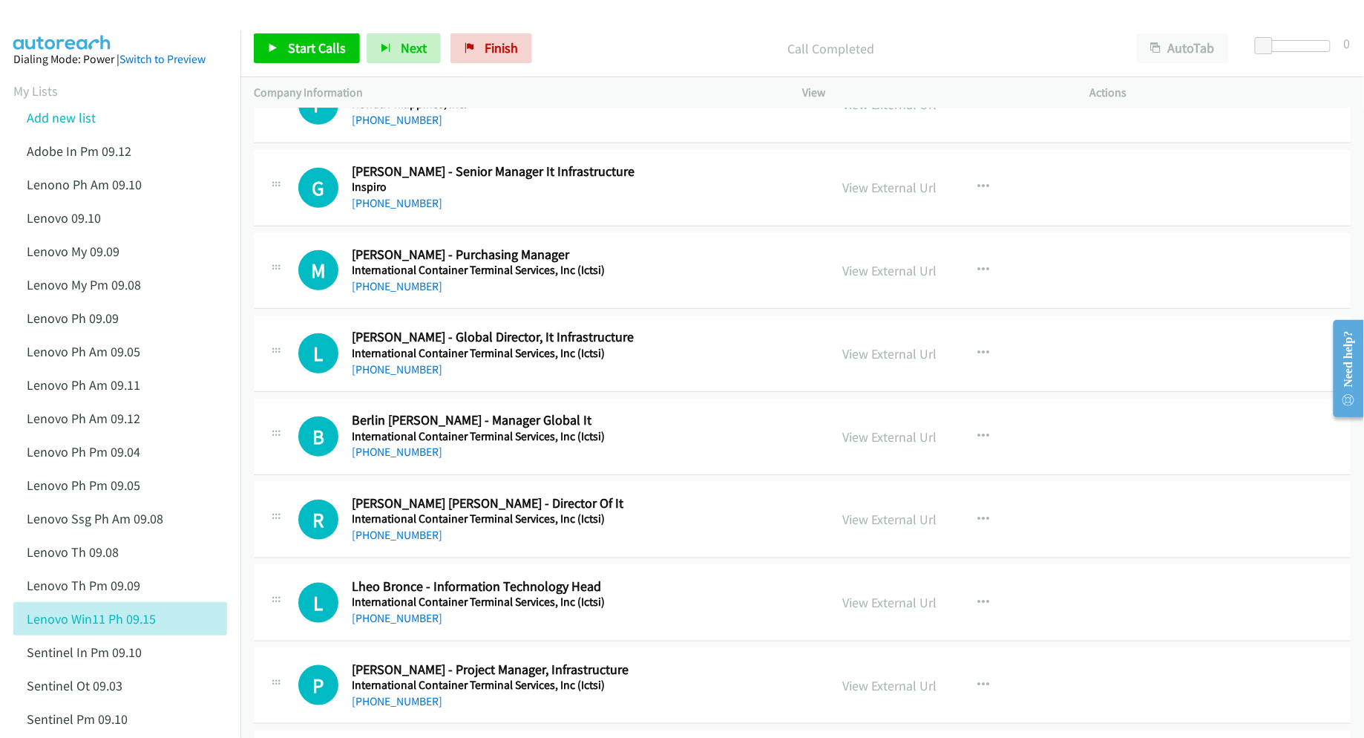
scroll to position [6530, 0]
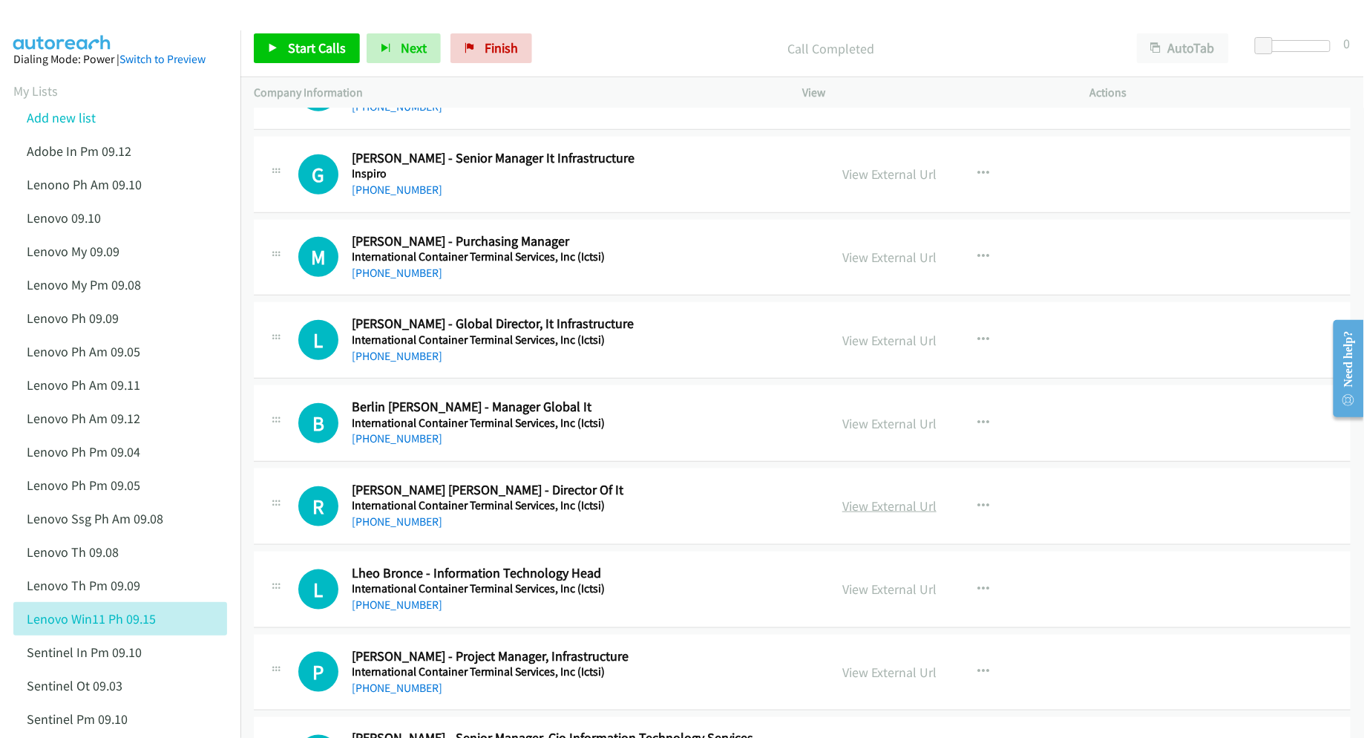
click at [885, 514] on link "View External Url" at bounding box center [889, 505] width 94 height 17
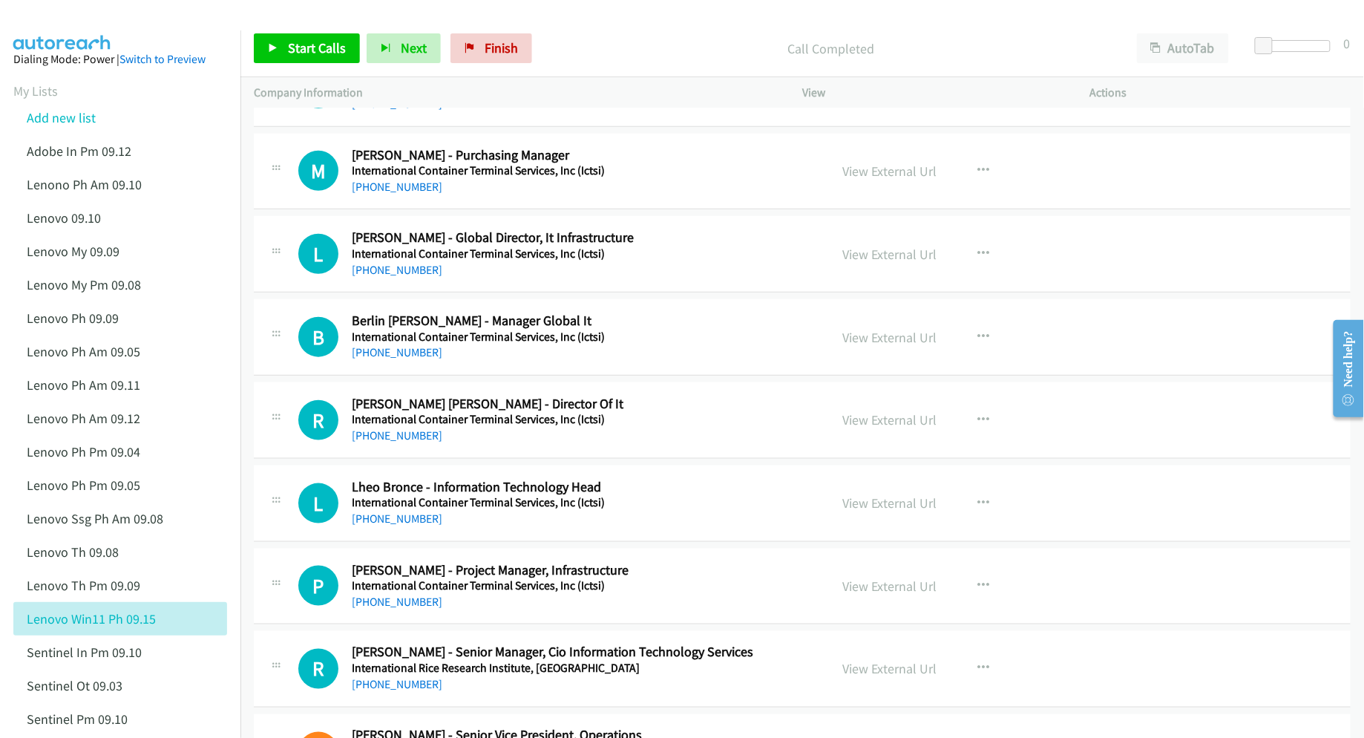
scroll to position [6629, 0]
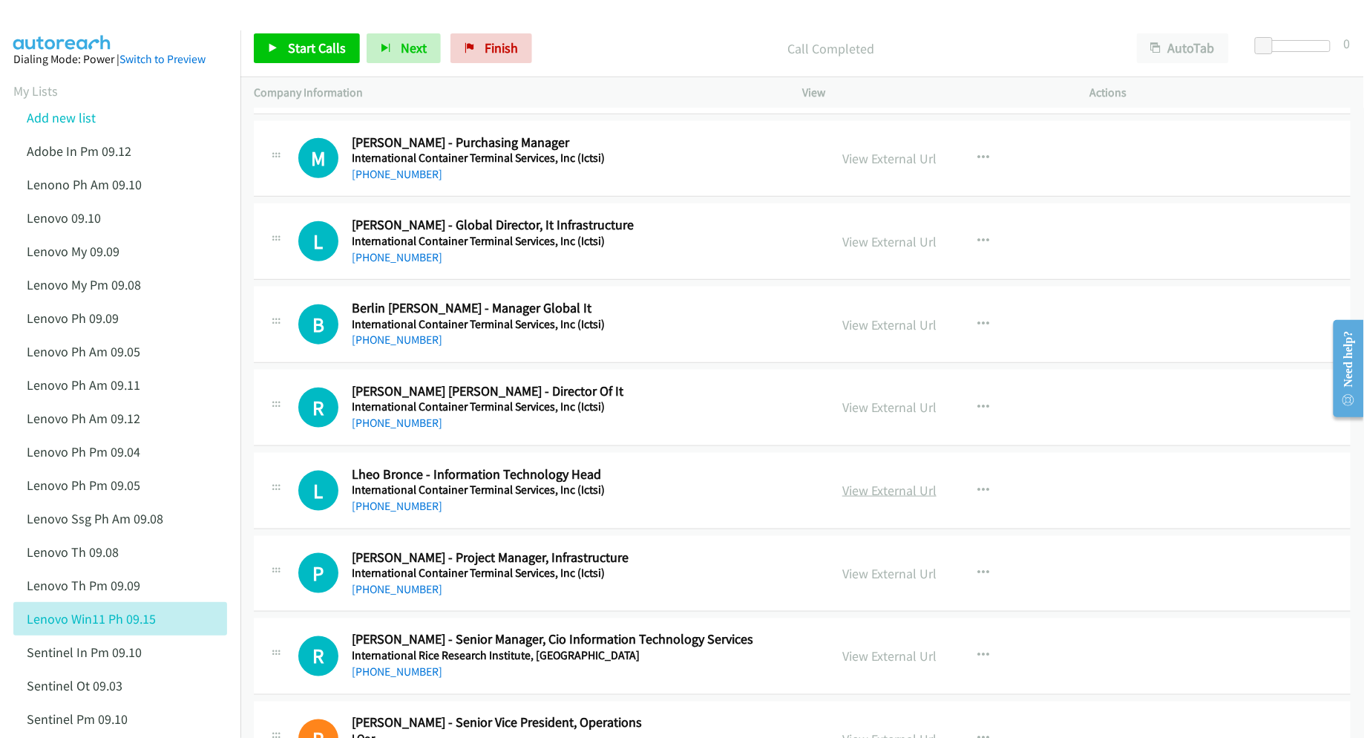
click at [876, 499] on link "View External Url" at bounding box center [889, 490] width 94 height 17
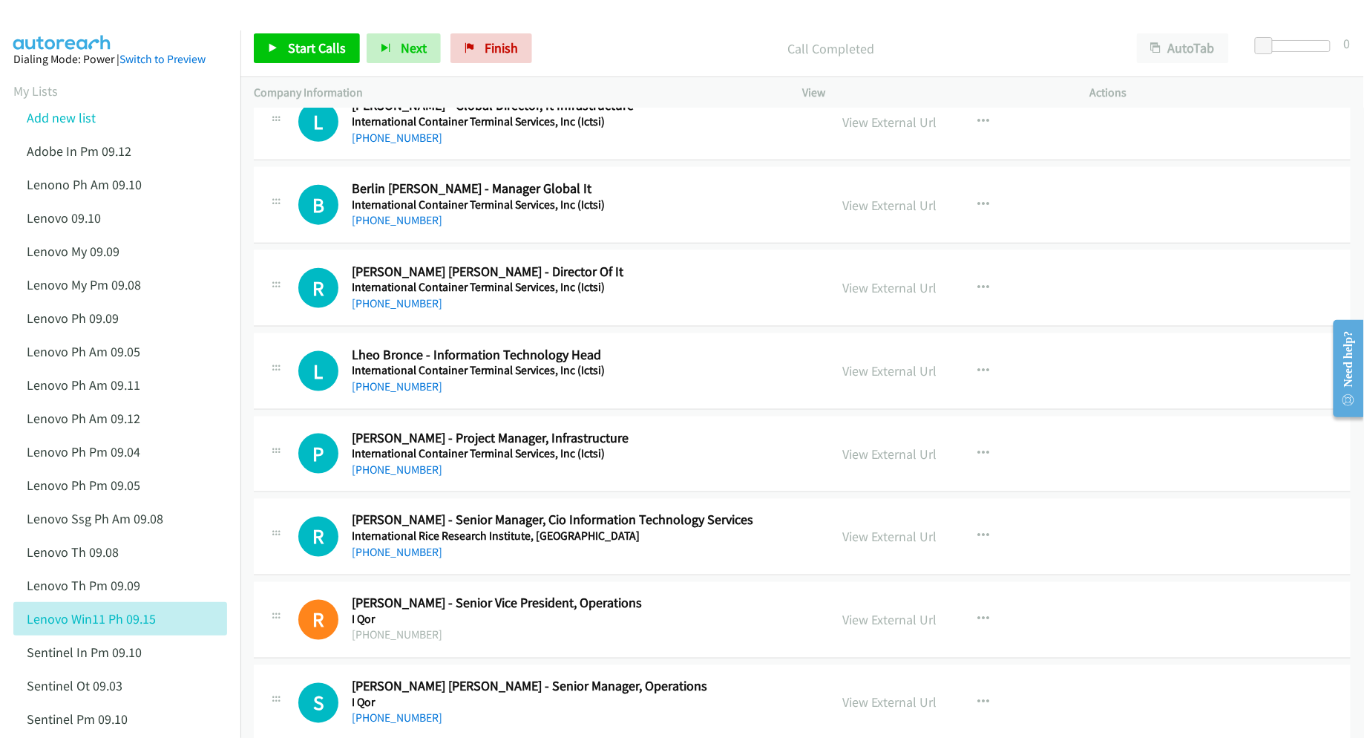
scroll to position [6827, 0]
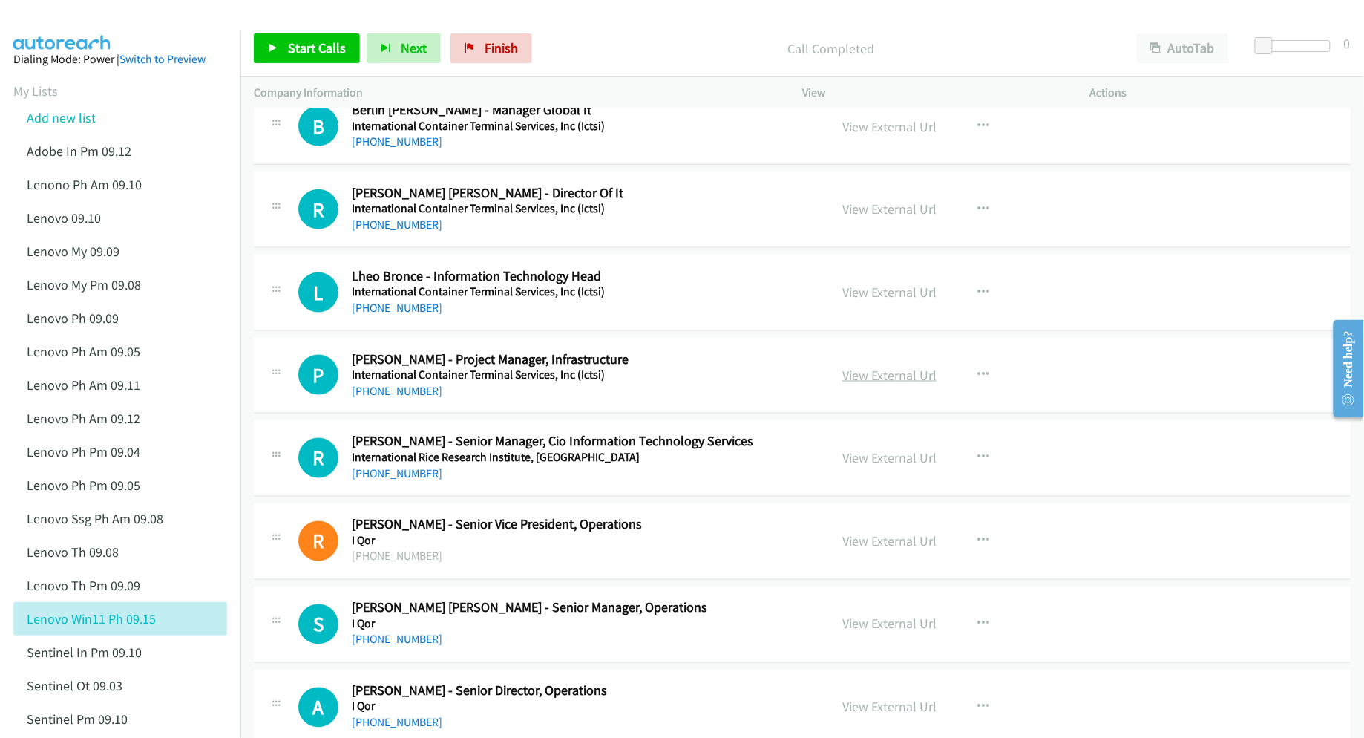
click at [856, 384] on link "View External Url" at bounding box center [889, 375] width 94 height 17
click at [876, 467] on link "View External Url" at bounding box center [889, 458] width 94 height 17
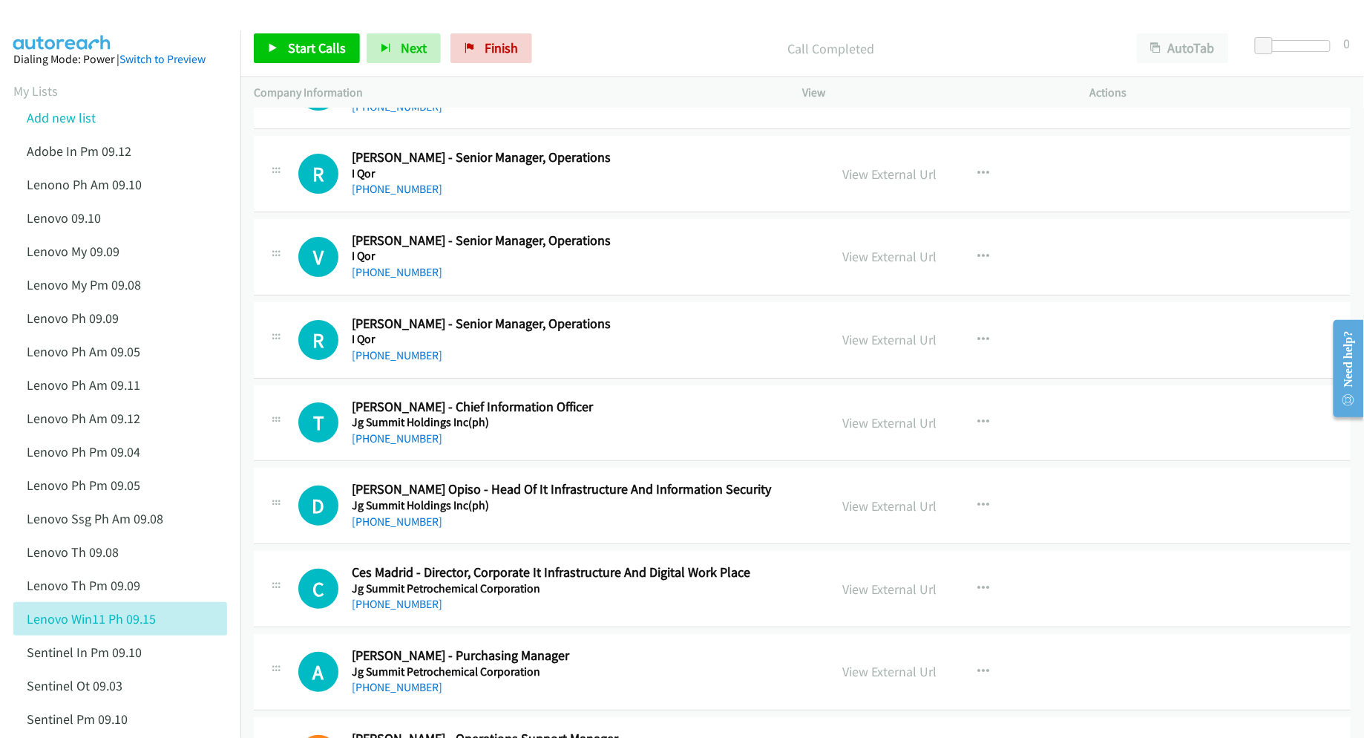
scroll to position [8113, 0]
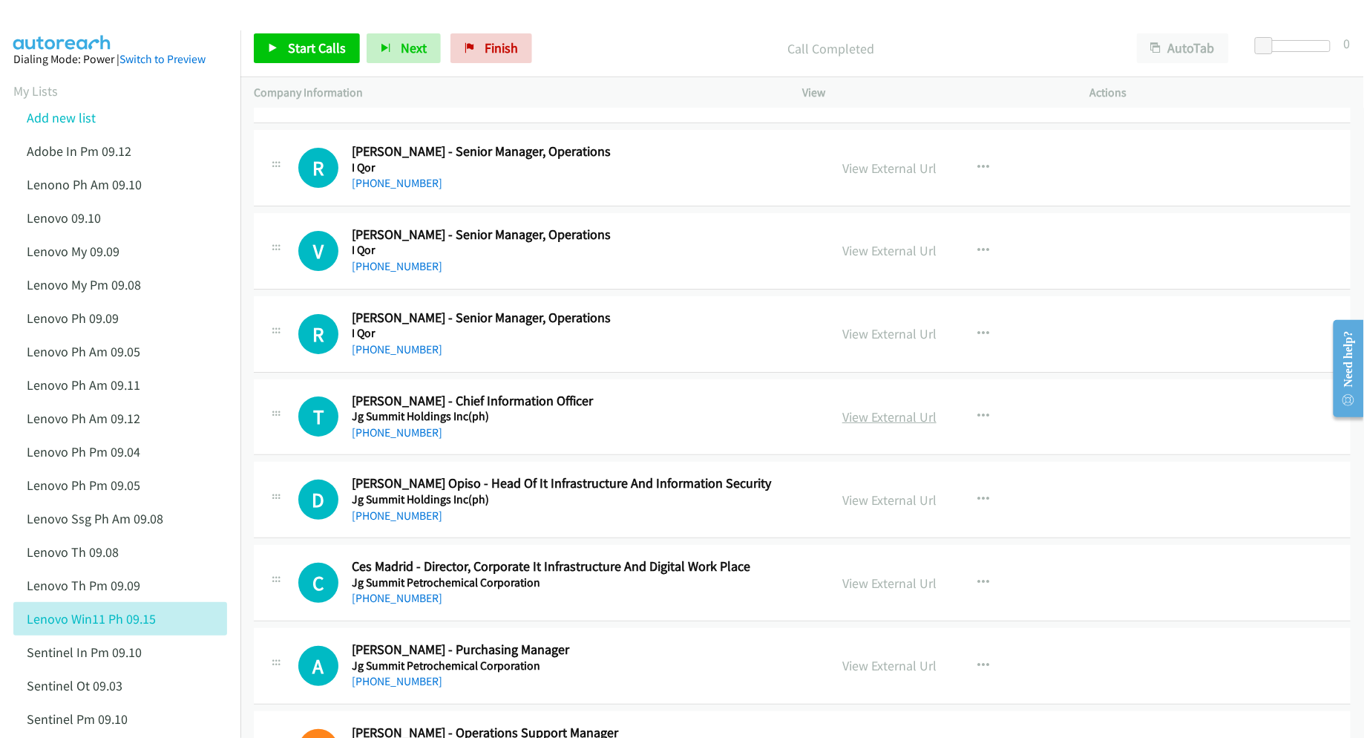
click at [874, 425] on link "View External Url" at bounding box center [889, 416] width 94 height 17
click at [856, 508] on link "View External Url" at bounding box center [889, 499] width 94 height 17
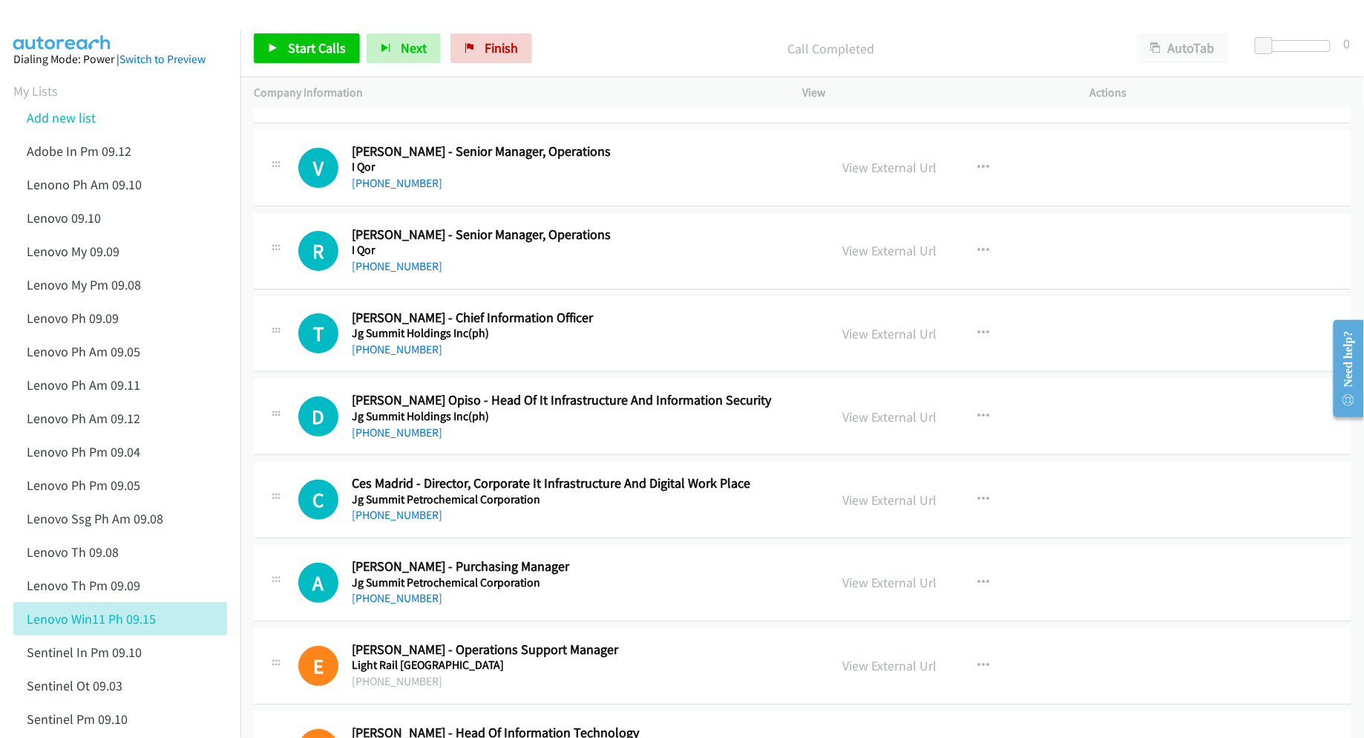
scroll to position [8212, 0]
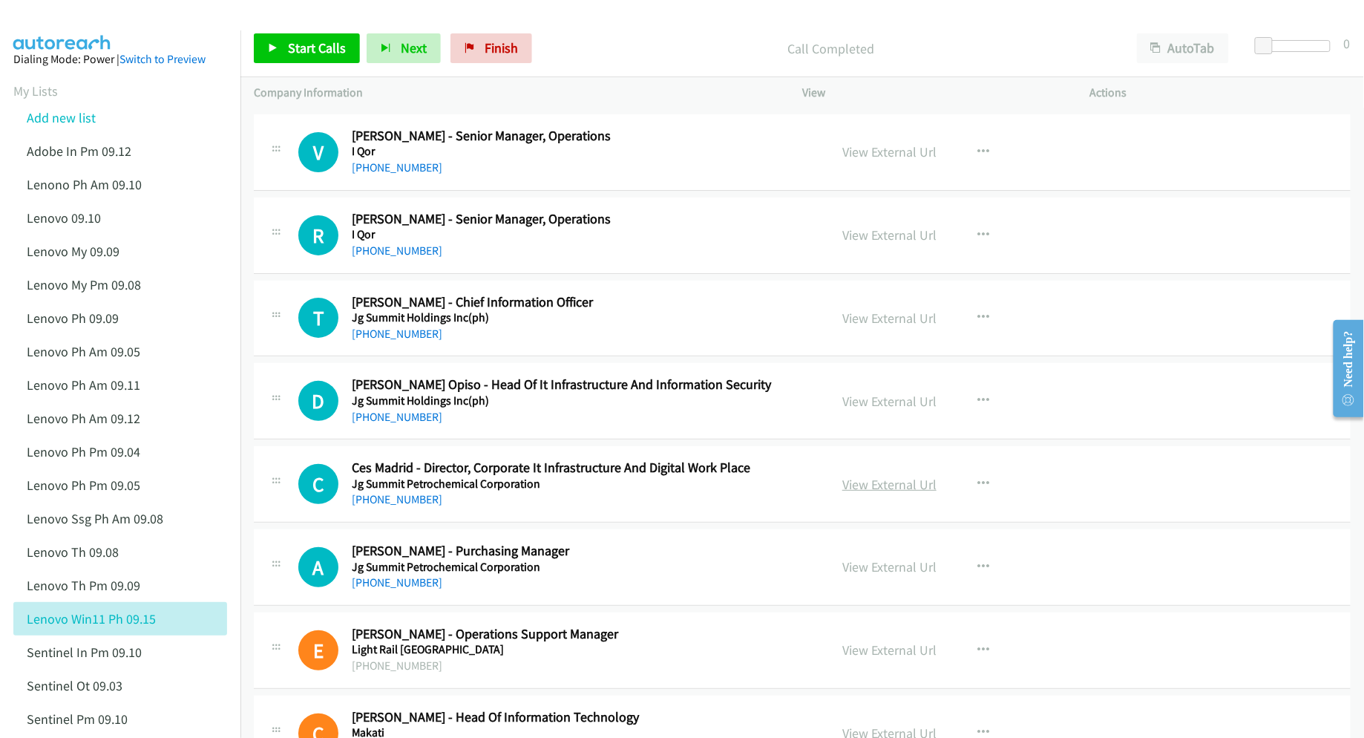
click at [865, 493] on link "View External Url" at bounding box center [889, 484] width 94 height 17
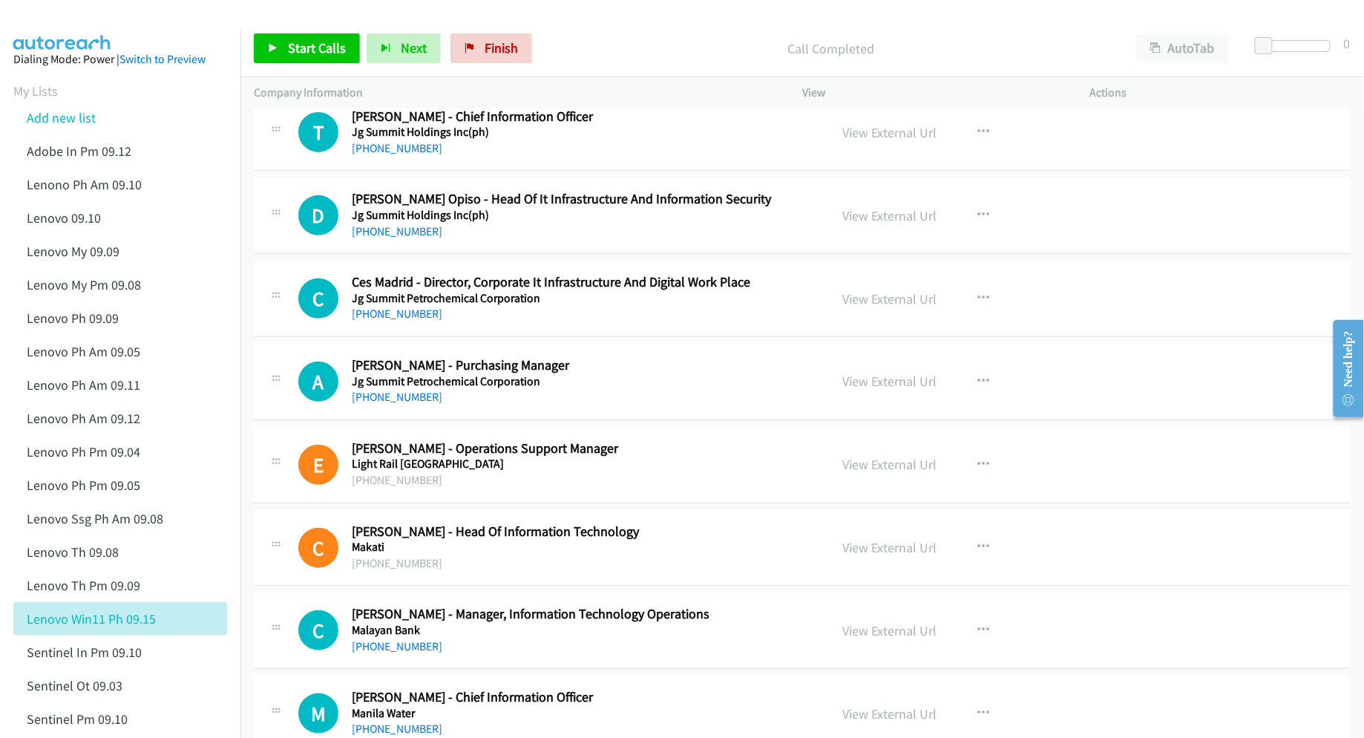
scroll to position [8410, 0]
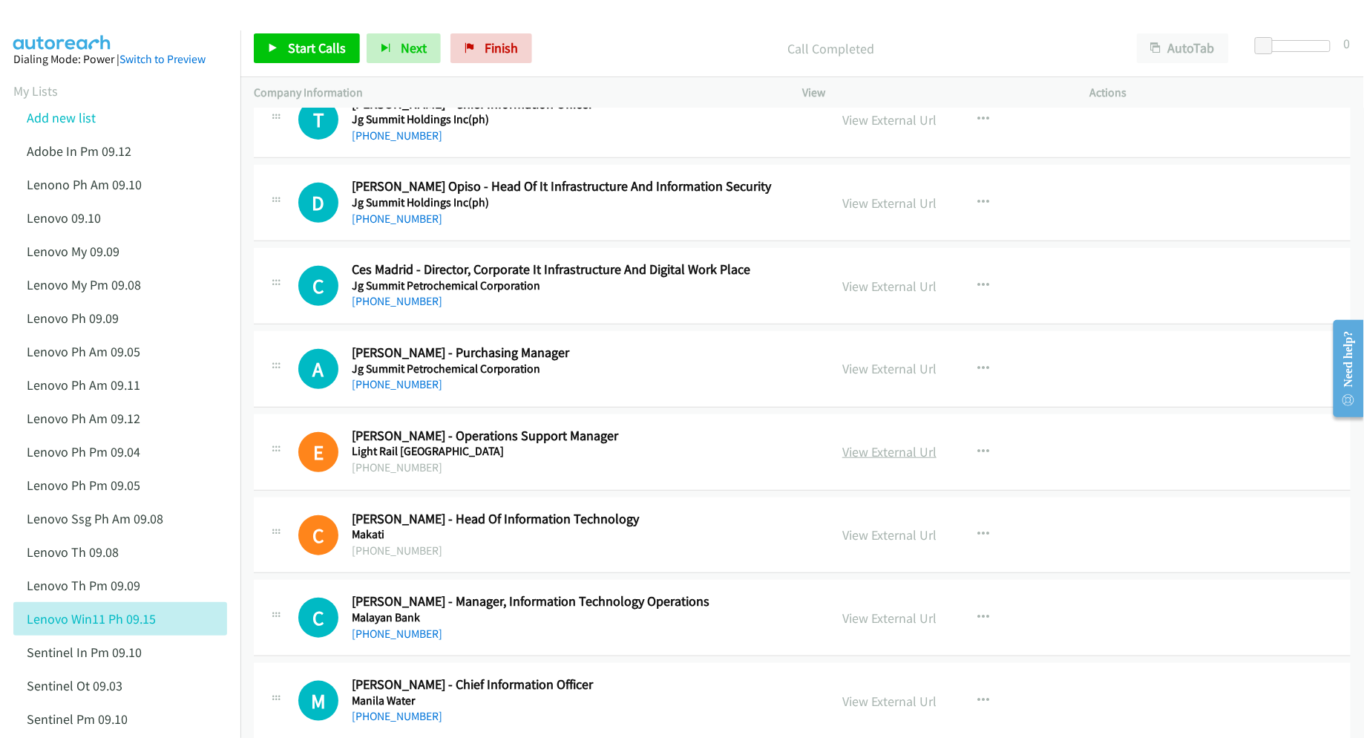
click at [867, 460] on link "View External Url" at bounding box center [889, 451] width 94 height 17
drag, startPoint x: 859, startPoint y: 555, endPoint x: 813, endPoint y: 528, distance: 53.2
click at [850, 543] on link "View External Url" at bounding box center [889, 534] width 94 height 17
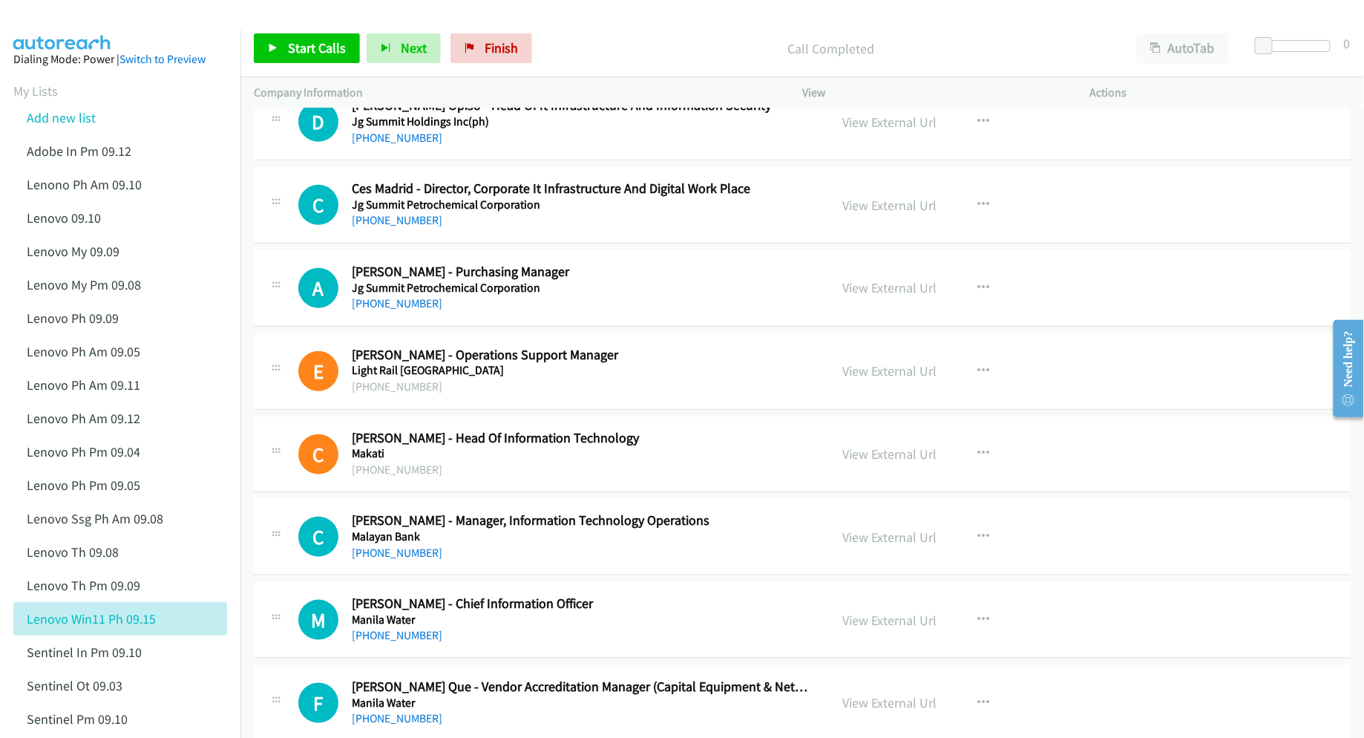
scroll to position [8509, 0]
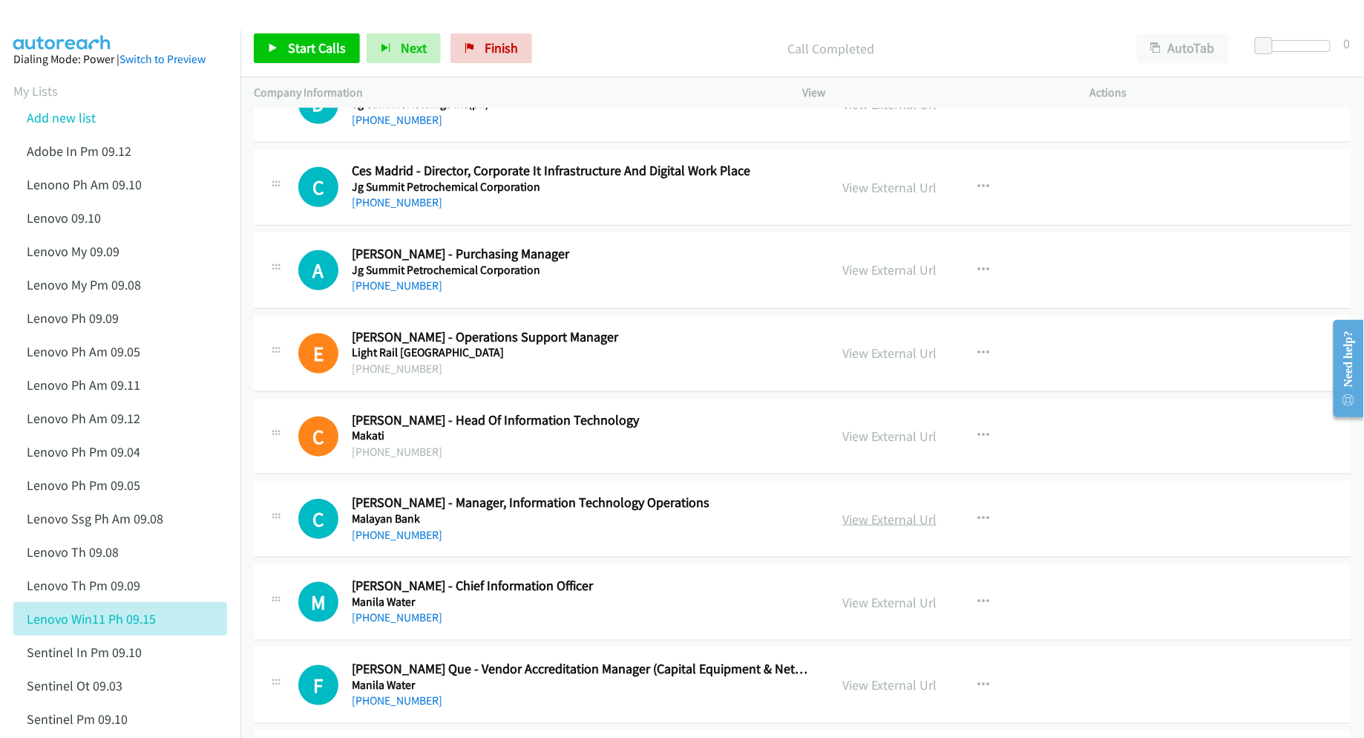
click at [874, 528] on link "View External Url" at bounding box center [889, 519] width 94 height 17
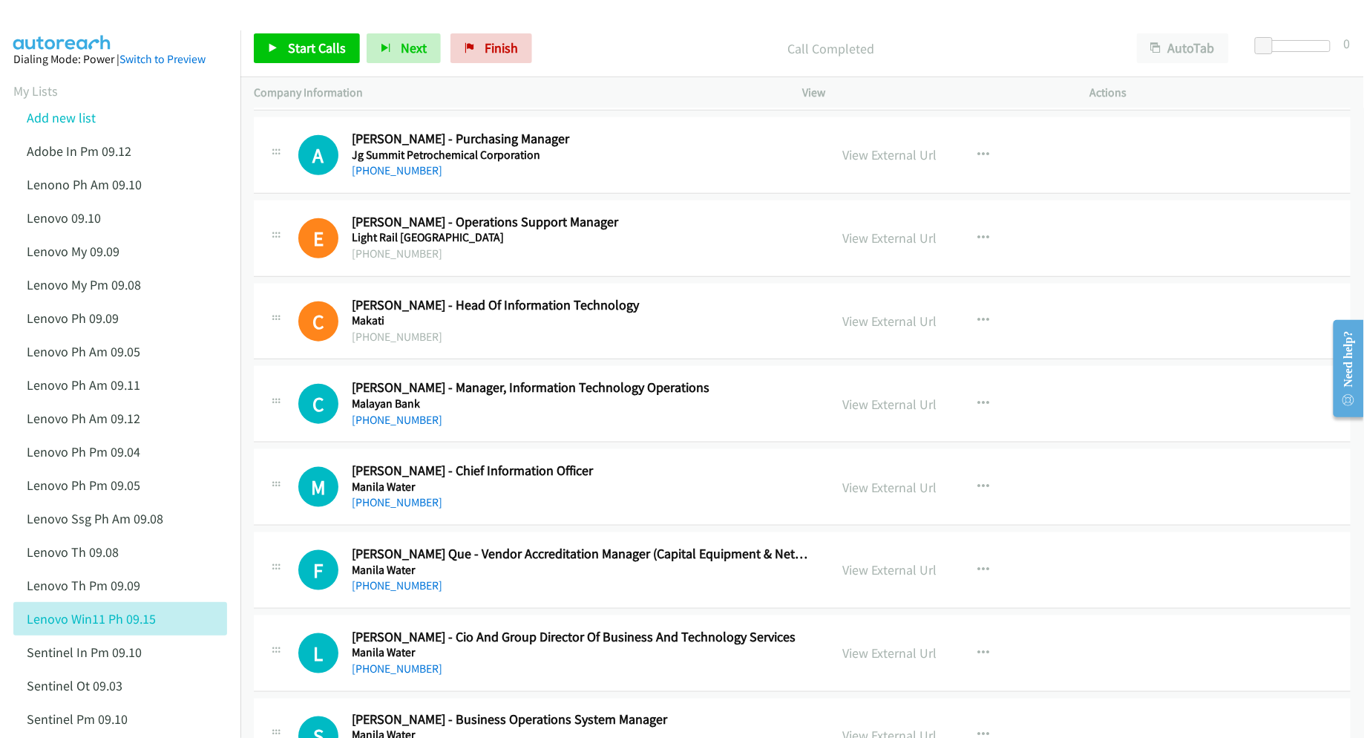
scroll to position [8707, 0]
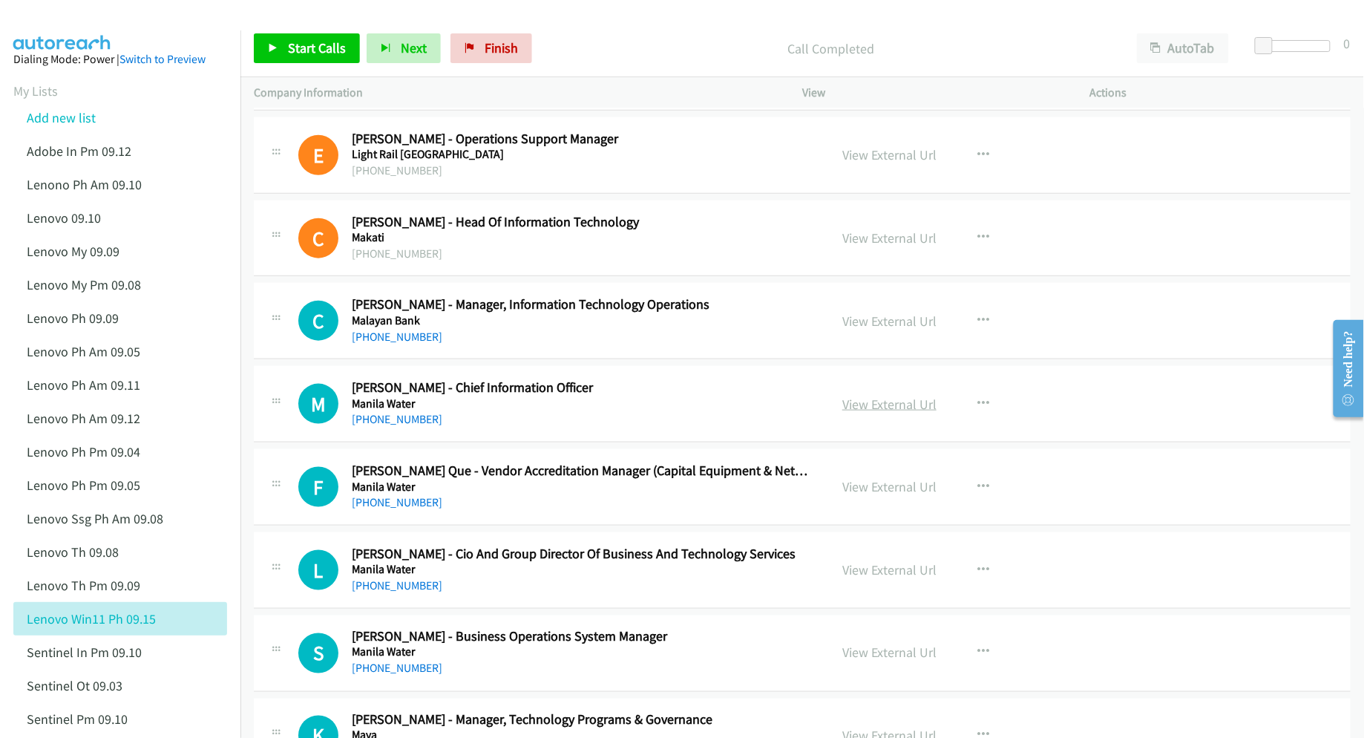
click at [862, 413] on link "View External Url" at bounding box center [889, 404] width 94 height 17
click at [859, 495] on link "View External Url" at bounding box center [889, 486] width 94 height 17
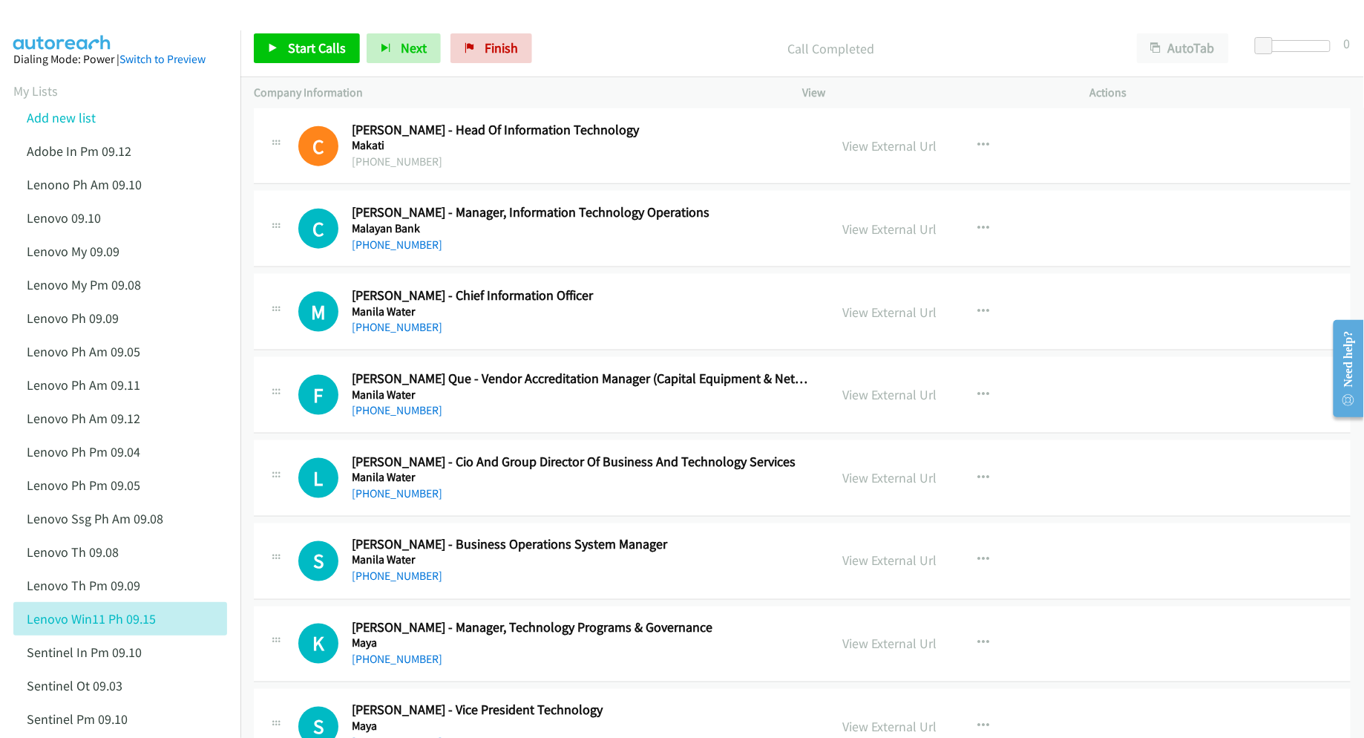
scroll to position [8805, 0]
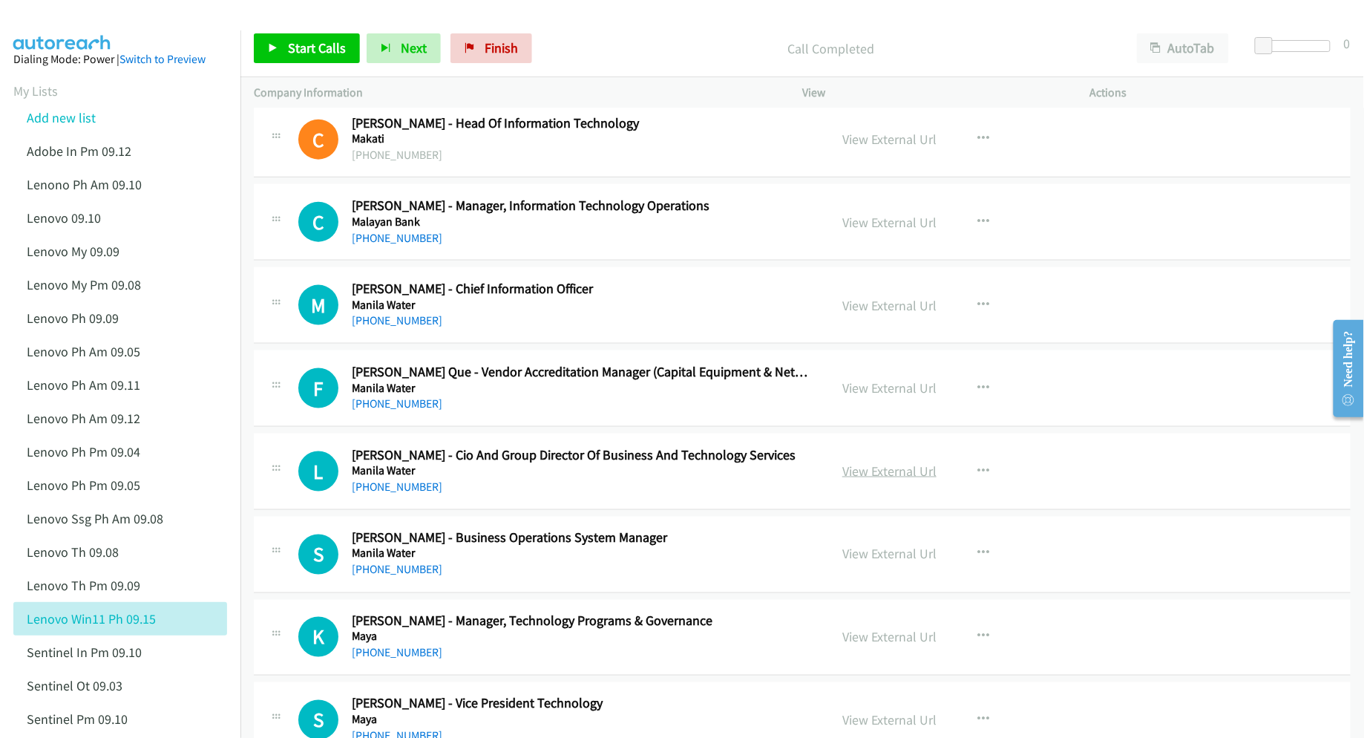
click at [861, 479] on link "View External Url" at bounding box center [889, 470] width 94 height 17
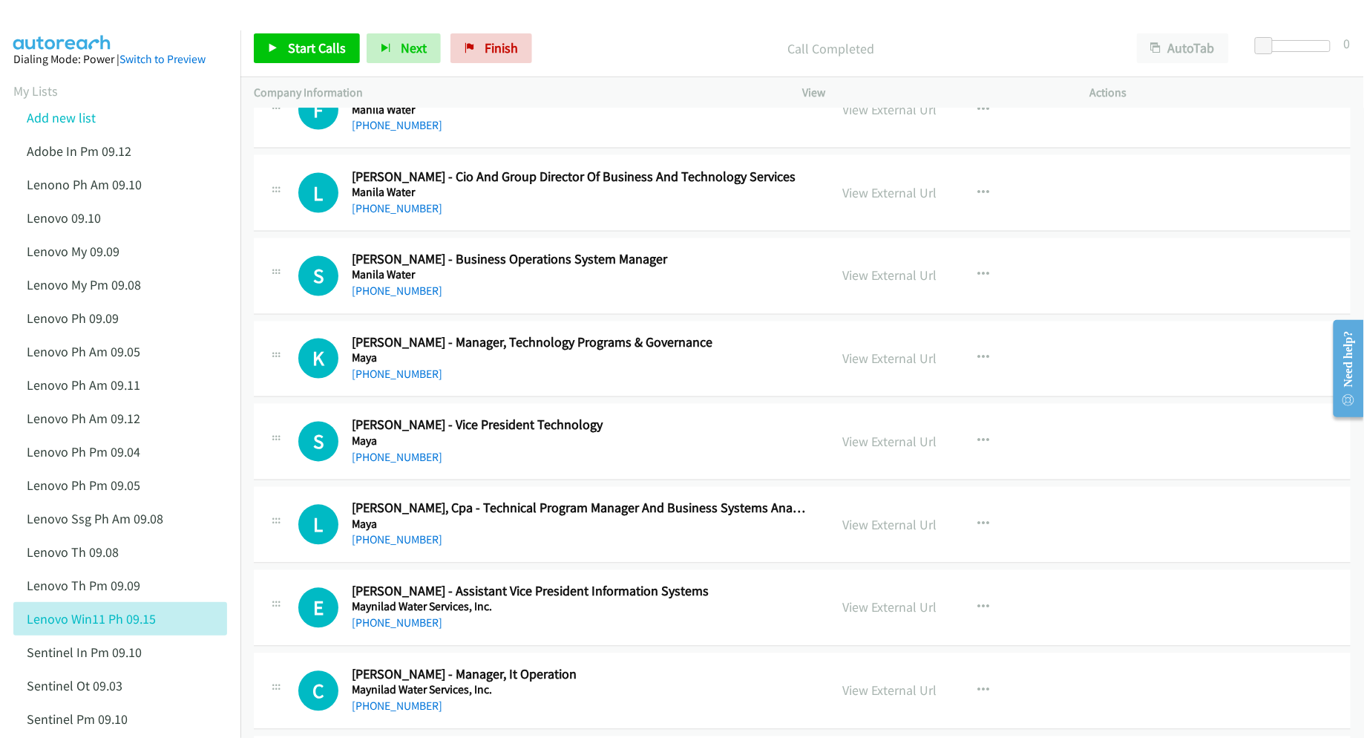
scroll to position [9102, 0]
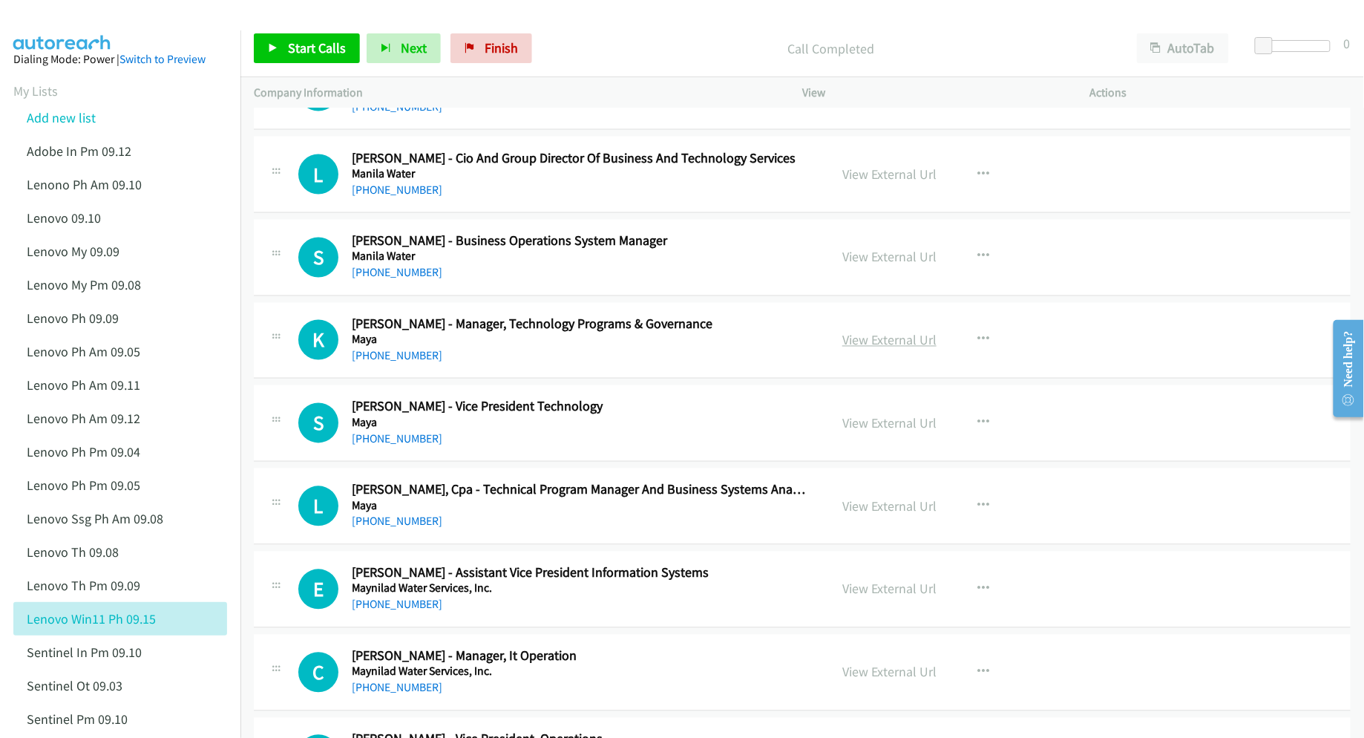
click at [894, 349] on link "View External Url" at bounding box center [889, 340] width 94 height 17
click at [873, 432] on link "View External Url" at bounding box center [889, 423] width 94 height 17
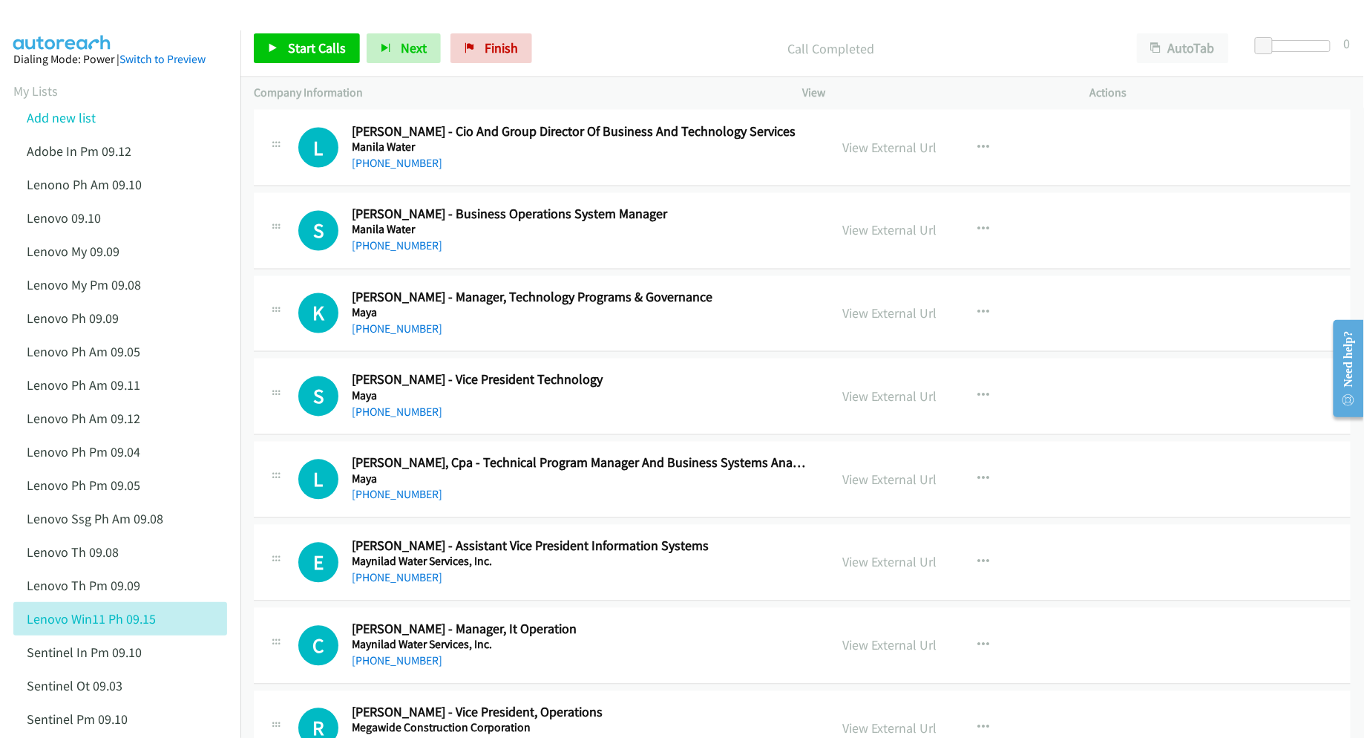
scroll to position [9202, 0]
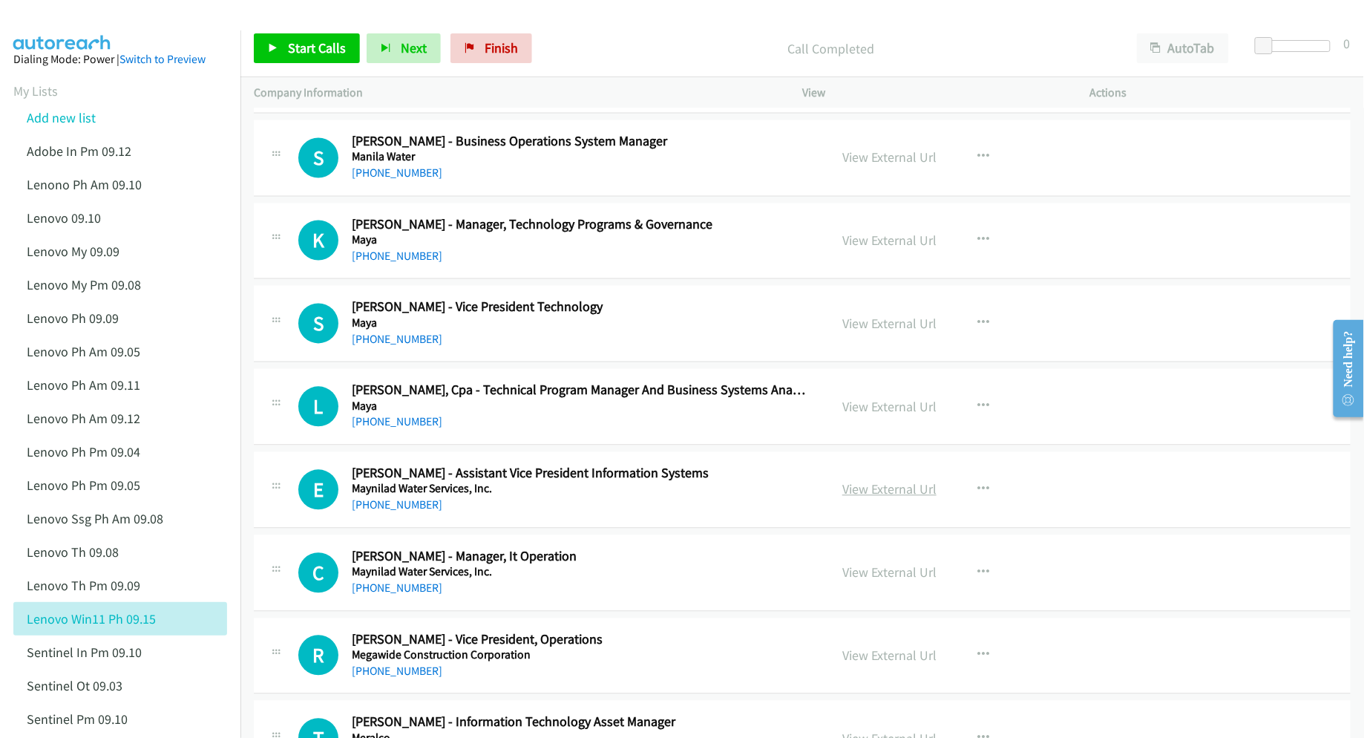
click at [903, 498] on link "View External Url" at bounding box center [889, 489] width 94 height 17
click at [858, 581] on link "View External Url" at bounding box center [889, 572] width 94 height 17
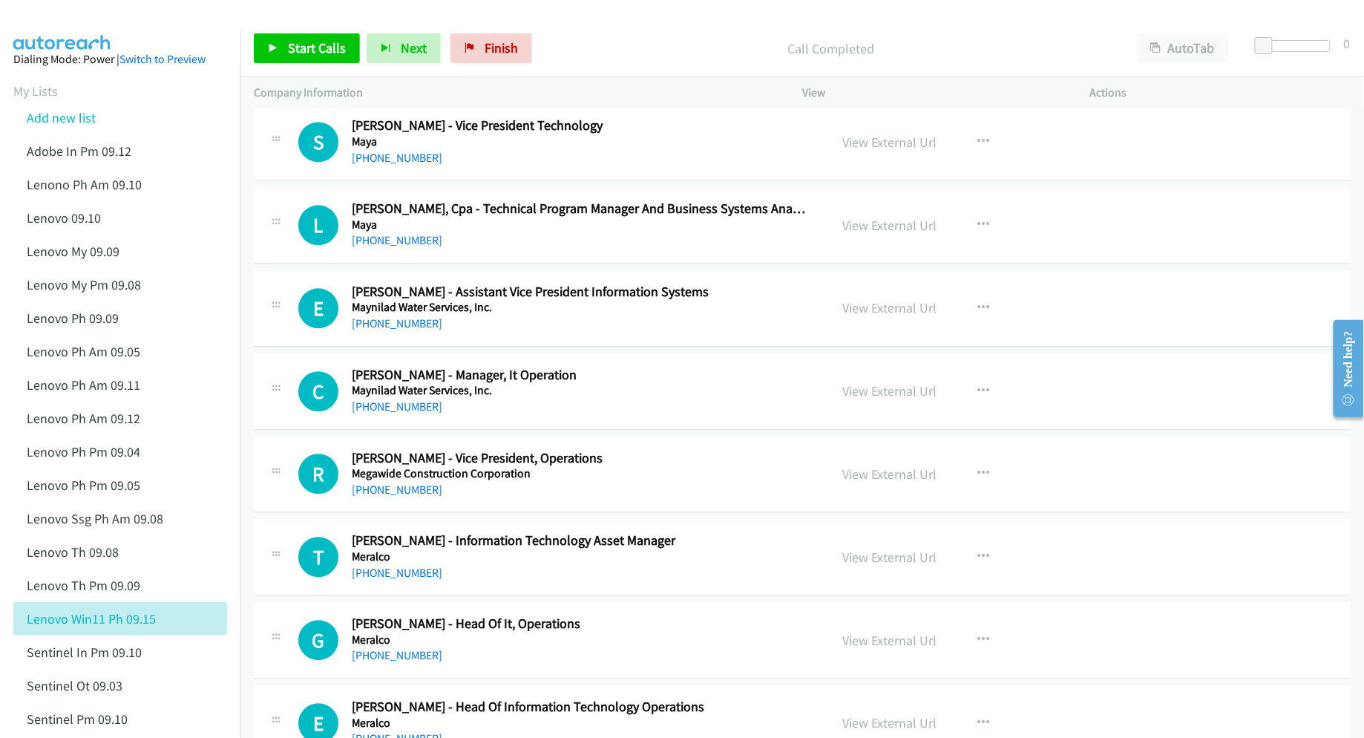
scroll to position [9399, 0]
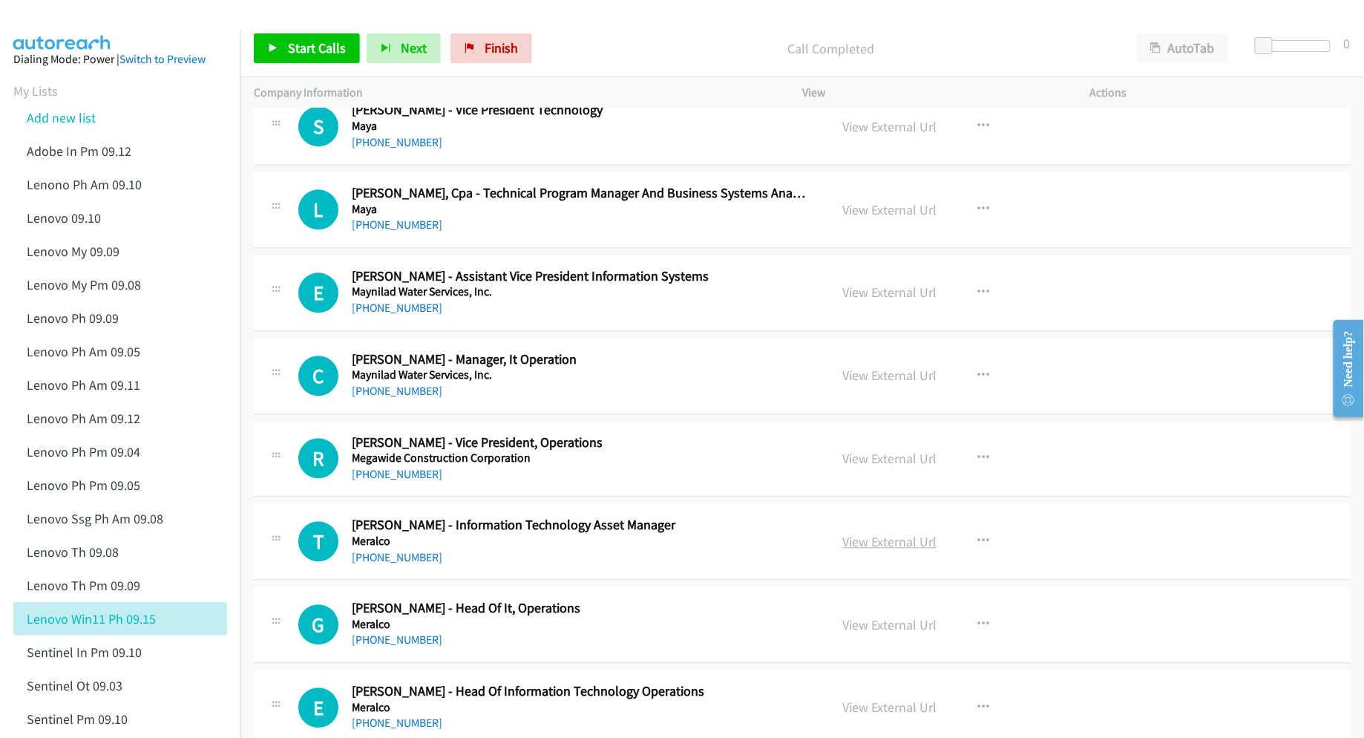
click at [858, 550] on link "View External Url" at bounding box center [889, 541] width 94 height 17
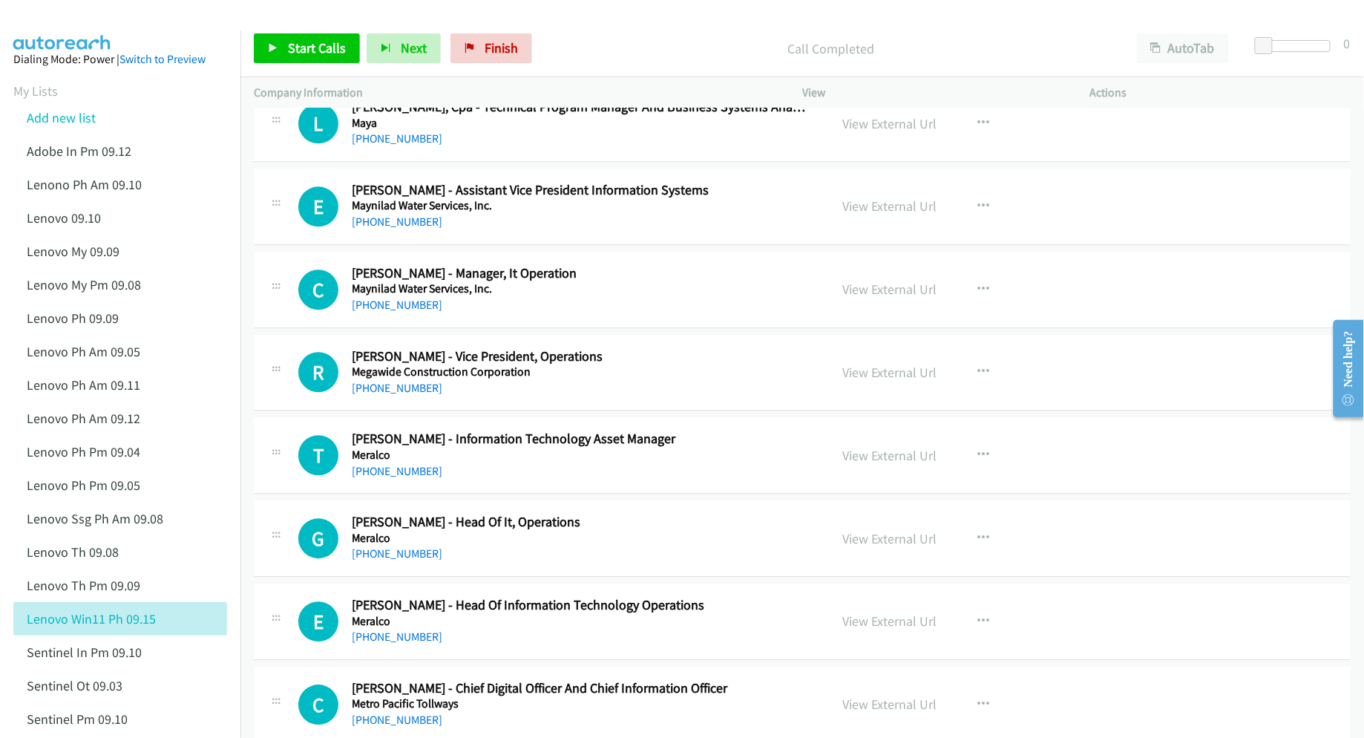
scroll to position [9499, 0]
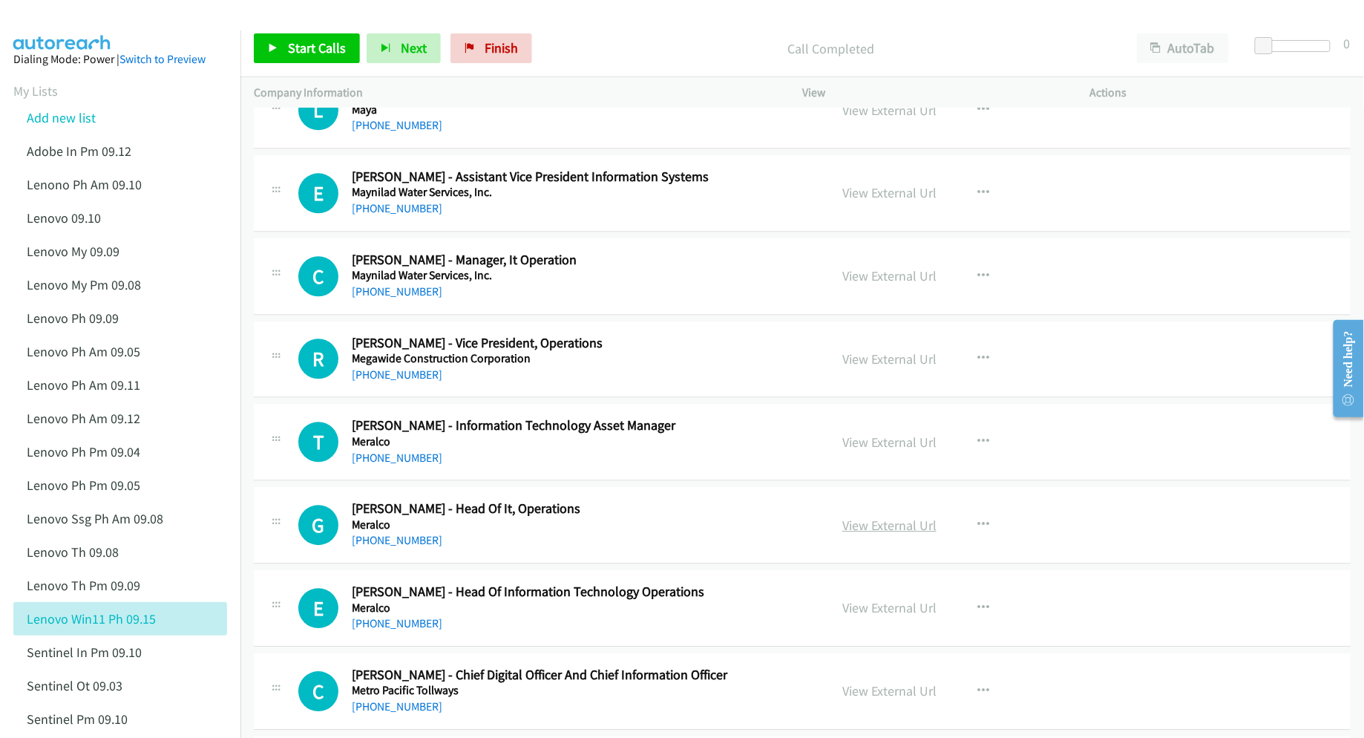
click at [861, 534] on link "View External Url" at bounding box center [889, 524] width 94 height 17
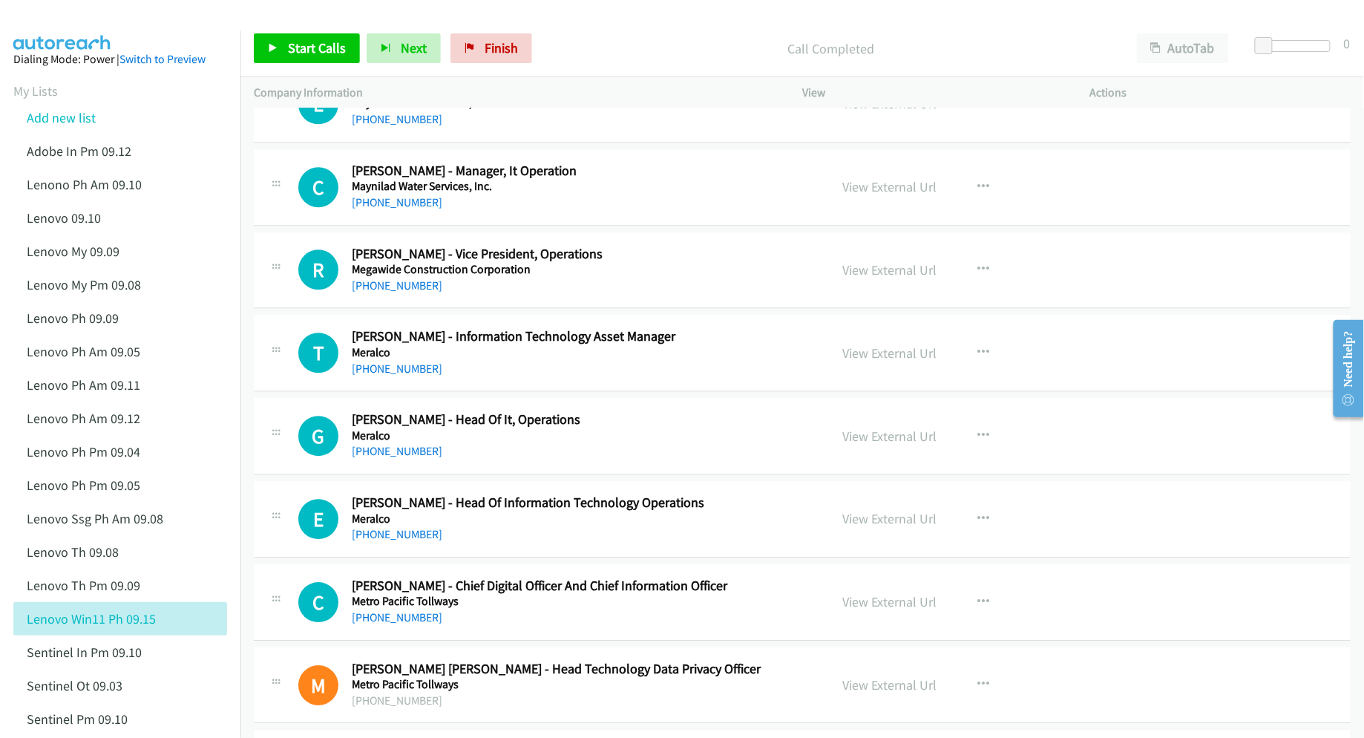
scroll to position [9597, 0]
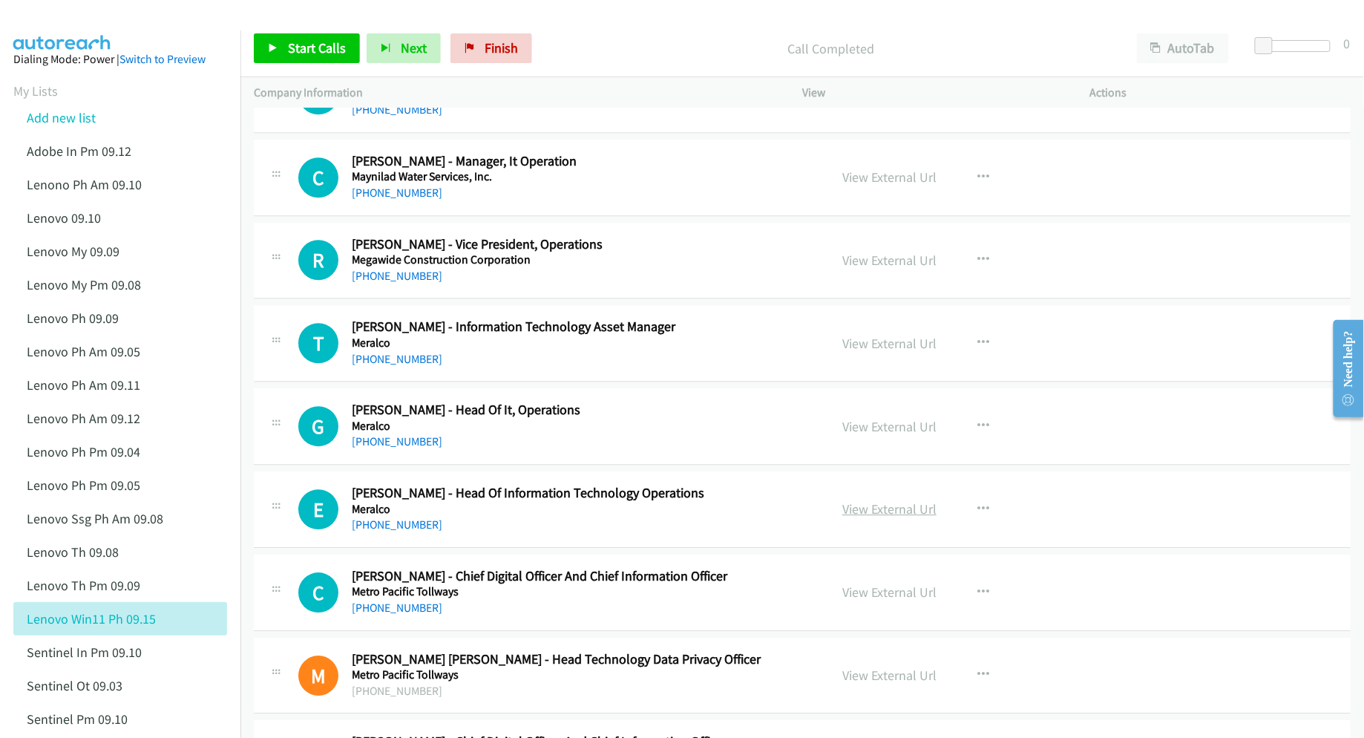
click at [853, 517] on link "View External Url" at bounding box center [889, 508] width 94 height 17
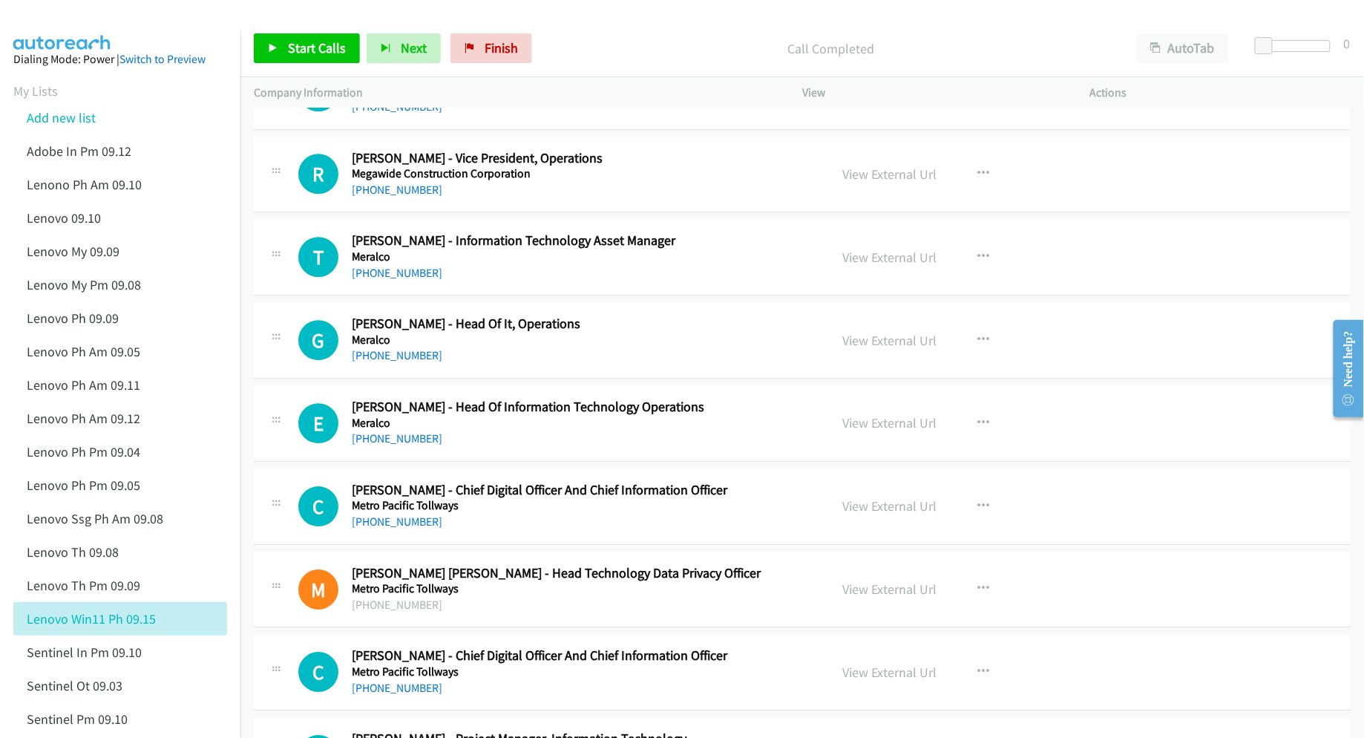
scroll to position [9696, 0]
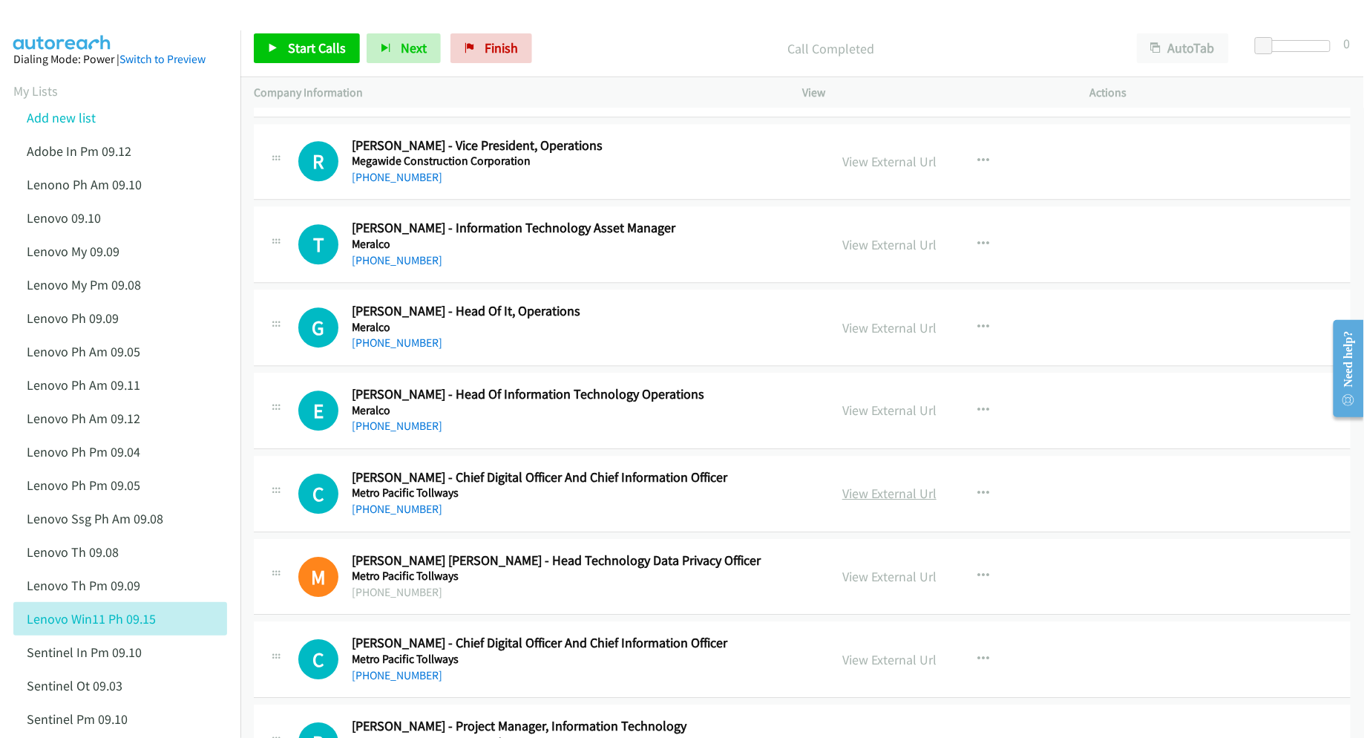
click at [847, 502] on link "View External Url" at bounding box center [889, 493] width 94 height 17
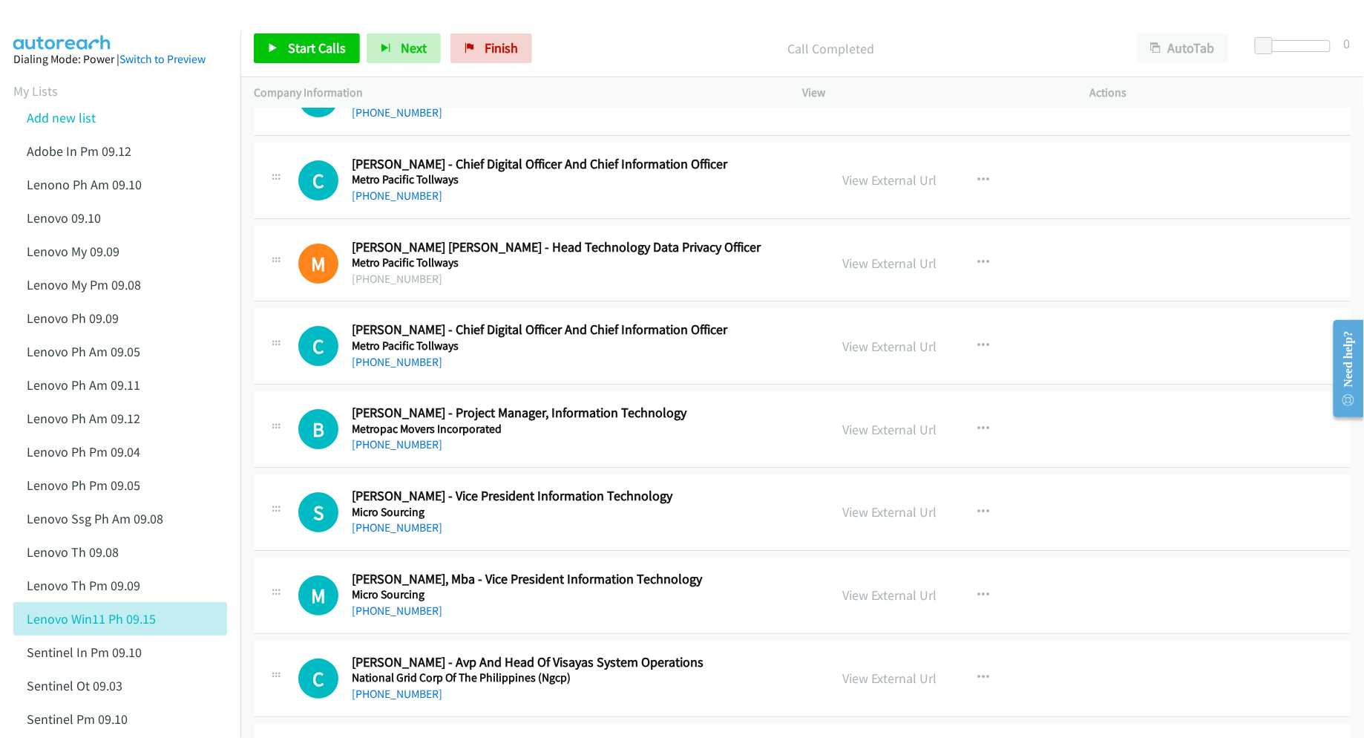
scroll to position [10092, 0]
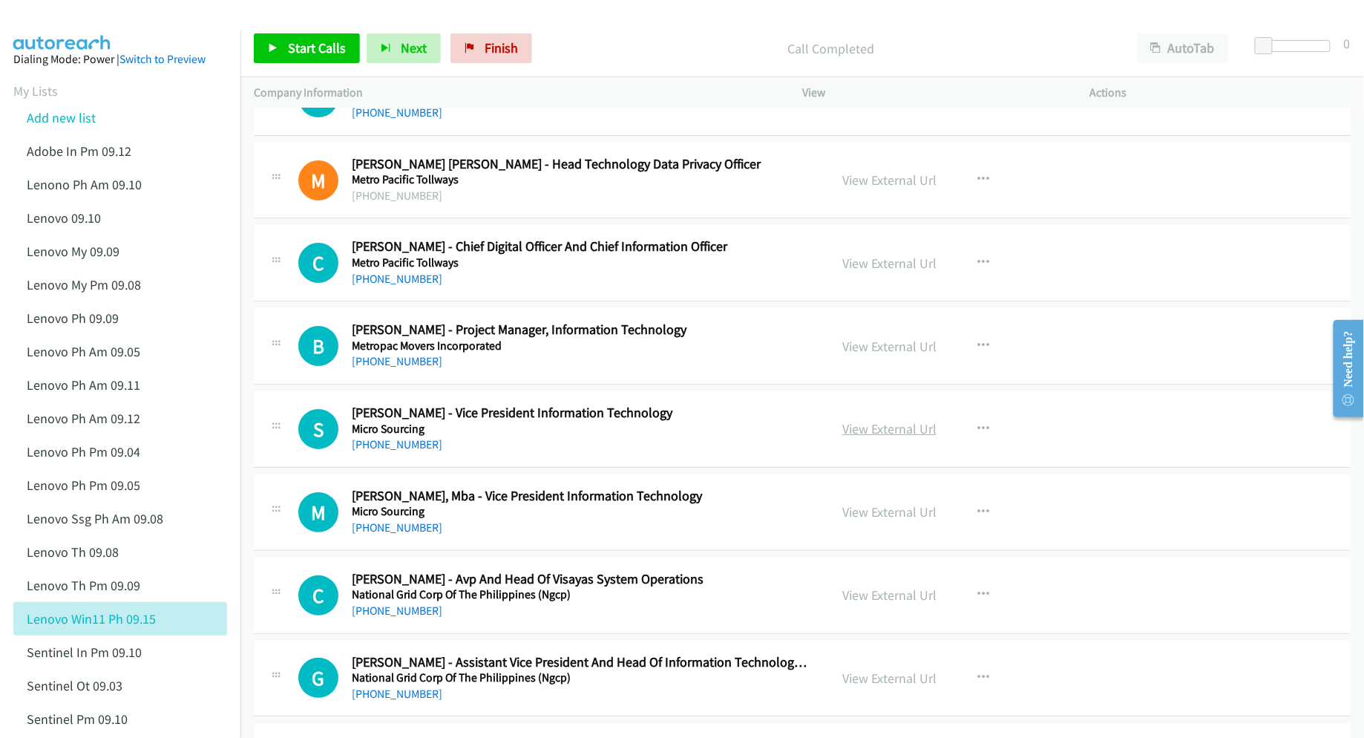
click at [873, 437] on link "View External Url" at bounding box center [889, 428] width 94 height 17
click at [888, 520] on link "View External Url" at bounding box center [889, 511] width 94 height 17
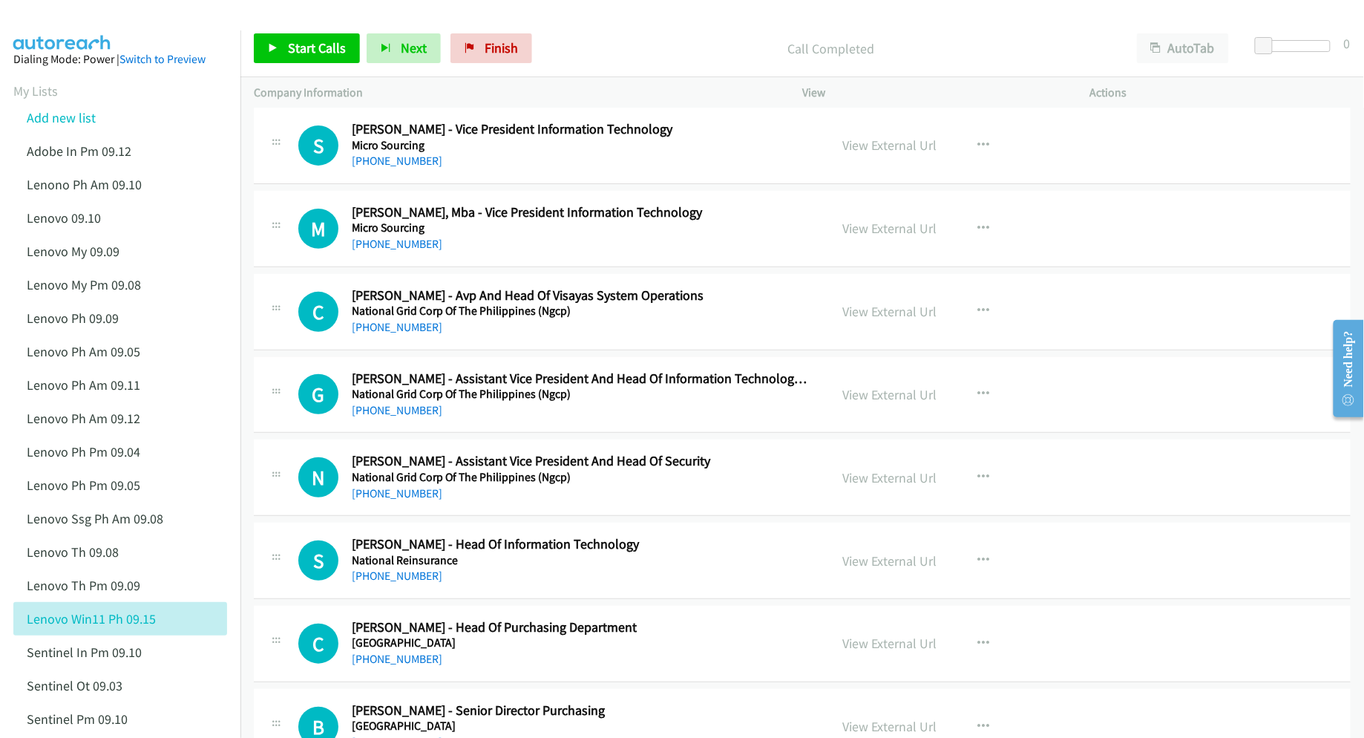
scroll to position [10389, 0]
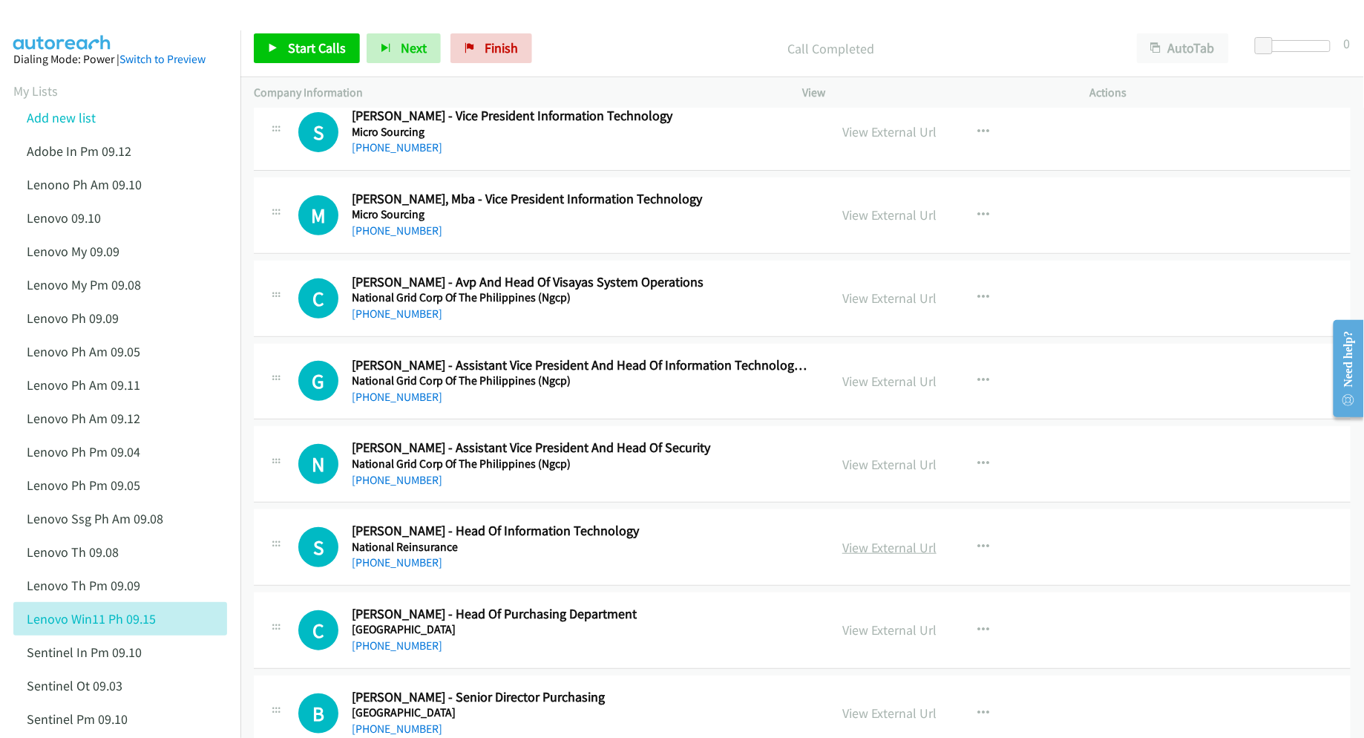
click at [896, 556] on link "View External Url" at bounding box center [889, 547] width 94 height 17
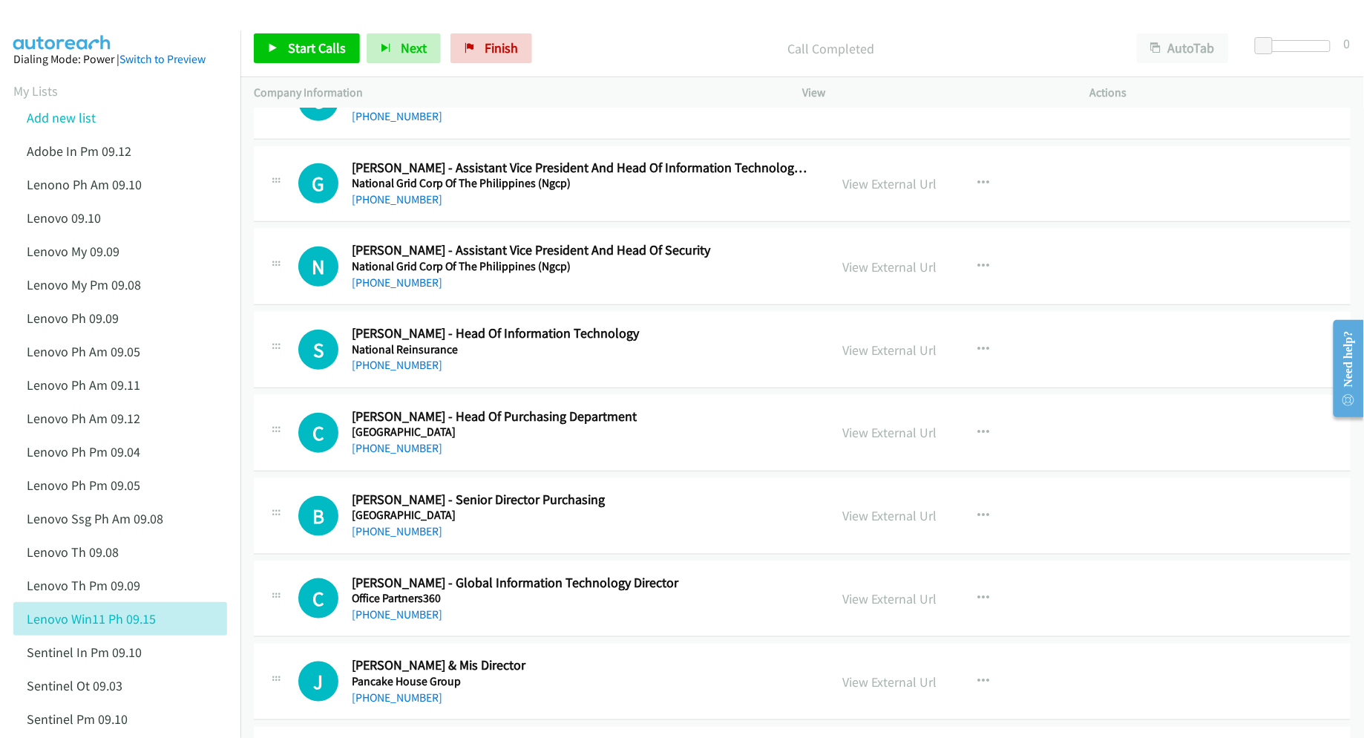
scroll to position [10686, 0]
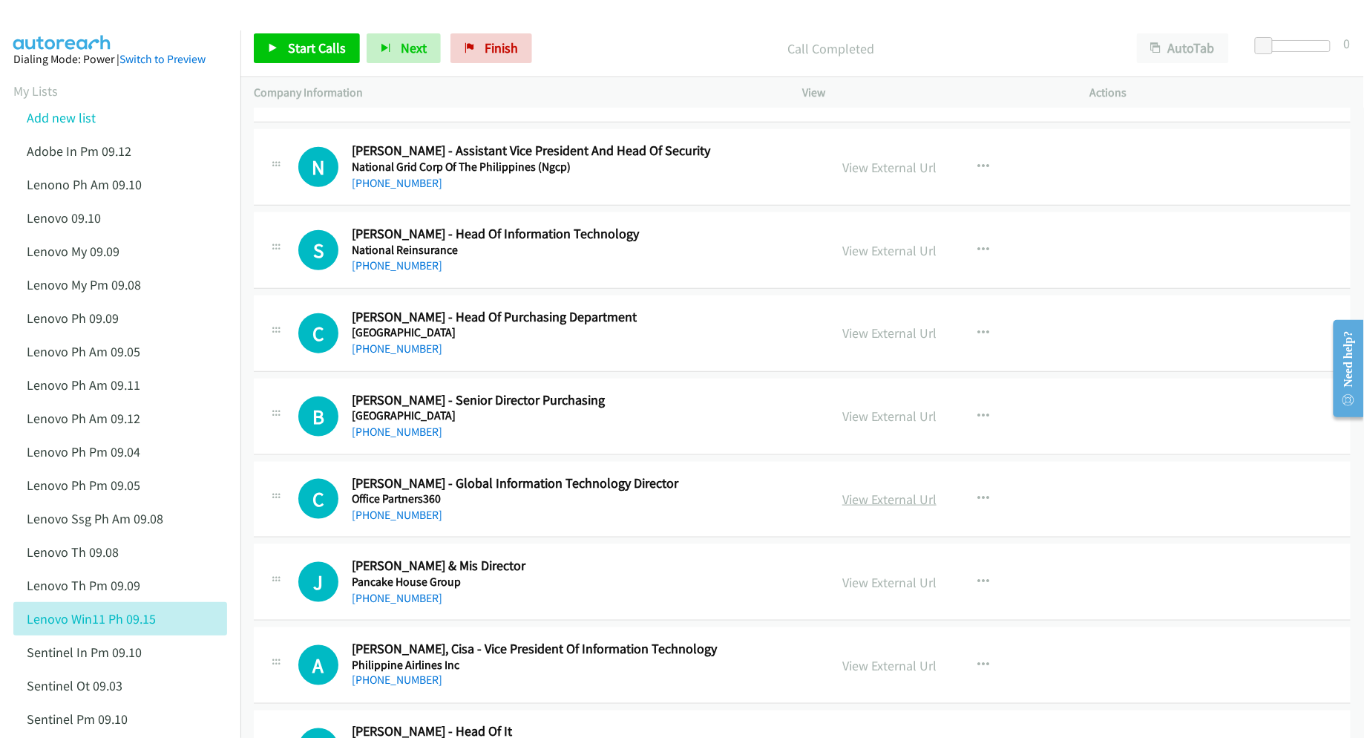
click at [873, 508] on link "View External Url" at bounding box center [889, 499] width 94 height 17
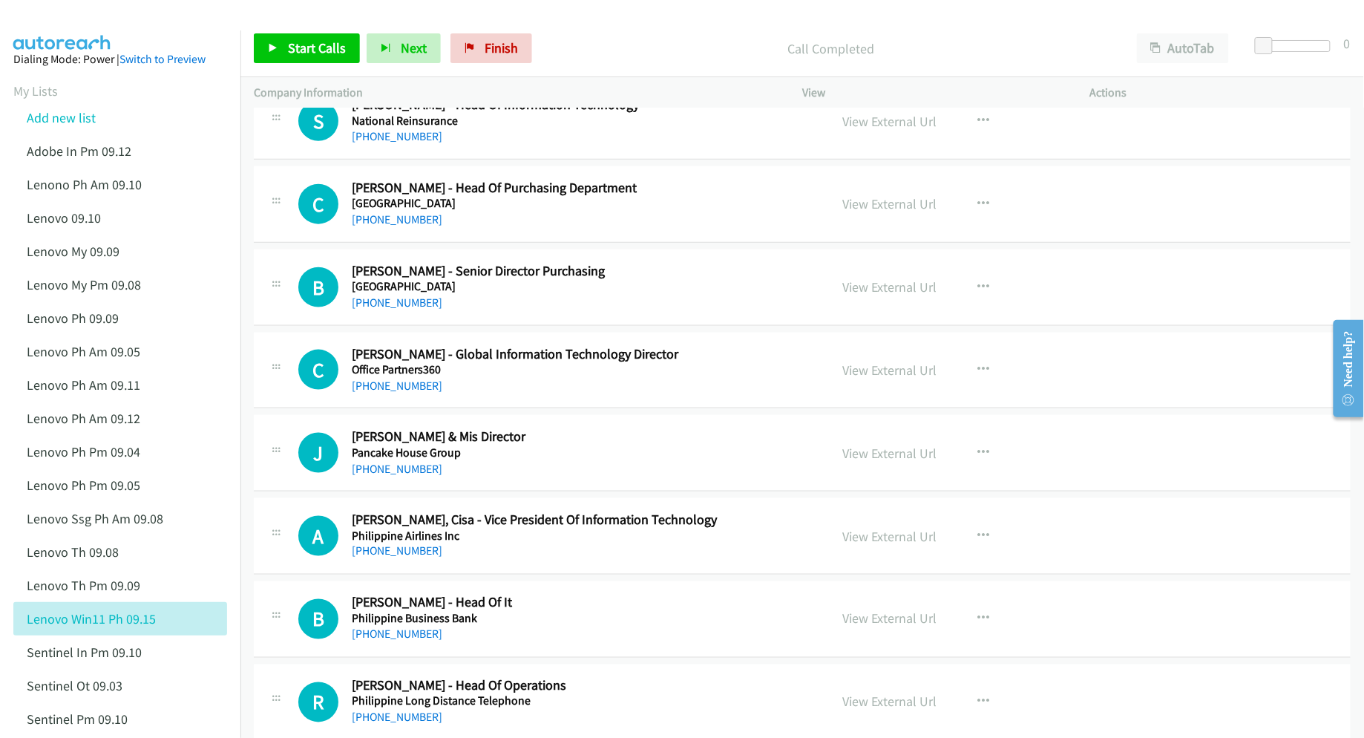
scroll to position [10883, 0]
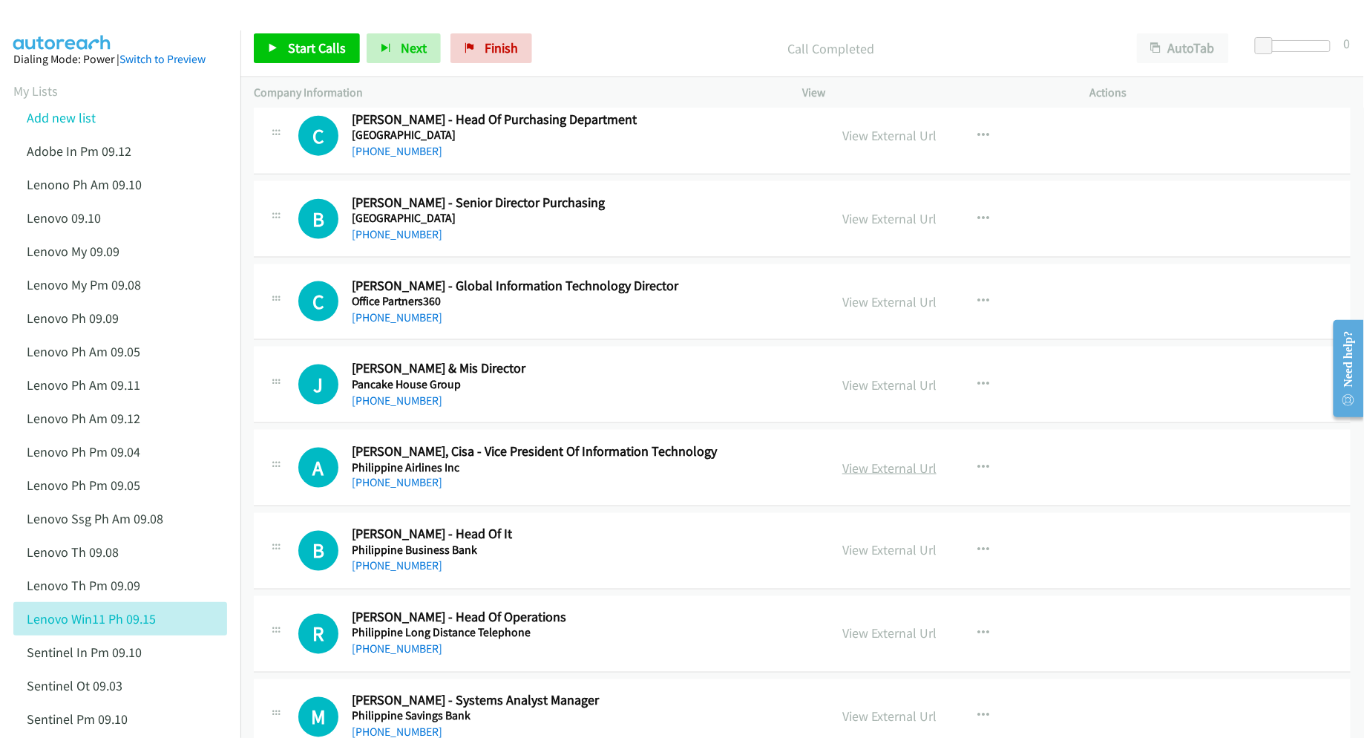
click at [846, 476] on link "View External Url" at bounding box center [889, 467] width 94 height 17
click at [859, 559] on link "View External Url" at bounding box center [889, 550] width 94 height 17
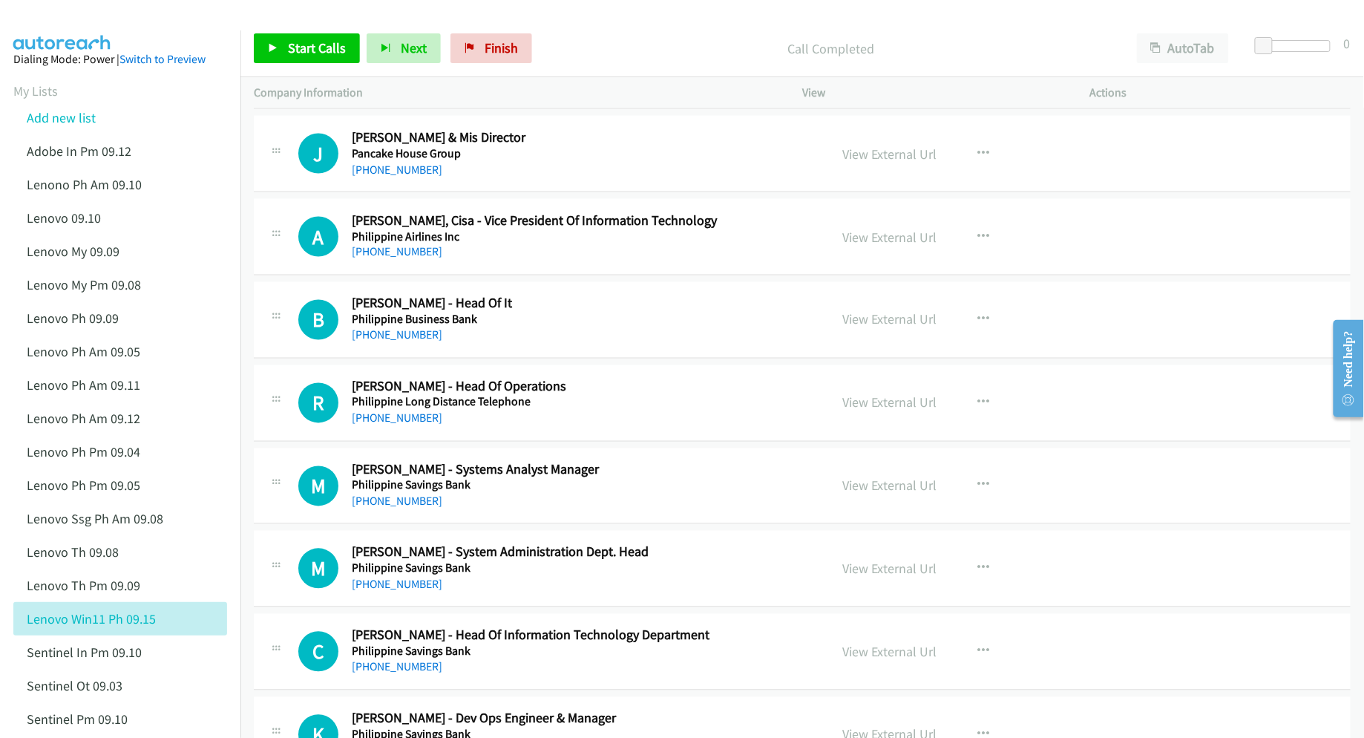
scroll to position [11180, 0]
